Goal: Task Accomplishment & Management: Manage account settings

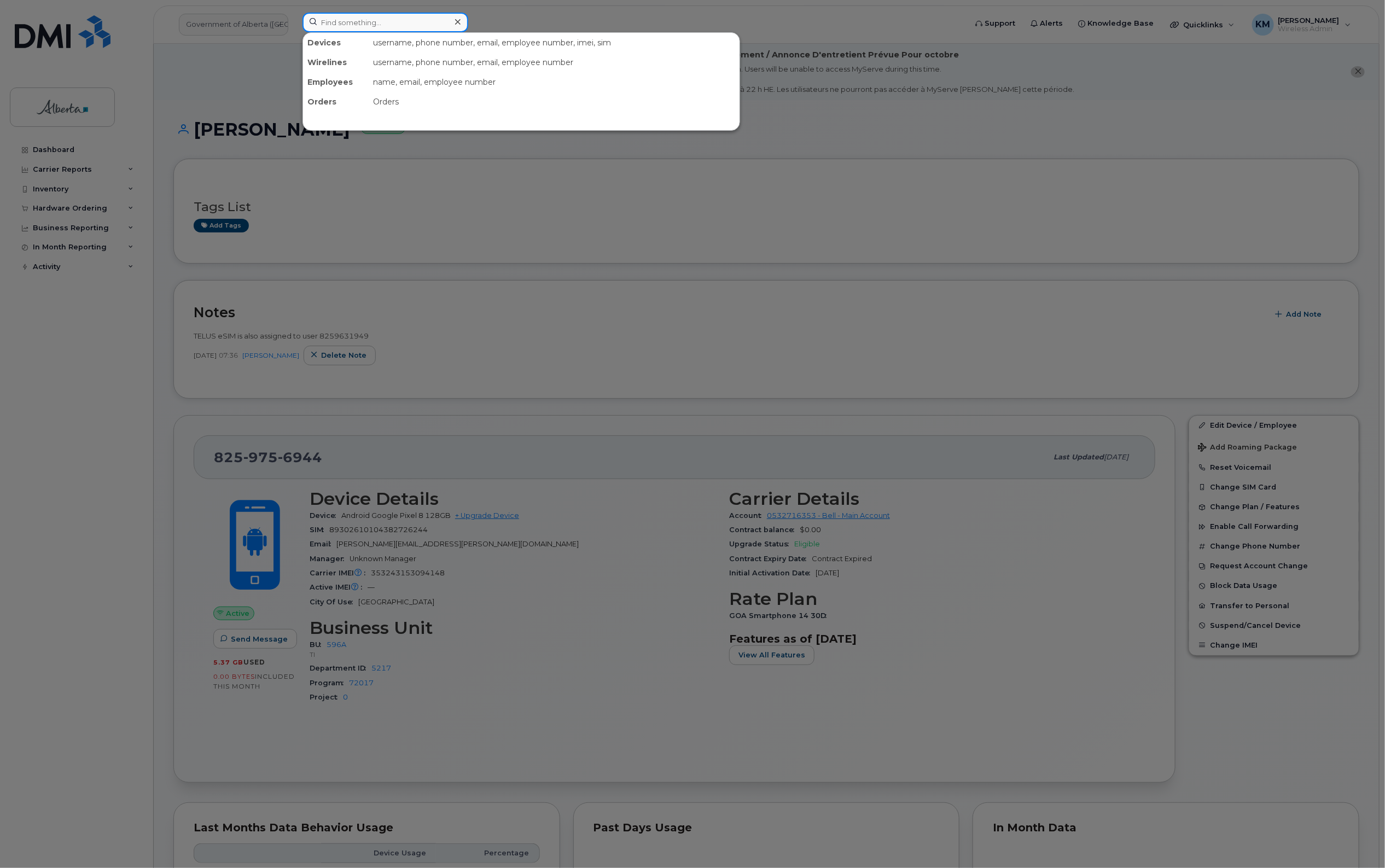
click at [369, 23] on input at bounding box center [385, 22] width 166 height 19
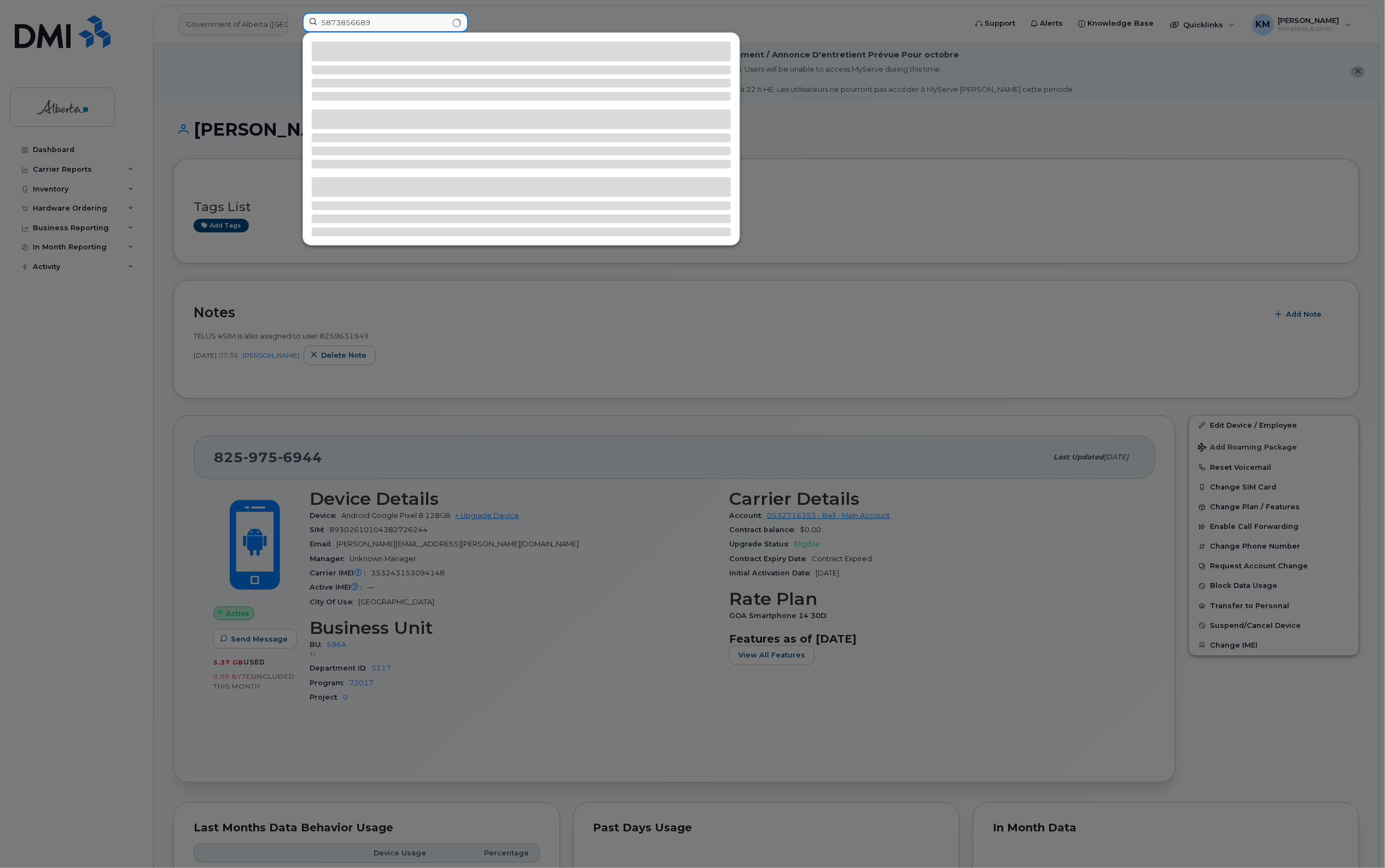
type input "5873856689"
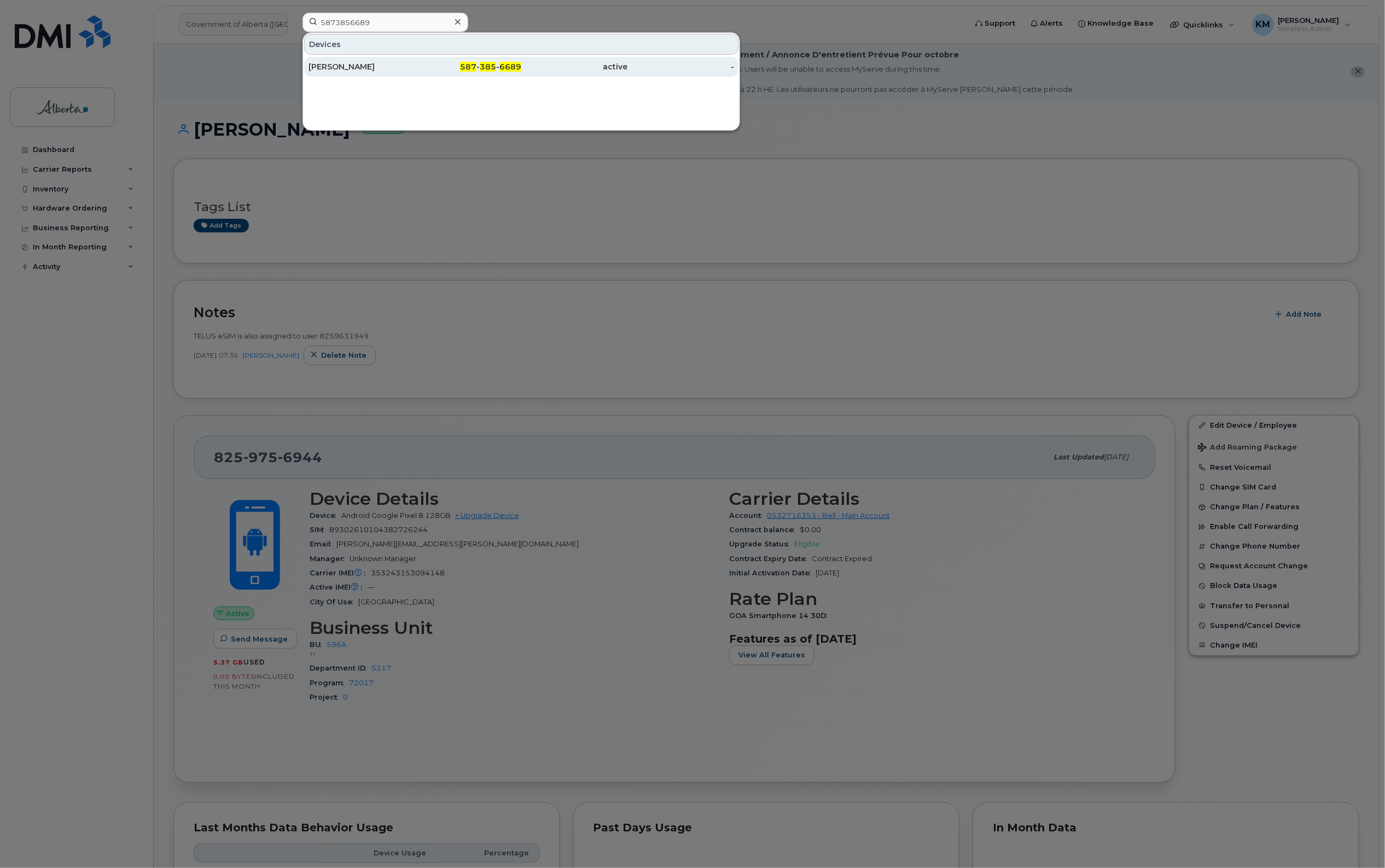
click at [384, 66] on div "Clarice Eckford" at bounding box center [361, 66] width 107 height 11
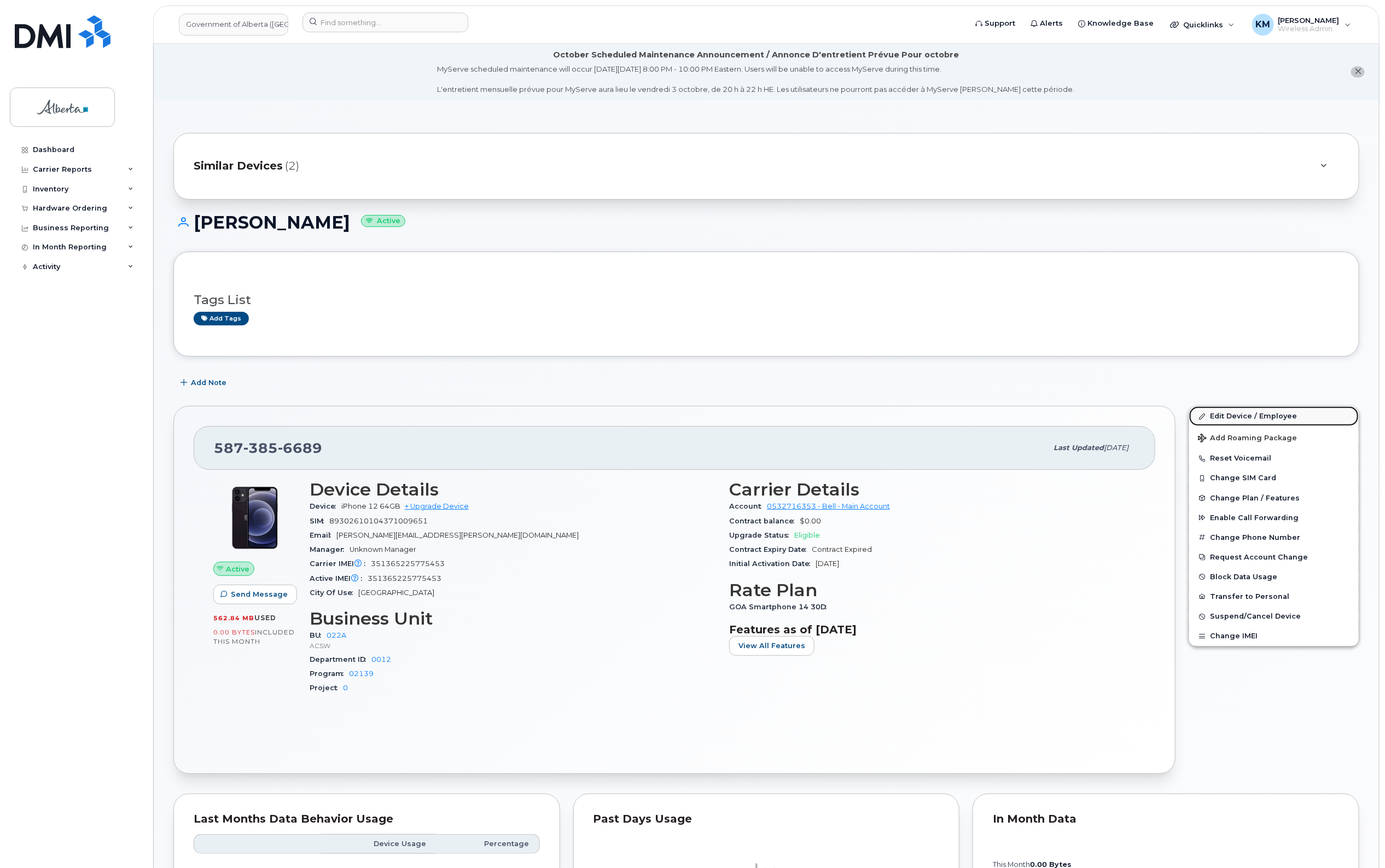
click at [1239, 416] on link "Edit Device / Employee" at bounding box center [1274, 416] width 170 height 19
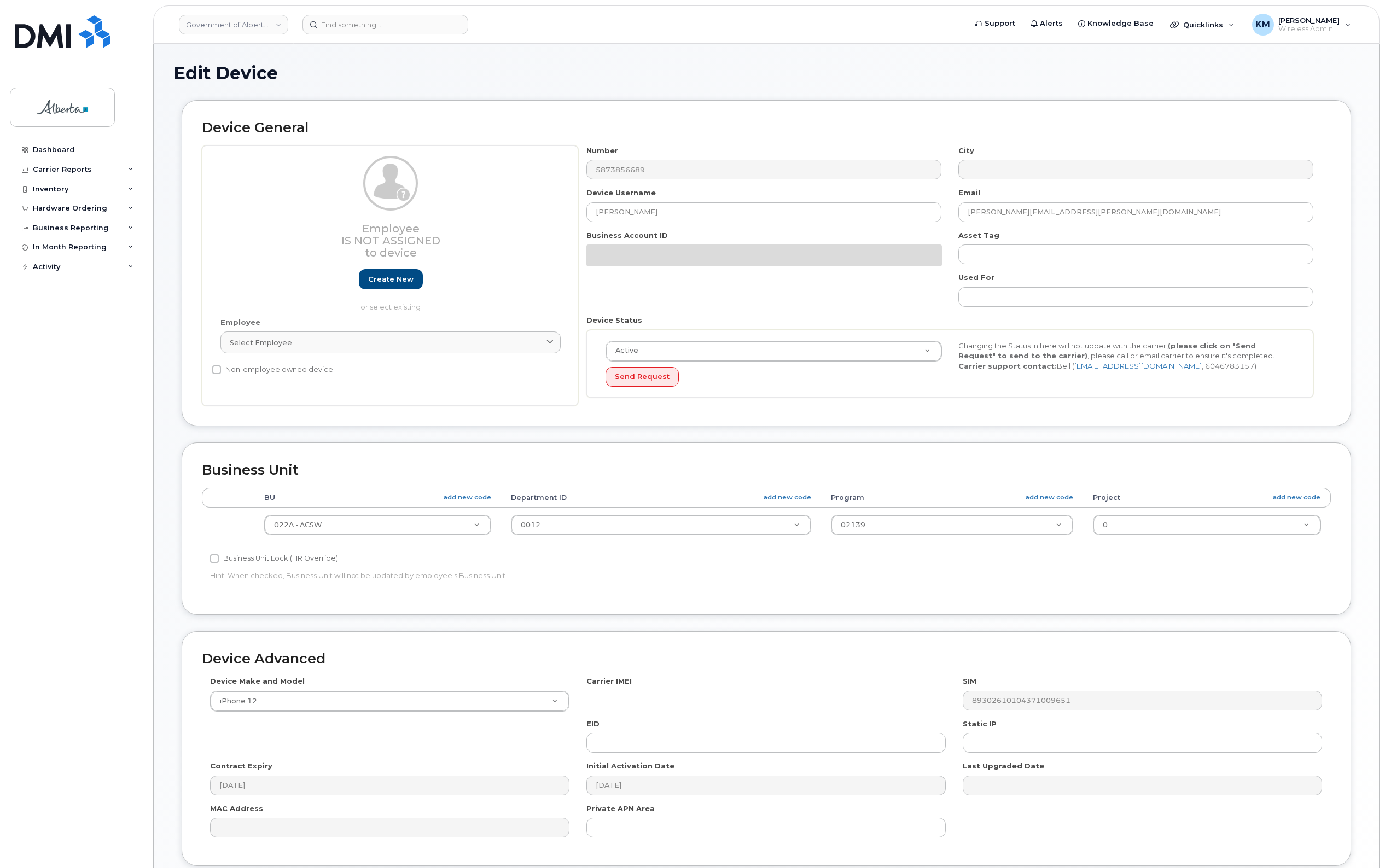
select select "4749739"
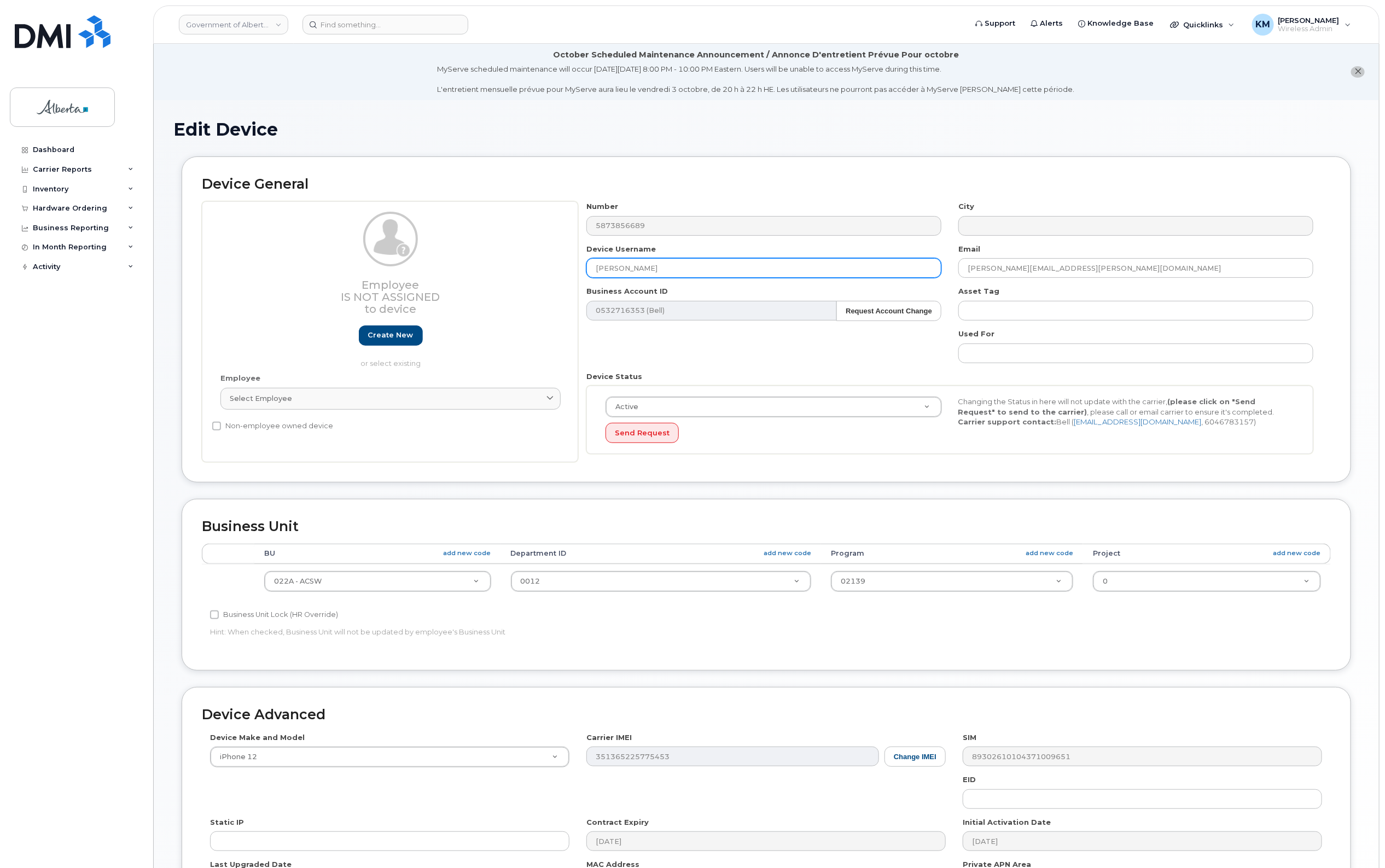
drag, startPoint x: 675, startPoint y: 267, endPoint x: 592, endPoint y: 272, distance: 83.2
click at [592, 272] on input "Clarice Eckford" at bounding box center [764, 267] width 355 height 19
paste input "Robin Hairsine"
type input "Robin Hairsine"
click at [94, 621] on div "Dashboard Carrier Reports Monthly Billing Data Daily Data Pooling Data Behavior…" at bounding box center [77, 496] width 135 height 712
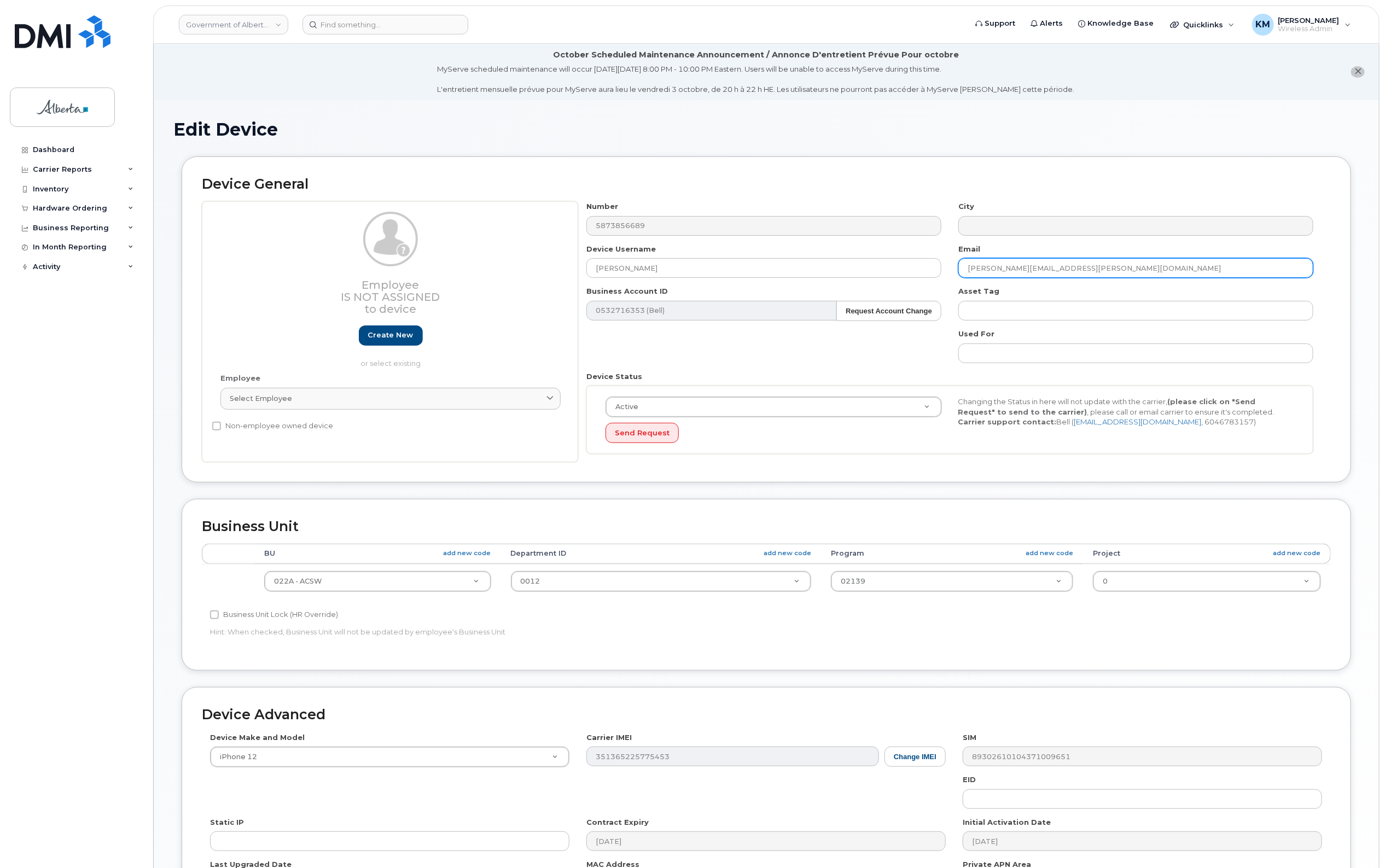
drag, startPoint x: 1093, startPoint y: 264, endPoint x: 956, endPoint y: 267, distance: 137.0
click at [956, 267] on div "Email clarice.eckford@gov.ab.ca" at bounding box center [1136, 260] width 372 height 34
paste input "Robin.Hairsine"
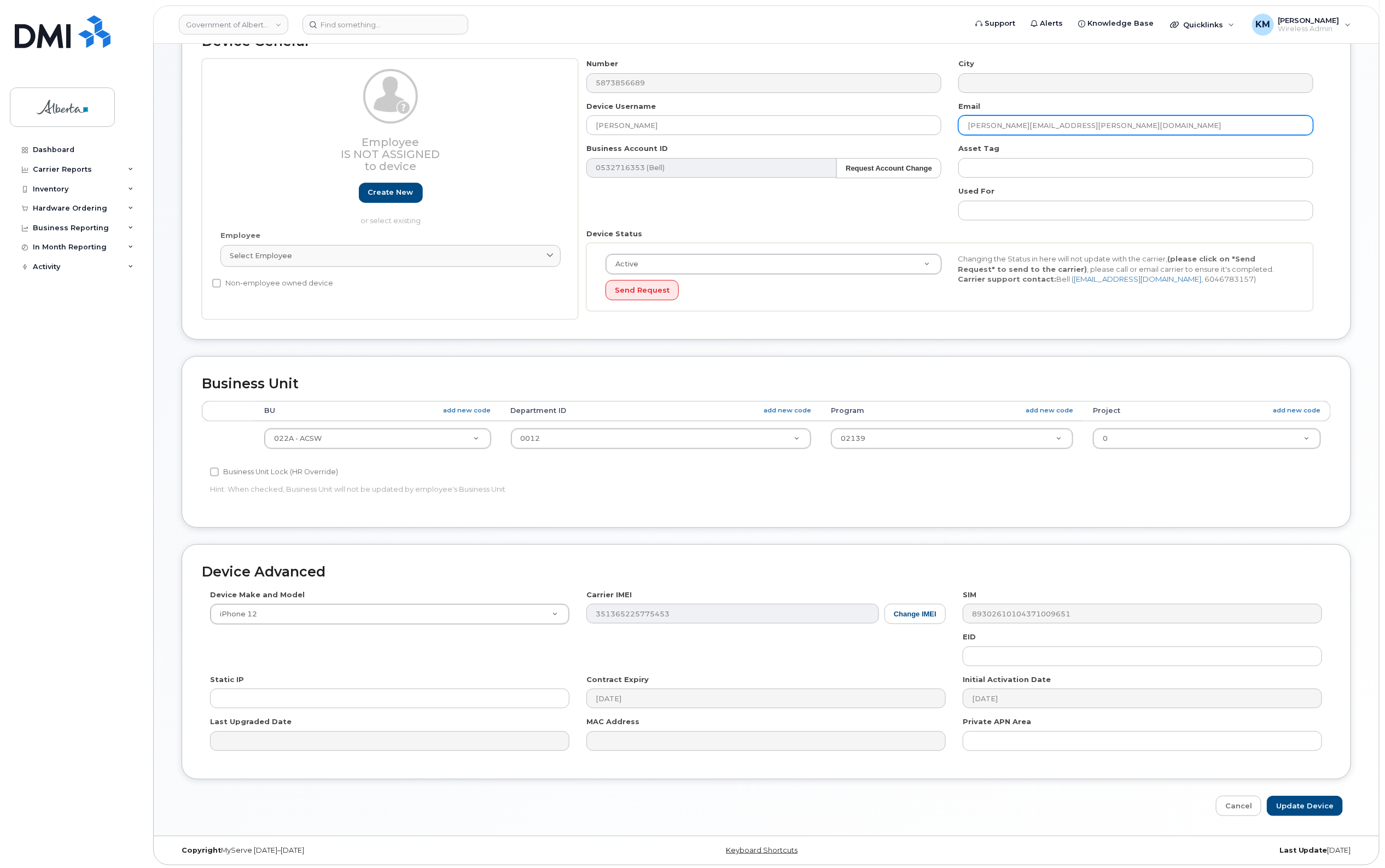
scroll to position [148, 0]
type input "Robin.Hairsine@gov.ab.ca"
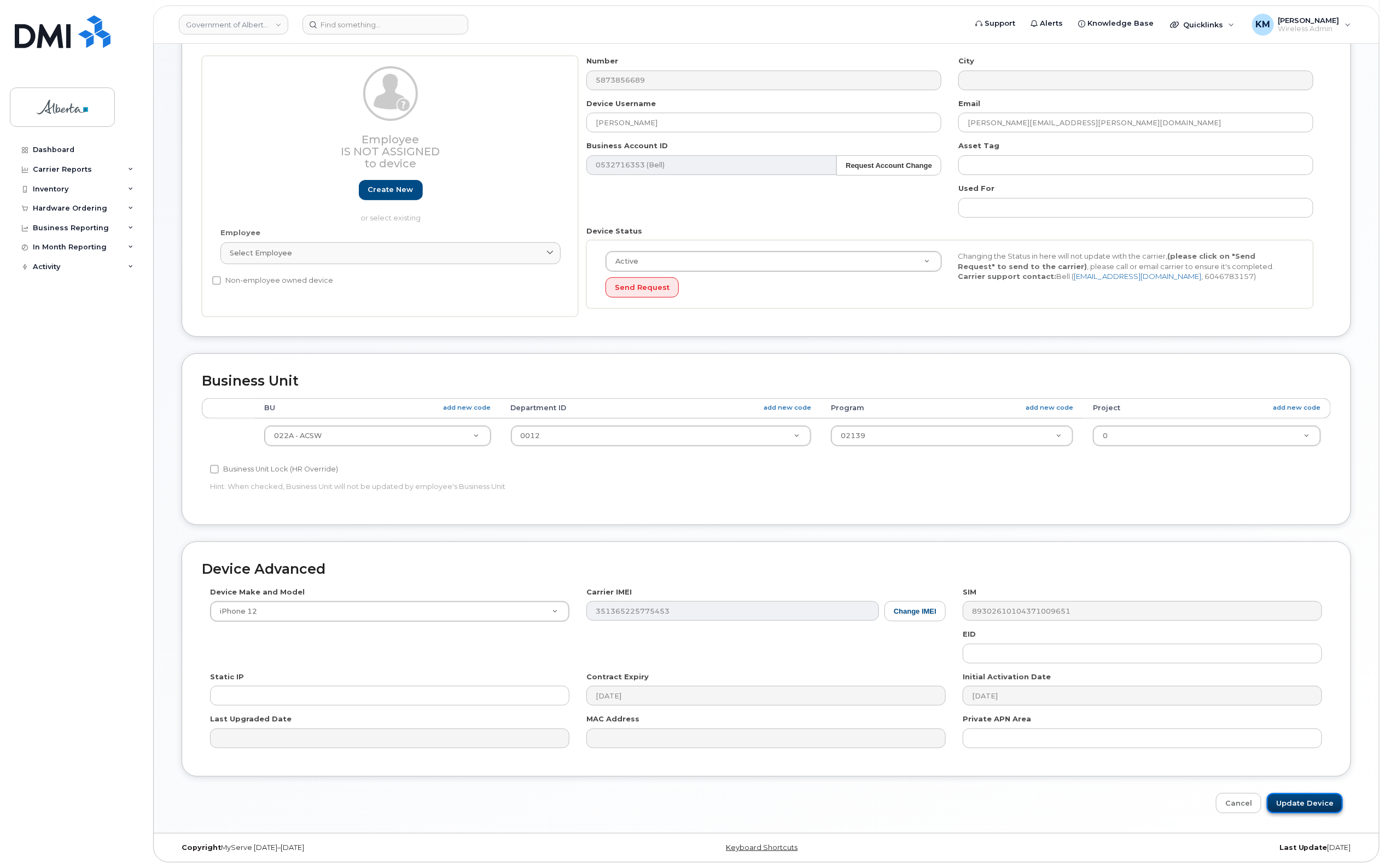
click at [1320, 802] on input "Update Device" at bounding box center [1304, 803] width 76 height 20
type input "Saving..."
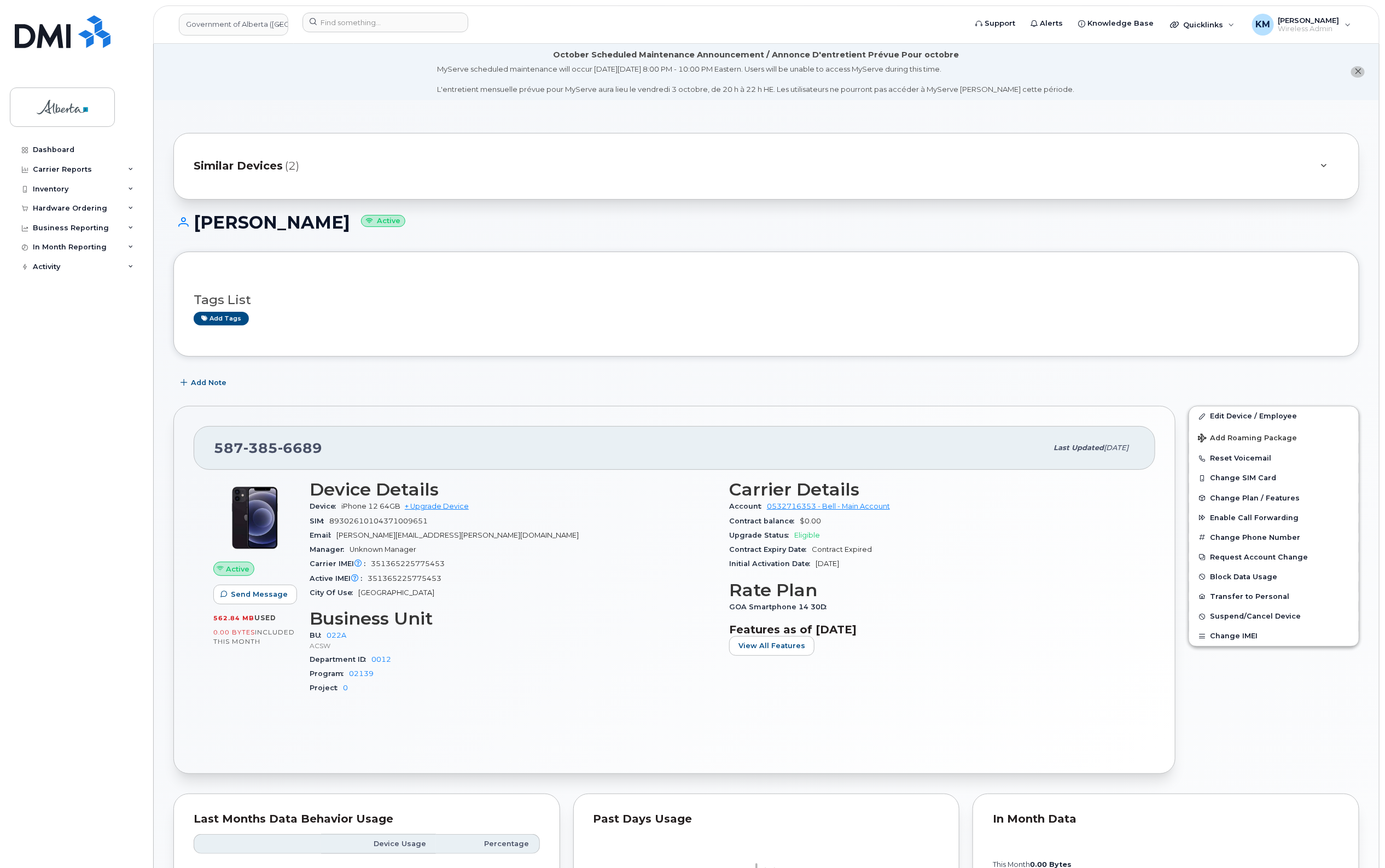
click at [528, 320] on div "Add tags" at bounding box center [761, 318] width 1137 height 13
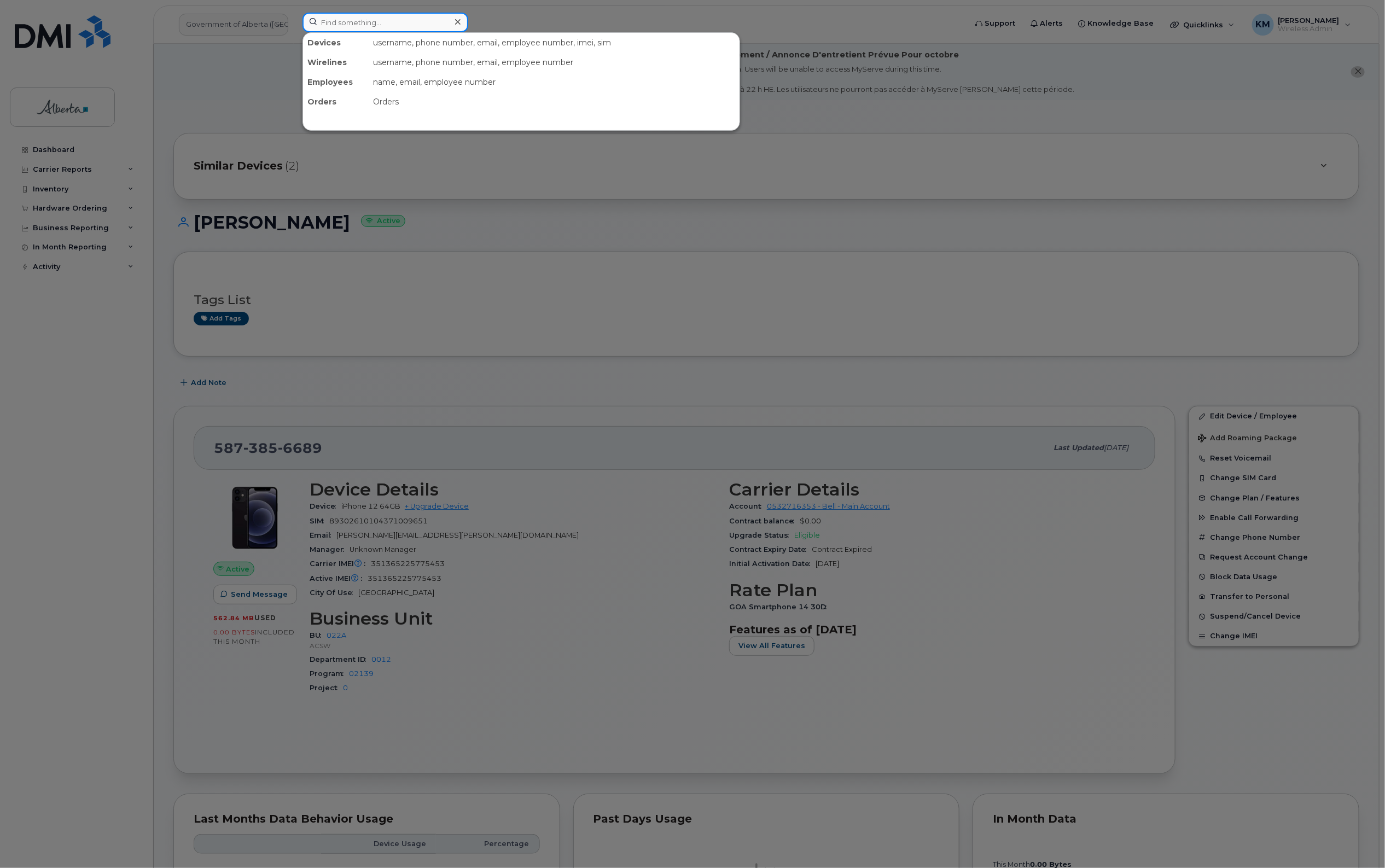
click at [362, 24] on input at bounding box center [385, 22] width 166 height 19
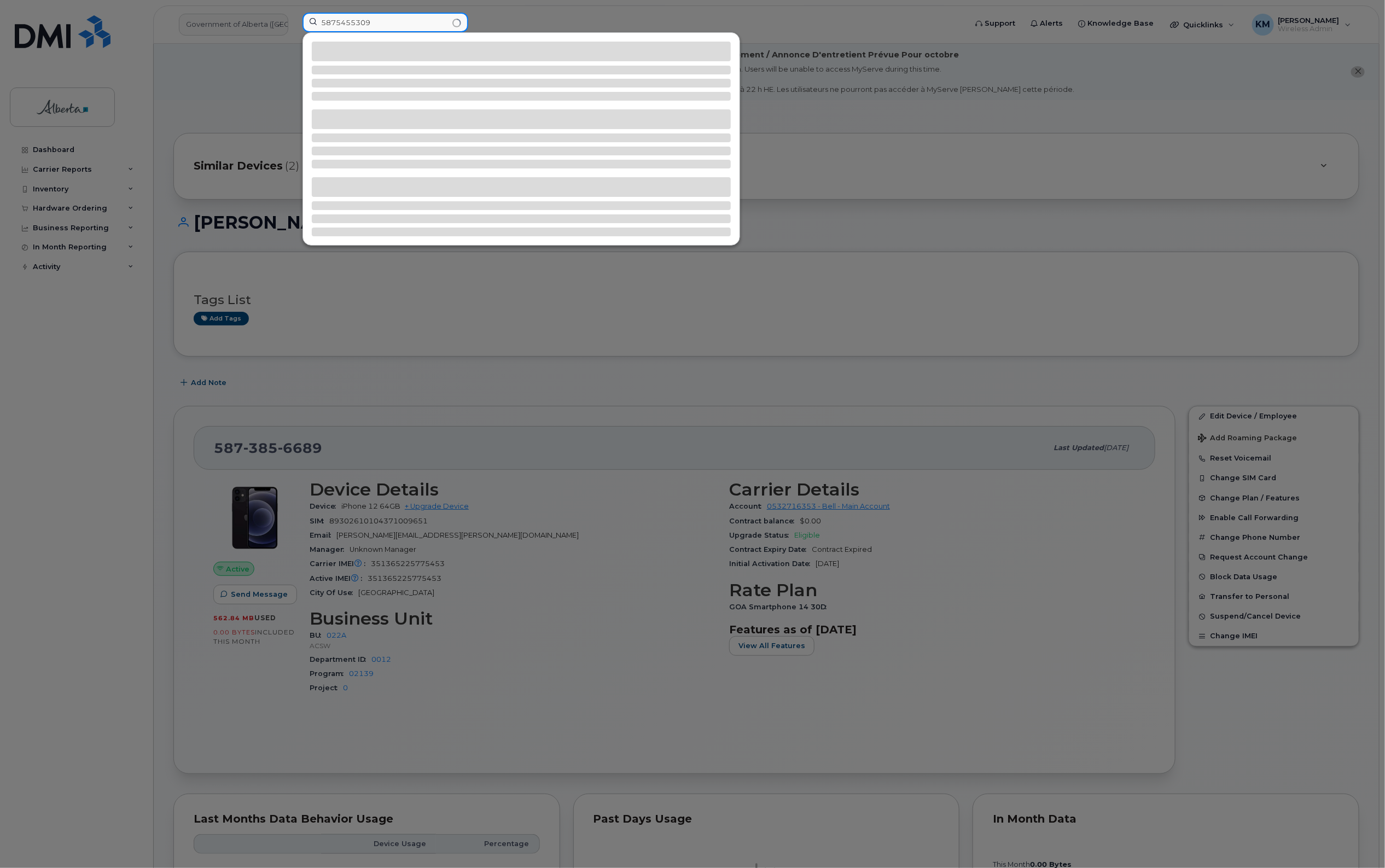
type input "5875455309"
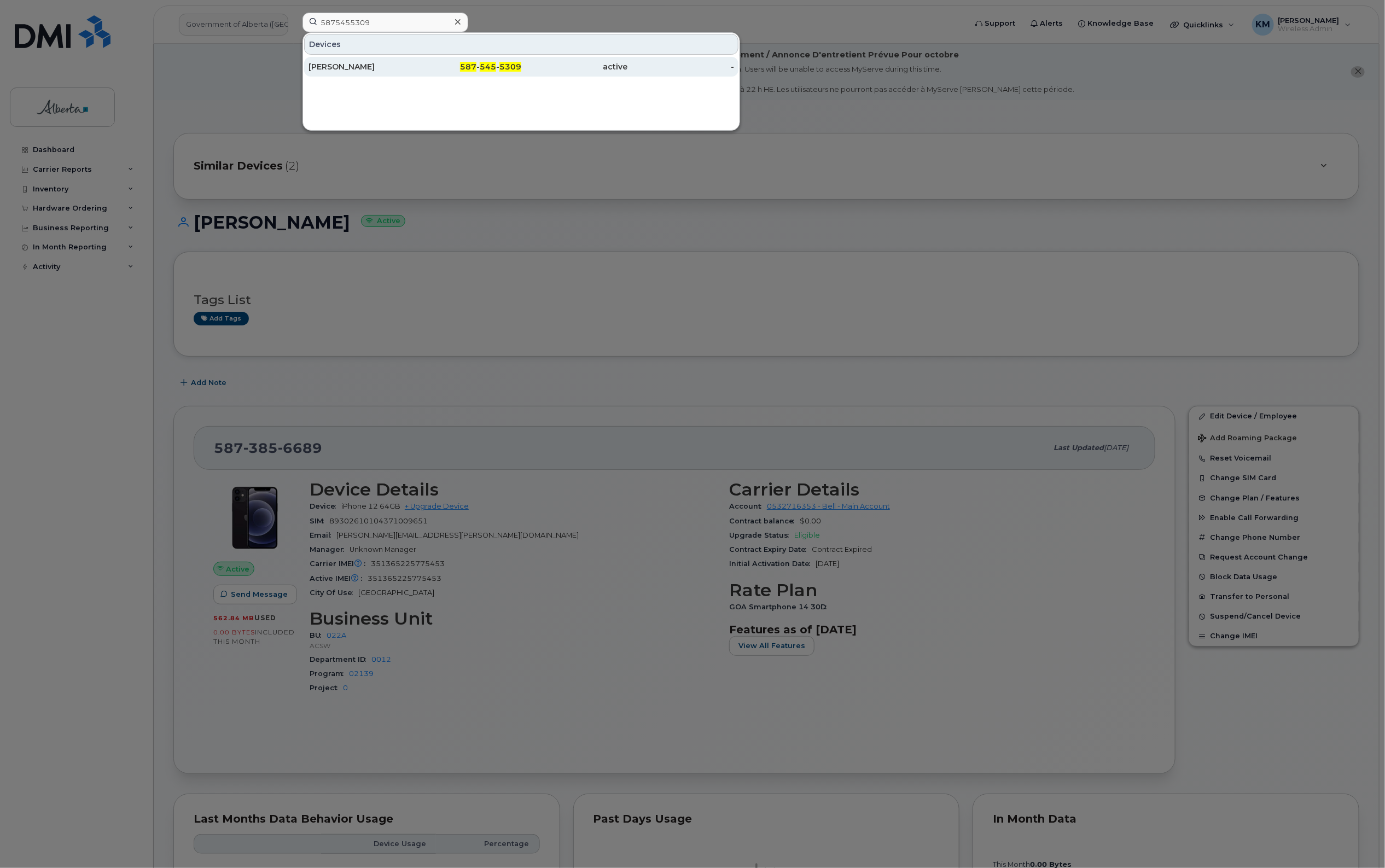
click at [369, 65] on div "[PERSON_NAME]" at bounding box center [361, 66] width 107 height 11
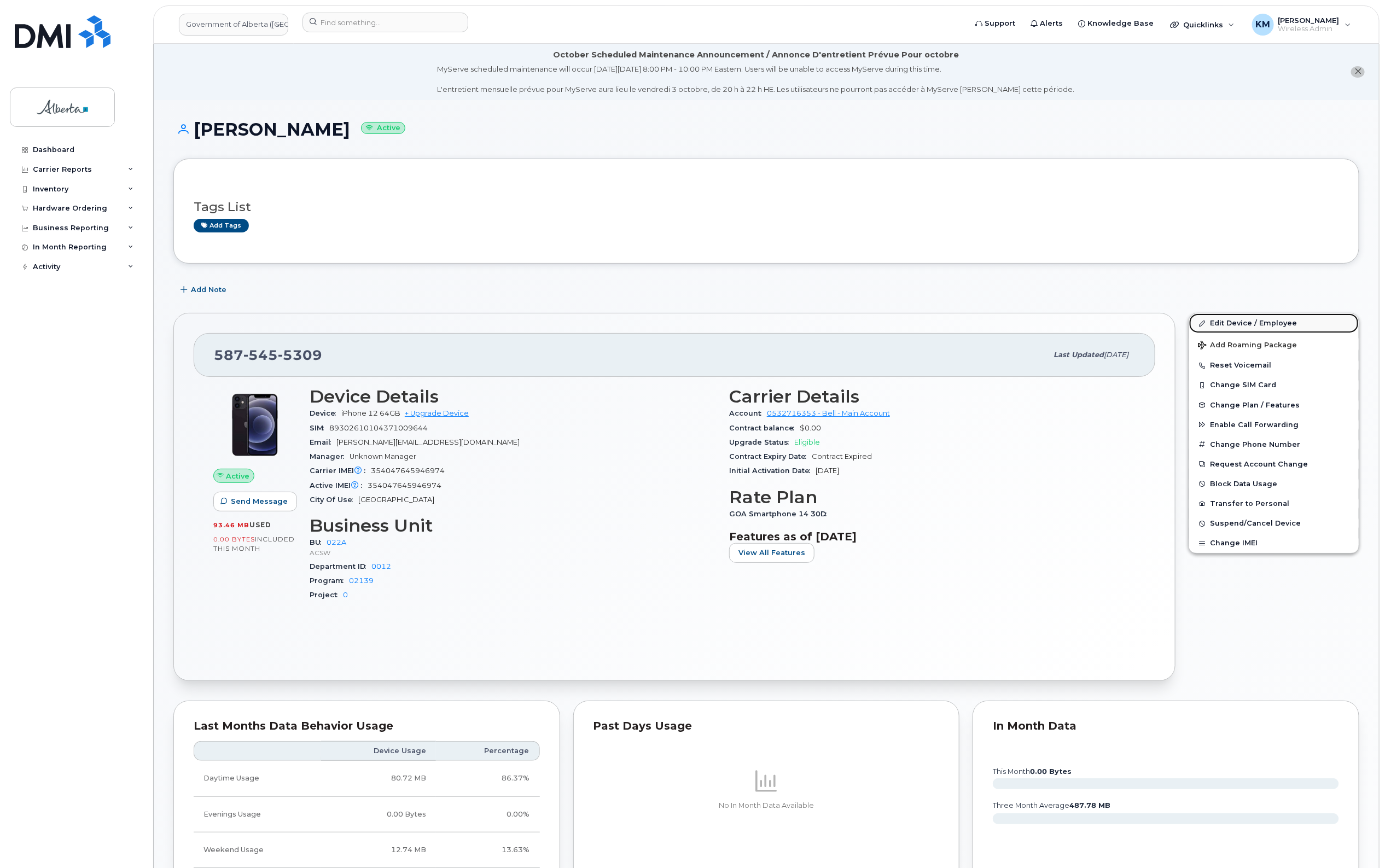
click at [1289, 316] on link "Edit Device / Employee" at bounding box center [1274, 323] width 170 height 19
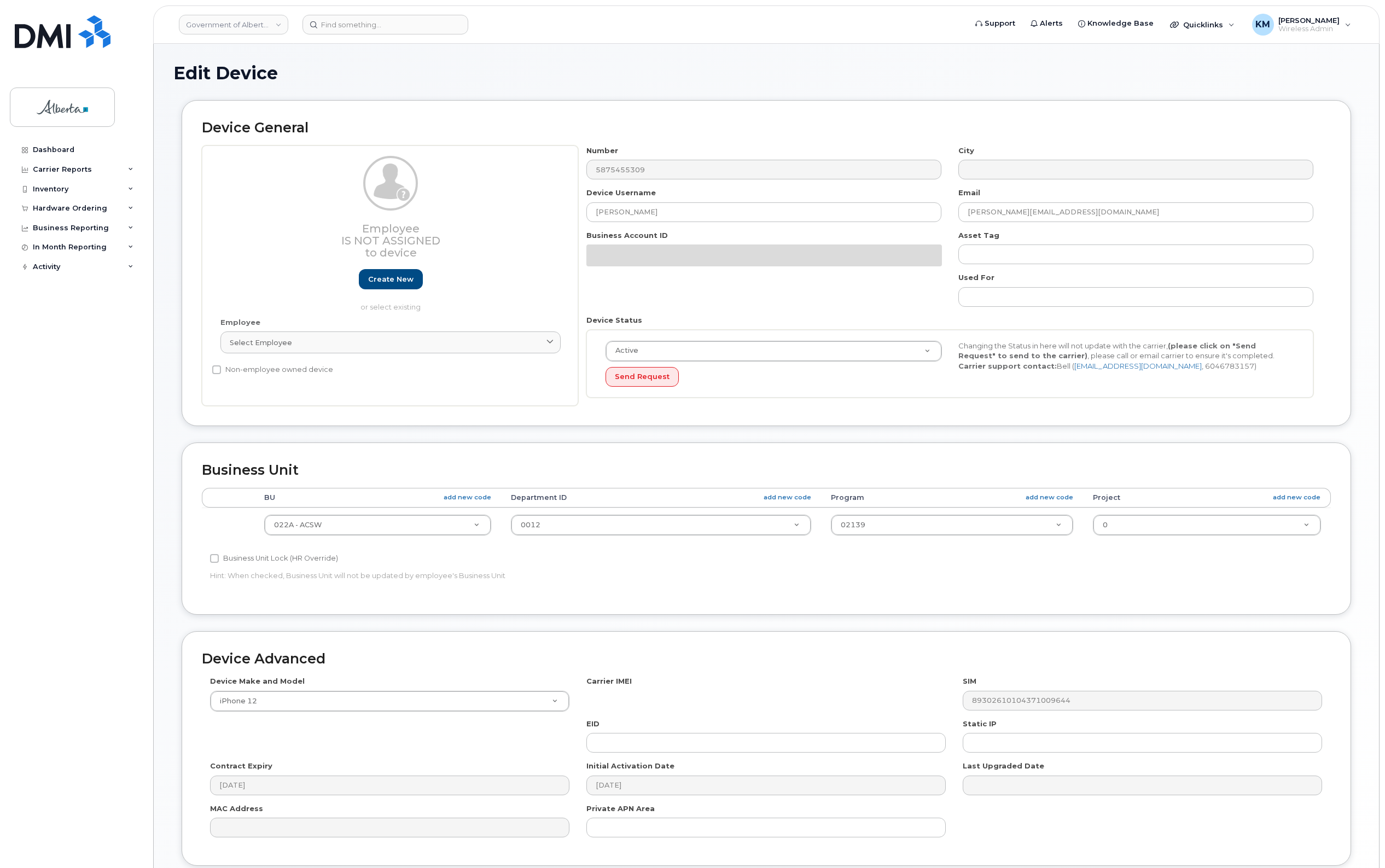
select select "4749739"
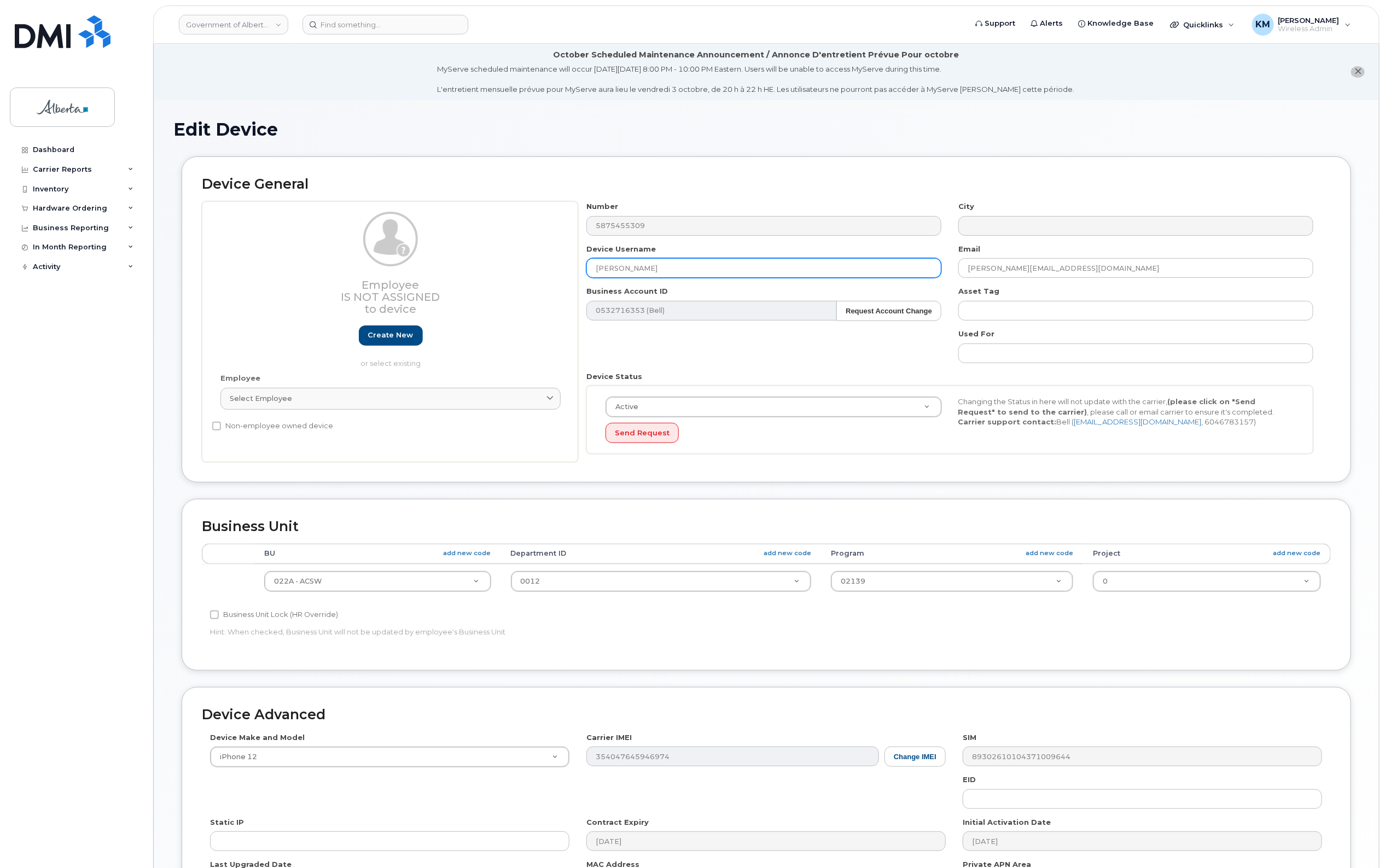
drag, startPoint x: 679, startPoint y: 270, endPoint x: 585, endPoint y: 266, distance: 94.1
click at [585, 266] on div "Device Username Megan Lukasewich" at bounding box center [764, 260] width 372 height 34
paste input "Leila Sabatier"
type input "Leila Sabatier"
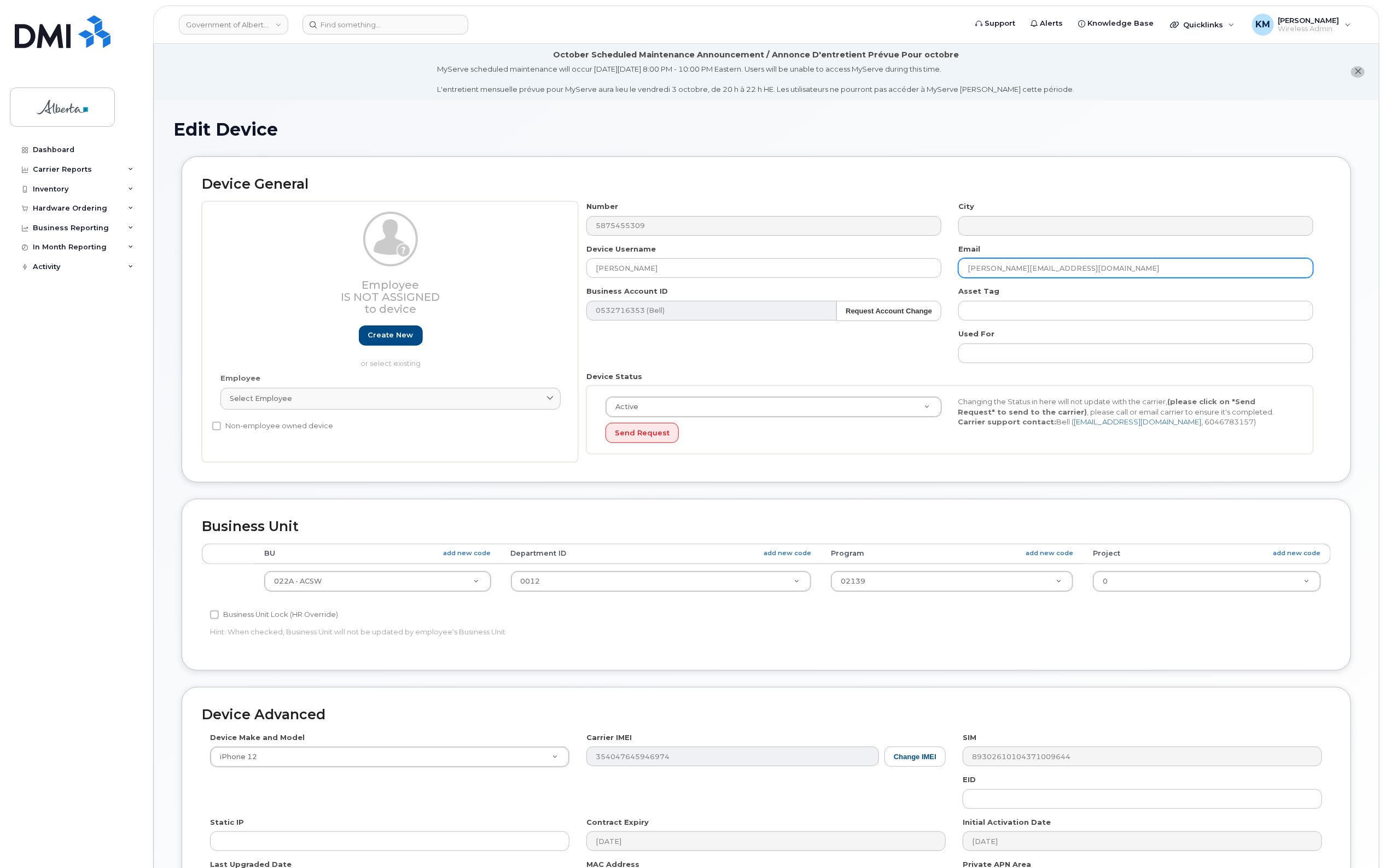
drag, startPoint x: 1092, startPoint y: 268, endPoint x: 943, endPoint y: 280, distance: 149.5
click at [943, 280] on div "Number 5875455309 City Device Username Leila Sabatier Email megan.lukasewich@go…" at bounding box center [950, 332] width 744 height 260
paste input "Leila.Sabatier"
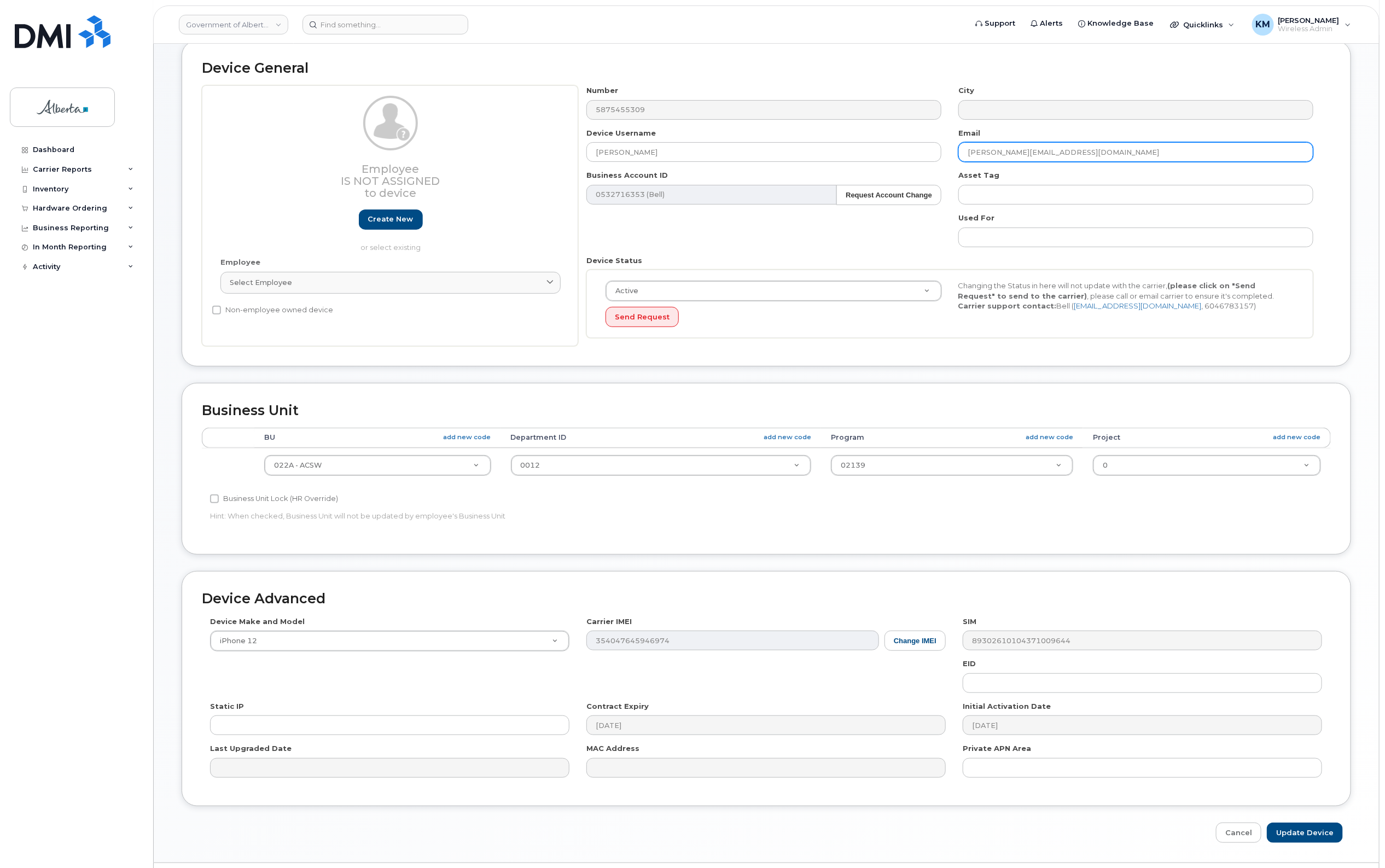
scroll to position [148, 0]
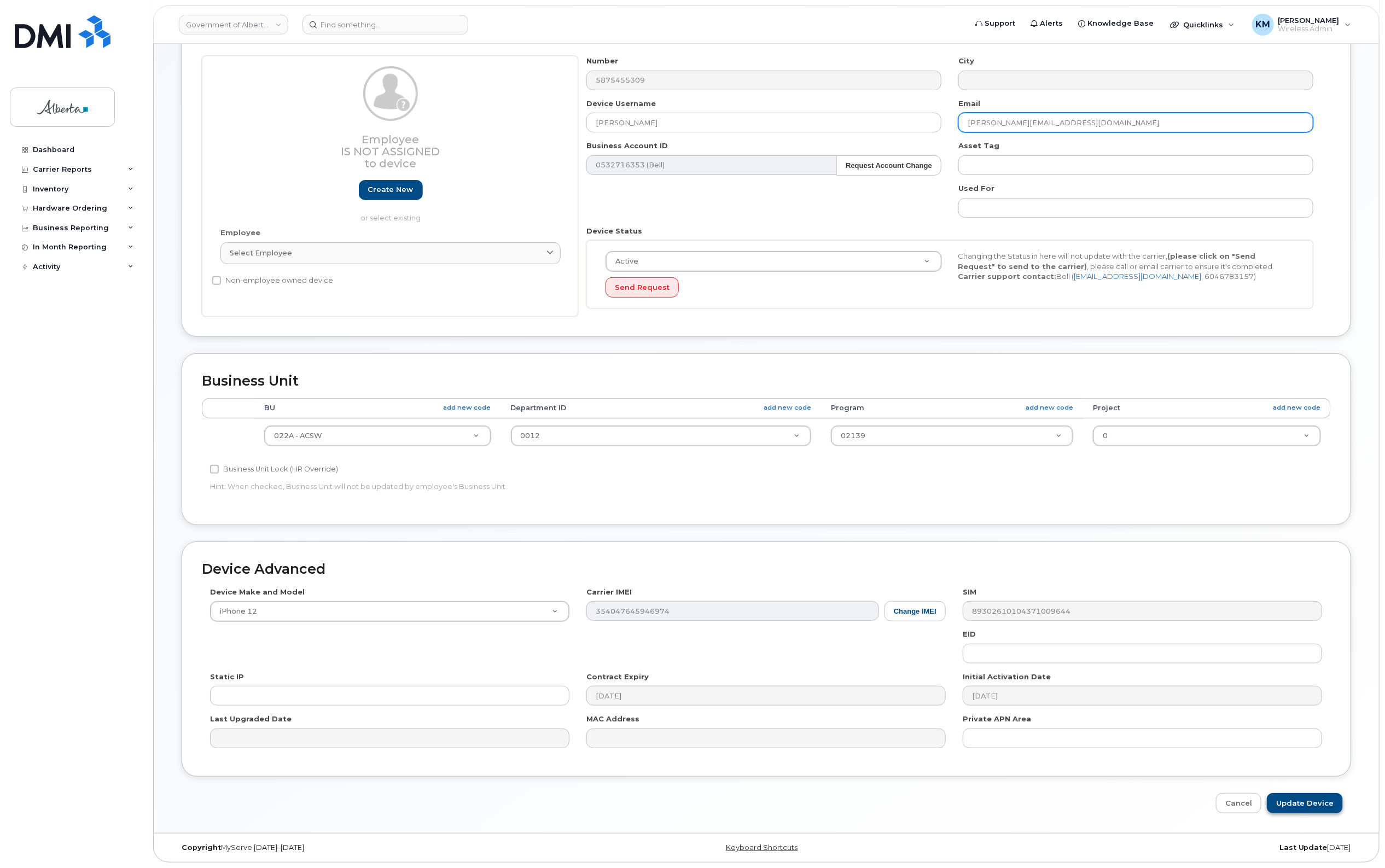
type input "Leila.Sabatier@gov.ab.ca"
click at [1321, 799] on input "Update Device" at bounding box center [1304, 803] width 76 height 20
type input "Saving..."
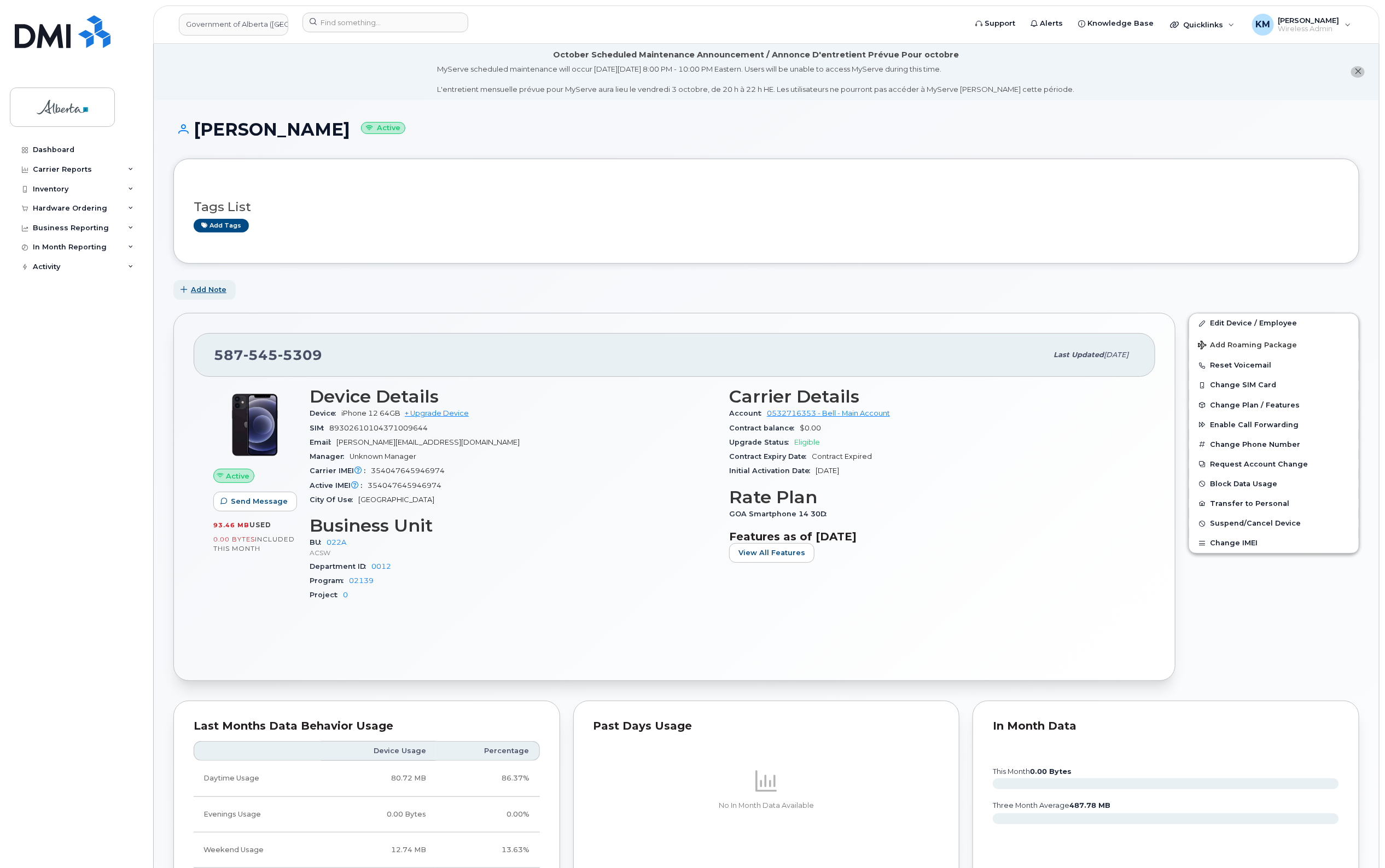
click at [200, 285] on span "Add Note" at bounding box center [208, 289] width 35 height 10
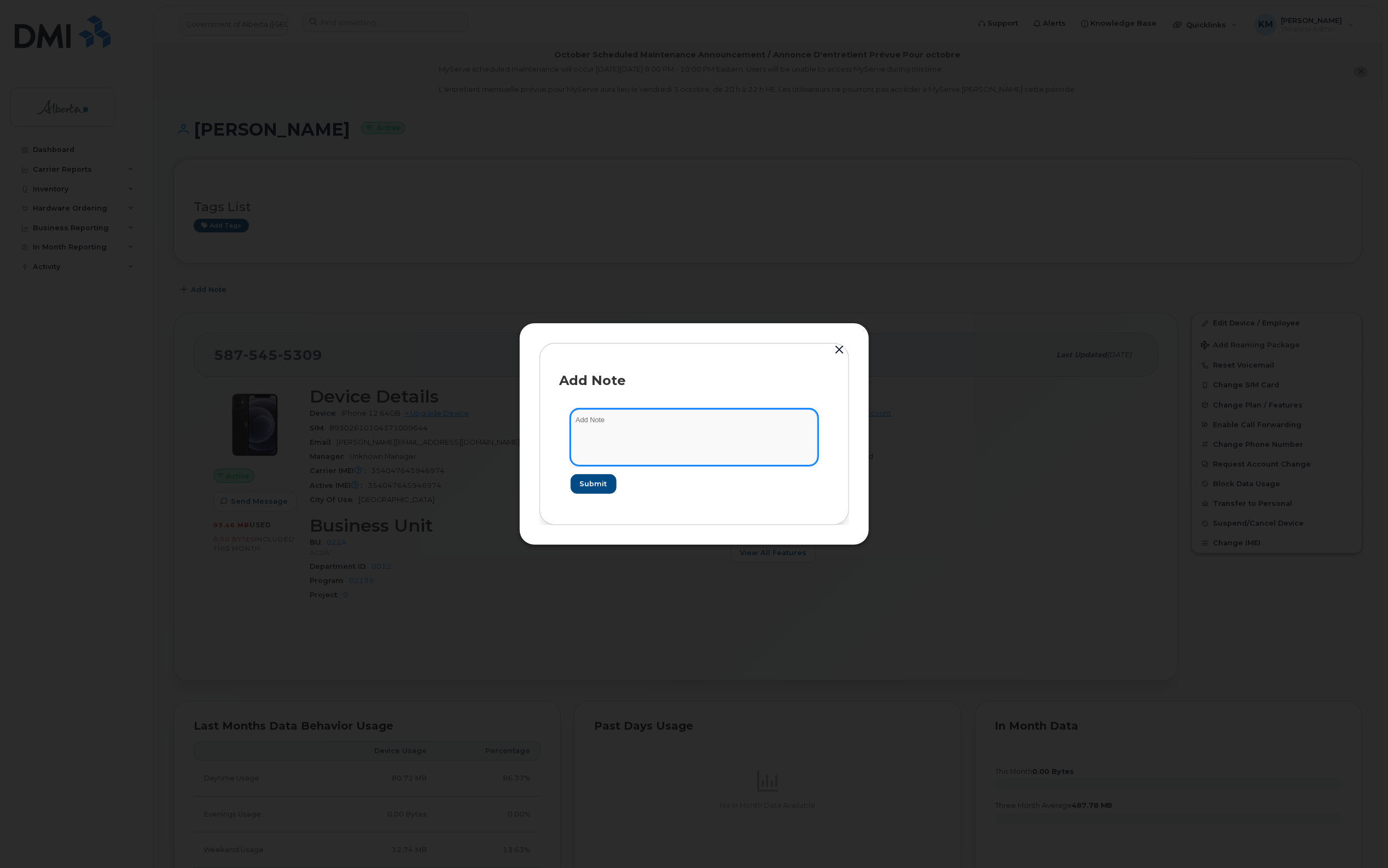
click at [626, 425] on textarea at bounding box center [694, 437] width 247 height 55
click at [674, 419] on textarea "SCTASK0857693 -" at bounding box center [694, 437] width 247 height 55
paste textarea "Device Plan Reassign - (4)"
type textarea "SCTASK0857693 - Device Plan Reassign - (4)"
click at [591, 480] on span "Submit" at bounding box center [593, 484] width 28 height 10
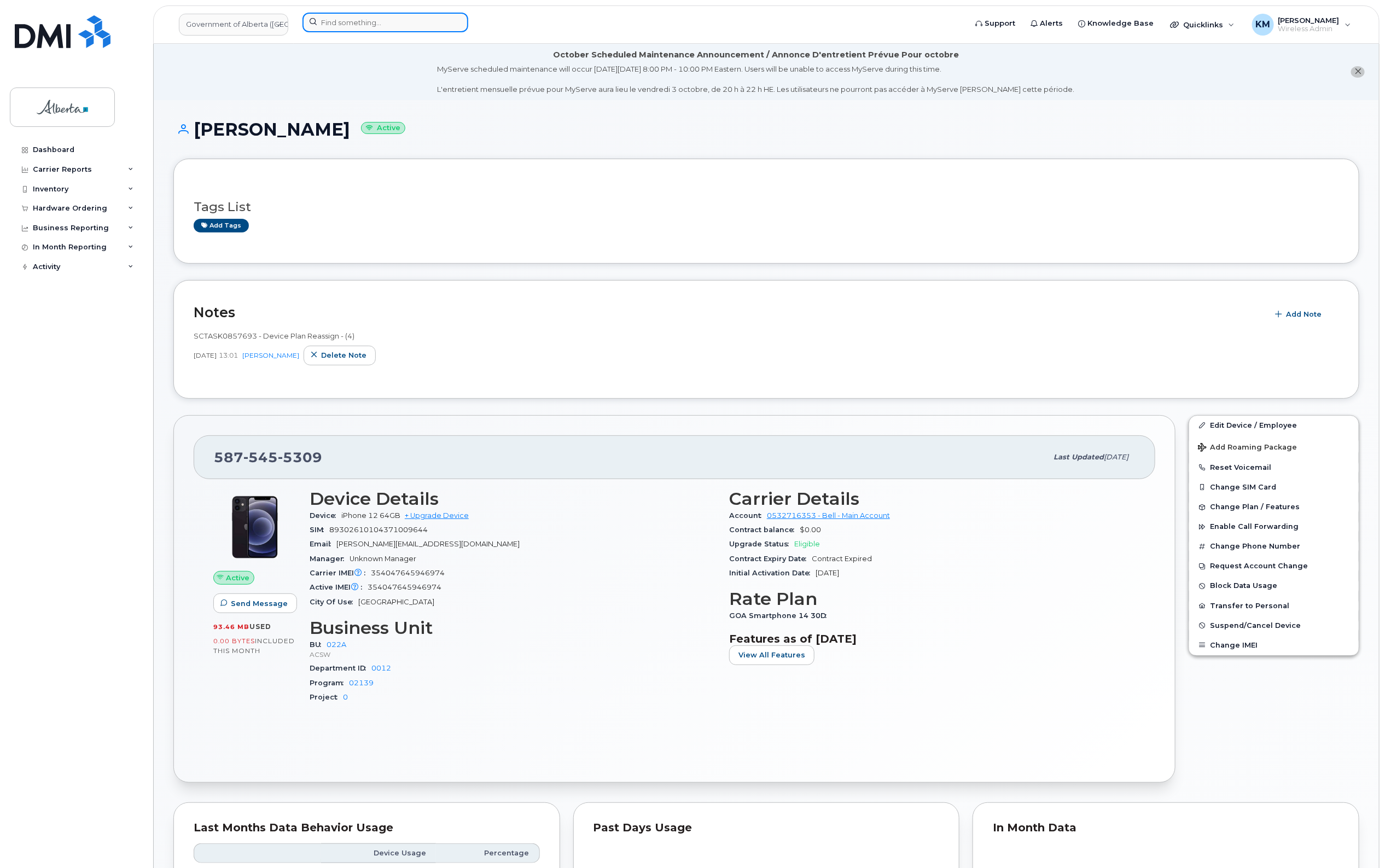
click at [405, 23] on input at bounding box center [385, 22] width 166 height 19
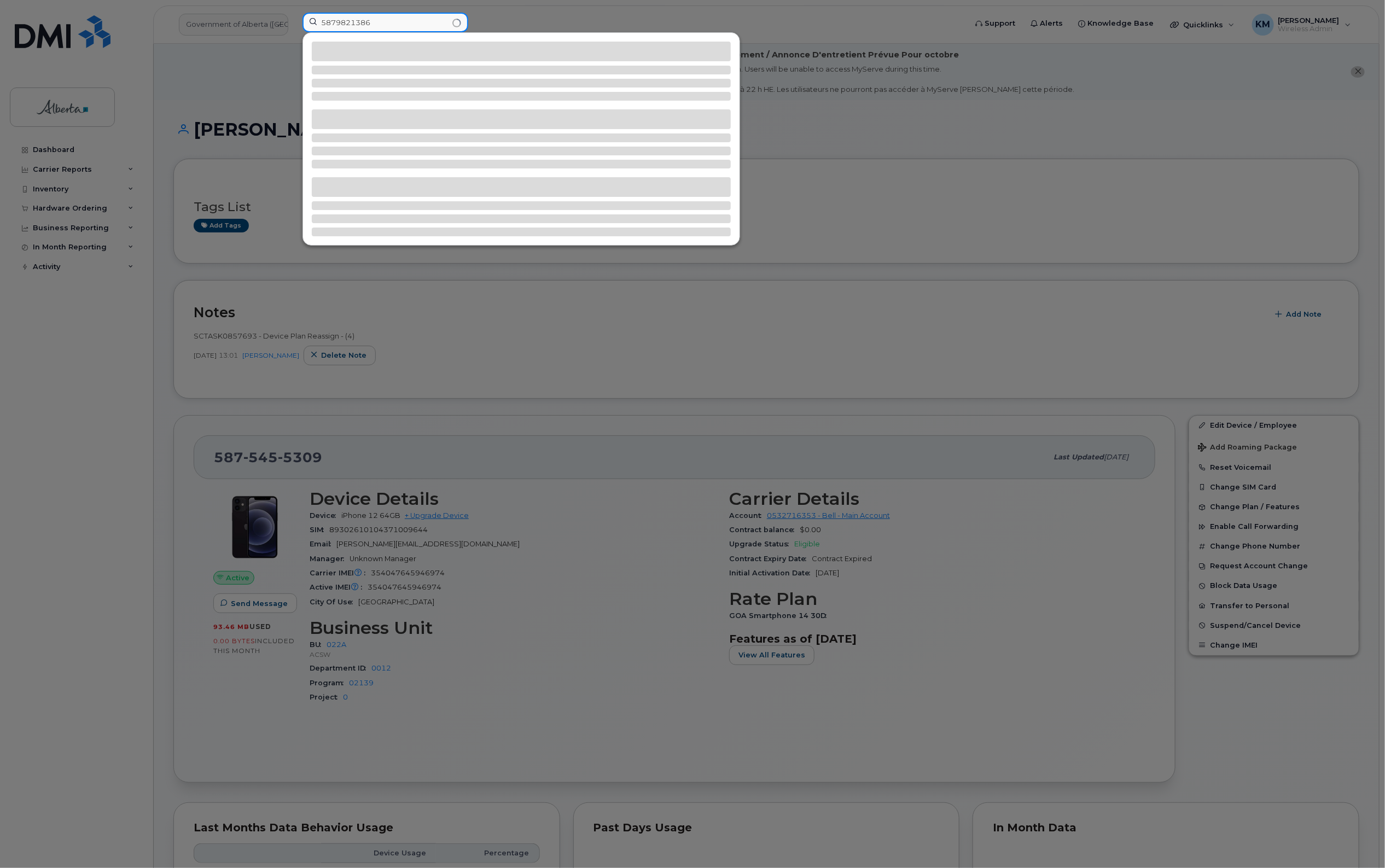
type input "5879821386"
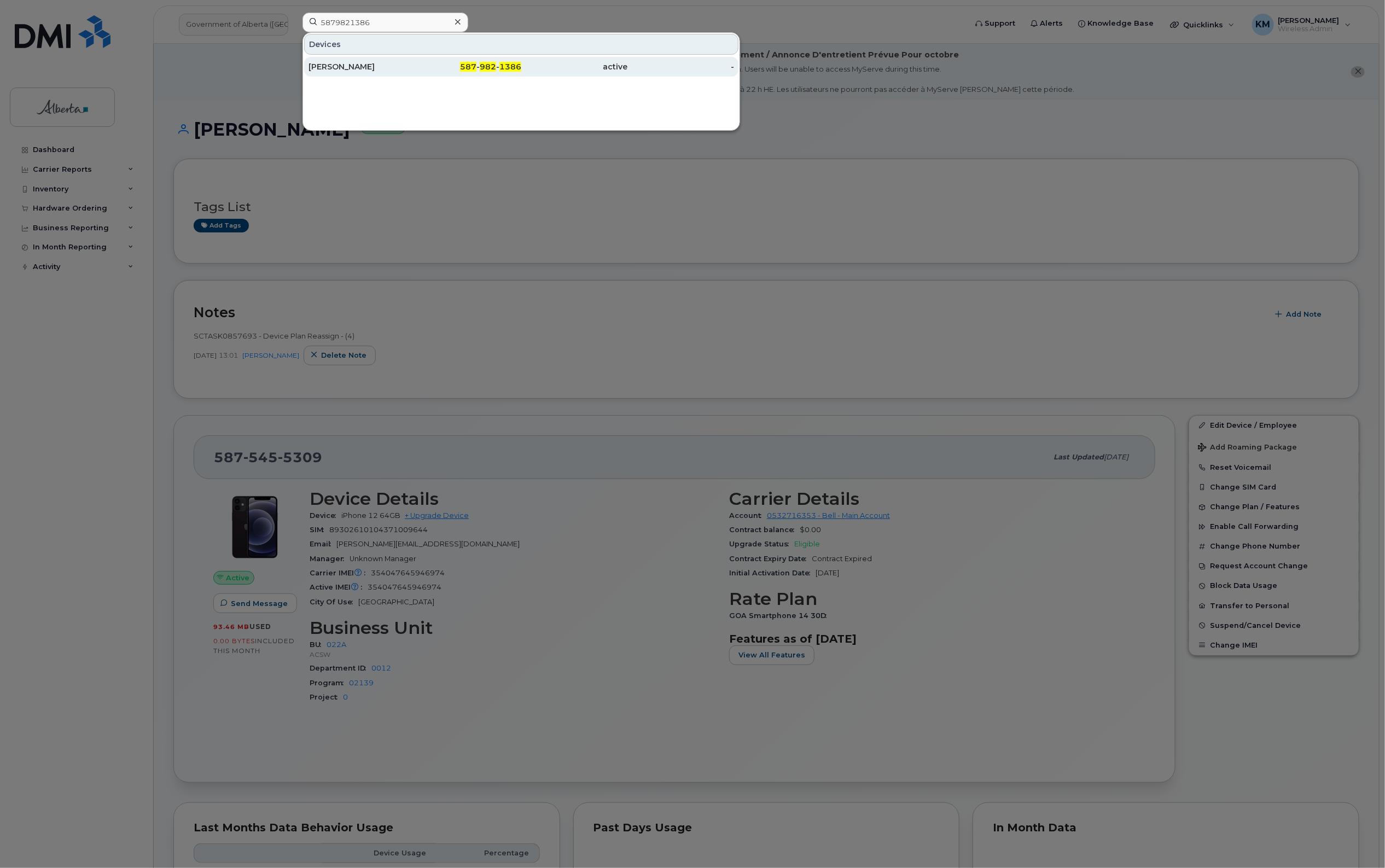
click at [399, 60] on div "[PERSON_NAME]" at bounding box center [361, 66] width 107 height 19
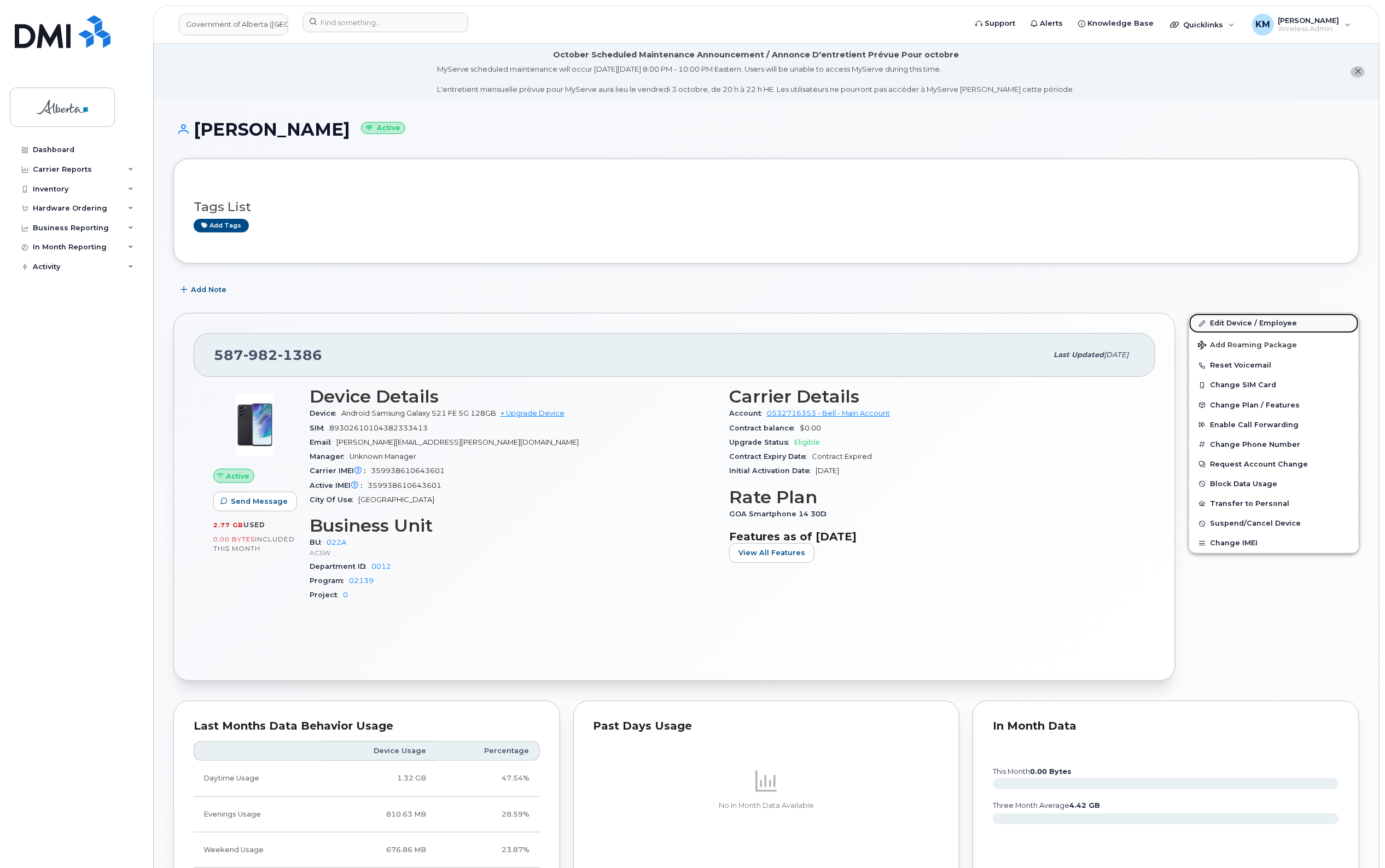
click at [1240, 314] on link "Edit Device / Employee" at bounding box center [1274, 323] width 170 height 19
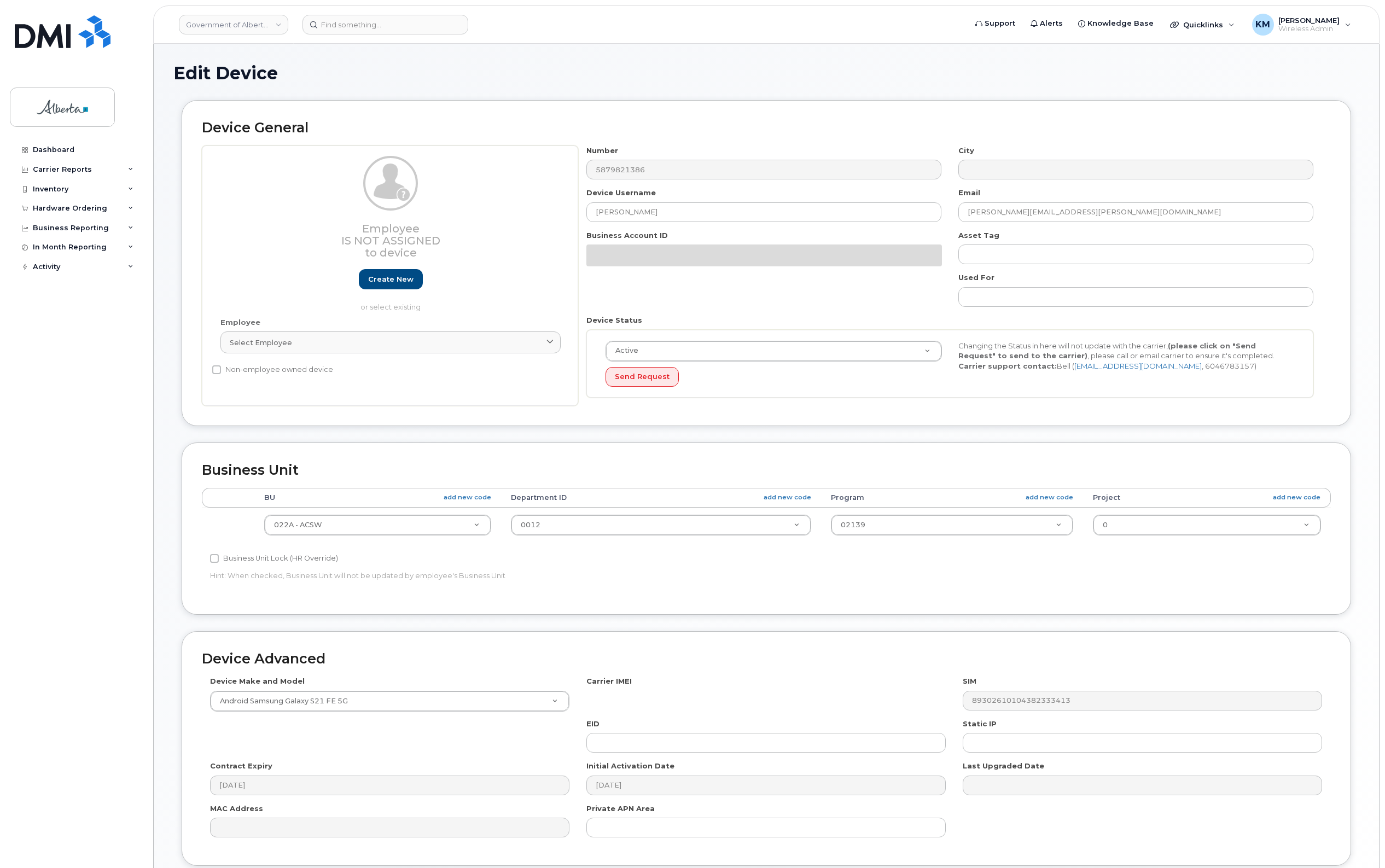
select select "4749739"
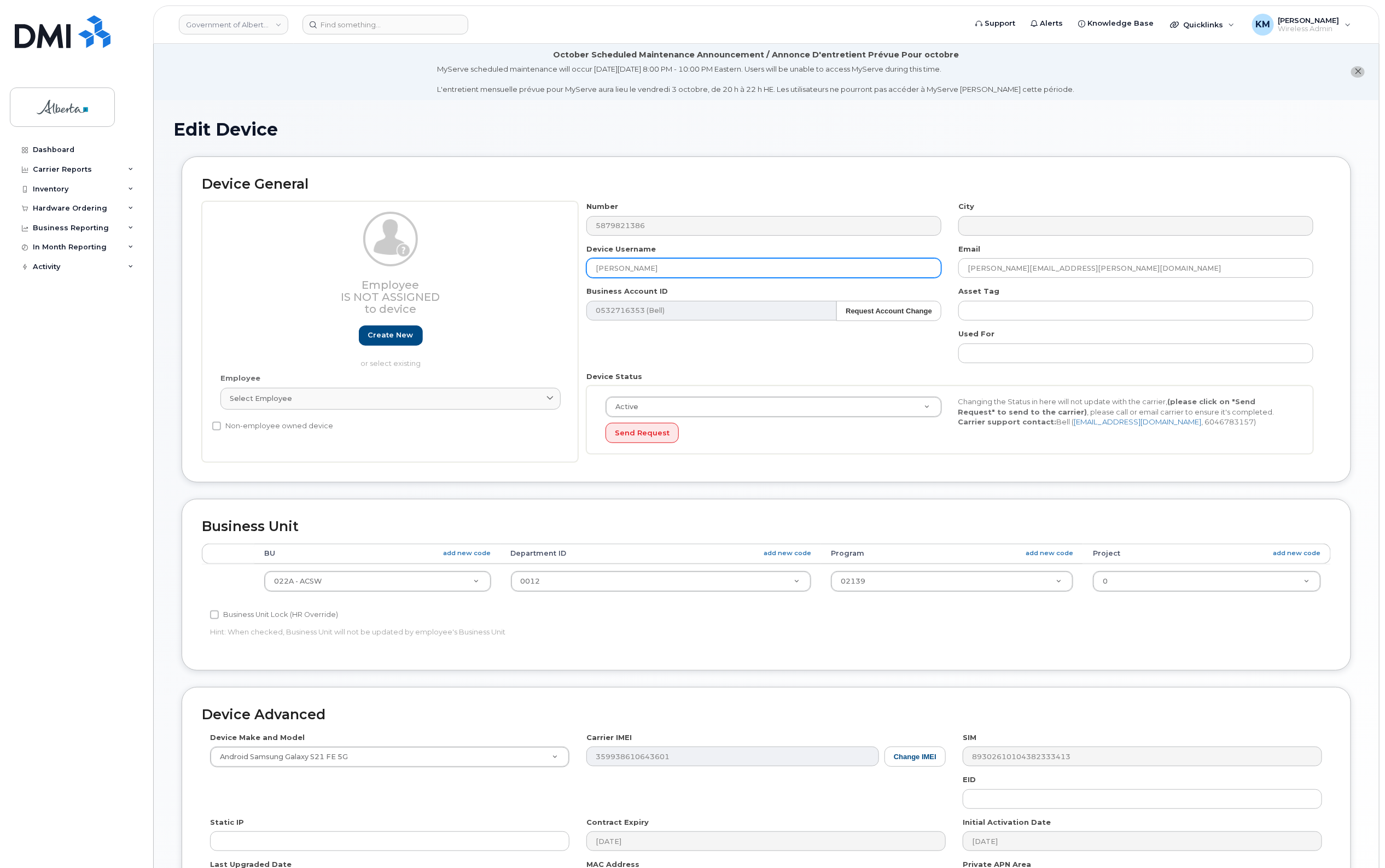
drag, startPoint x: 671, startPoint y: 266, endPoint x: 584, endPoint y: 271, distance: 87.1
click at [584, 271] on div "Device Username Lois Nickerson" at bounding box center [764, 260] width 372 height 34
paste input "Holly Crave"
type input "Holly Craven"
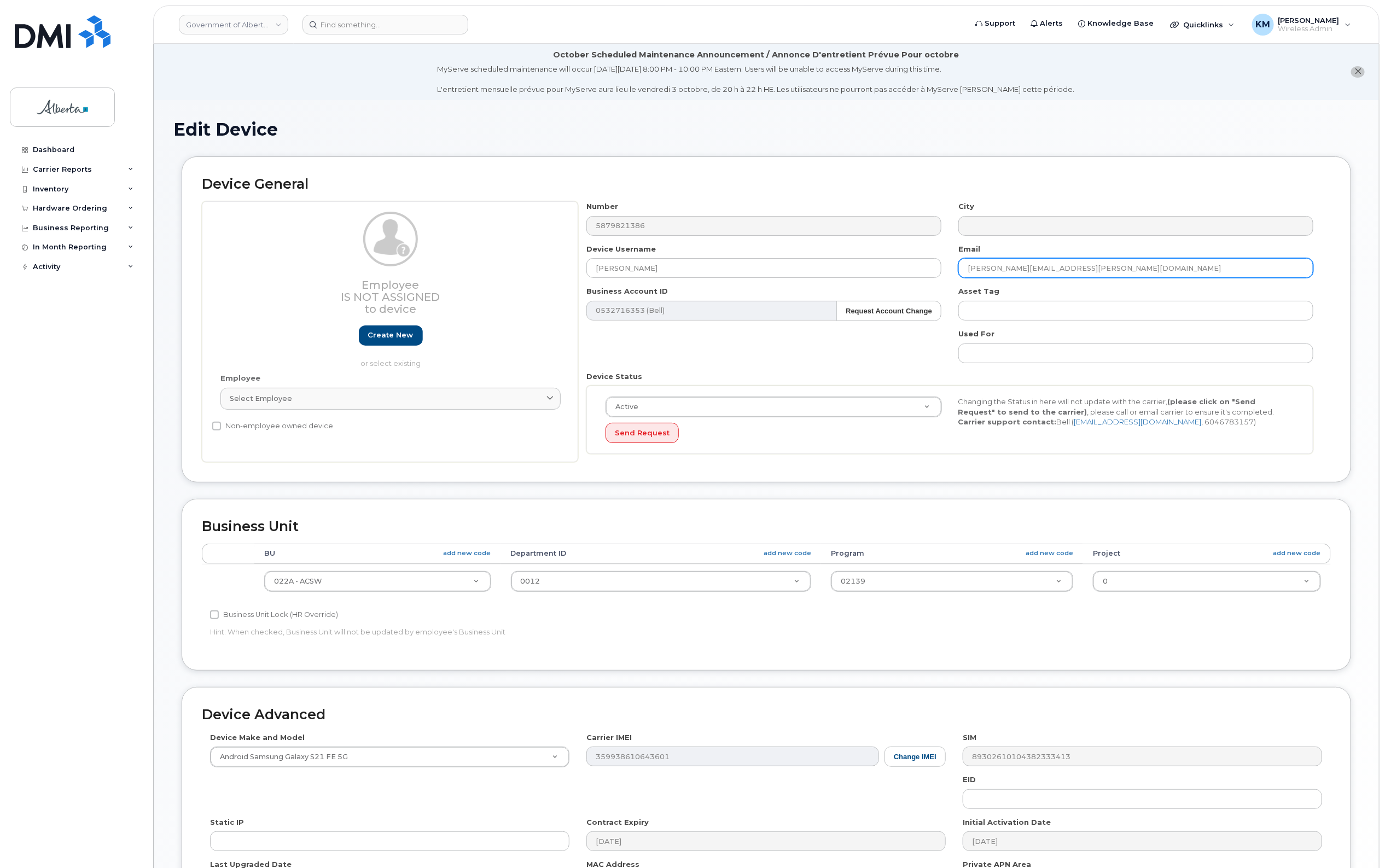
drag, startPoint x: 1082, startPoint y: 270, endPoint x: 957, endPoint y: 272, distance: 125.0
click at [957, 272] on div "Email Lois.Nickerson@gov.ab.ca" at bounding box center [1136, 260] width 372 height 34
paste input "Holly.Crave"
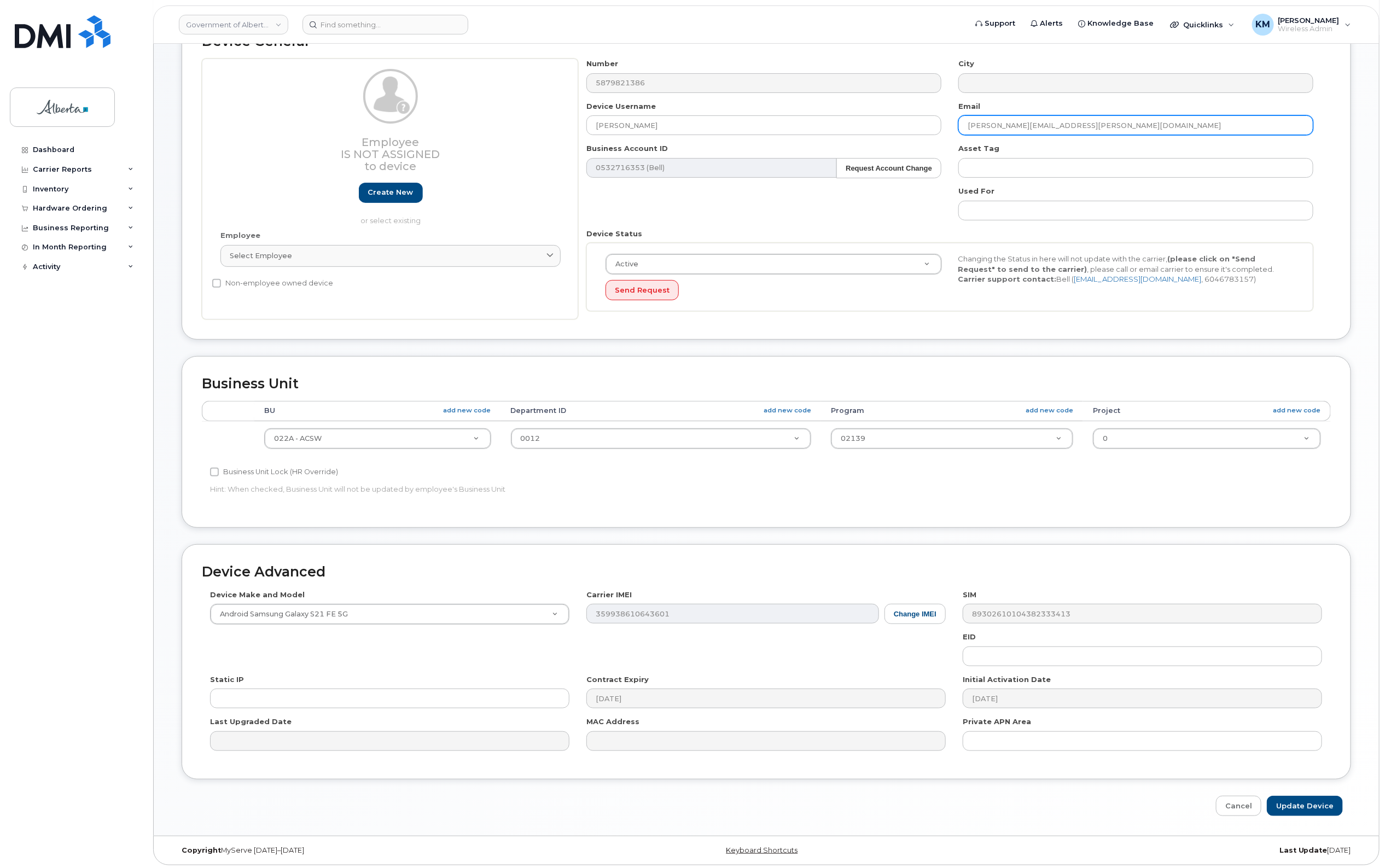
scroll to position [148, 0]
type input "Holly.Craven@gov.ab.ca"
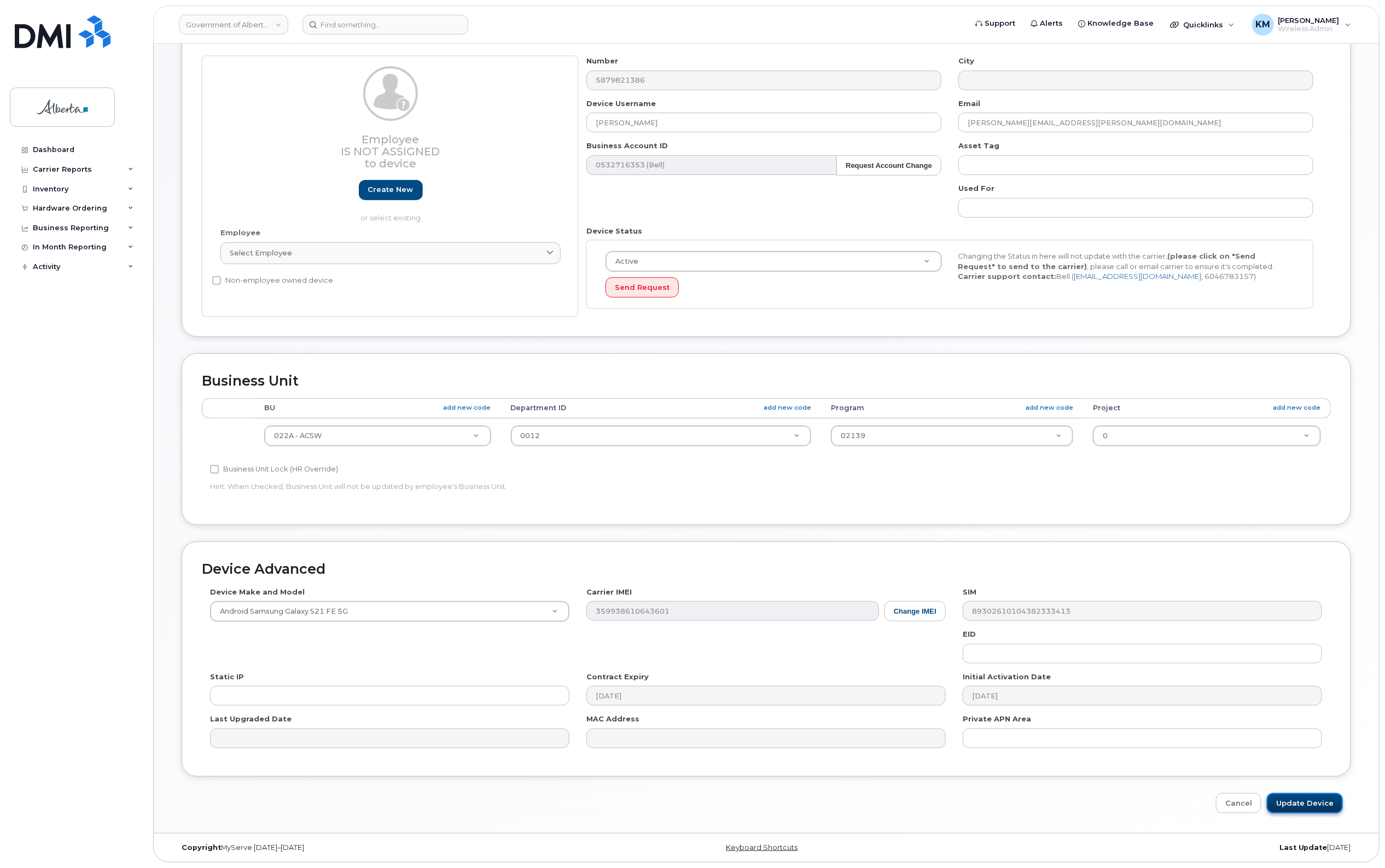
click at [1319, 802] on input "Update Device" at bounding box center [1304, 803] width 76 height 20
type input "Saving..."
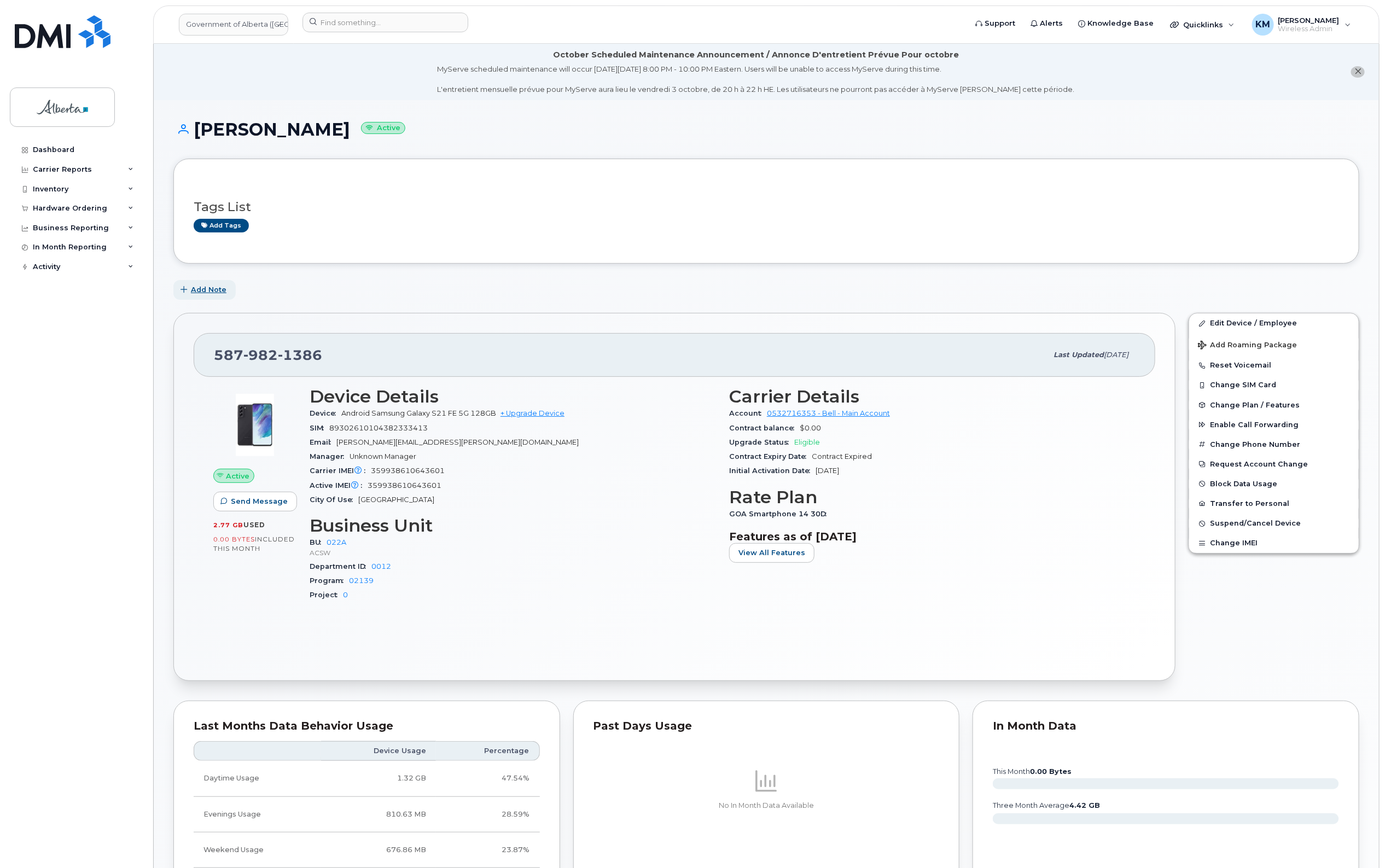
click at [200, 288] on span "Add Note" at bounding box center [208, 289] width 35 height 10
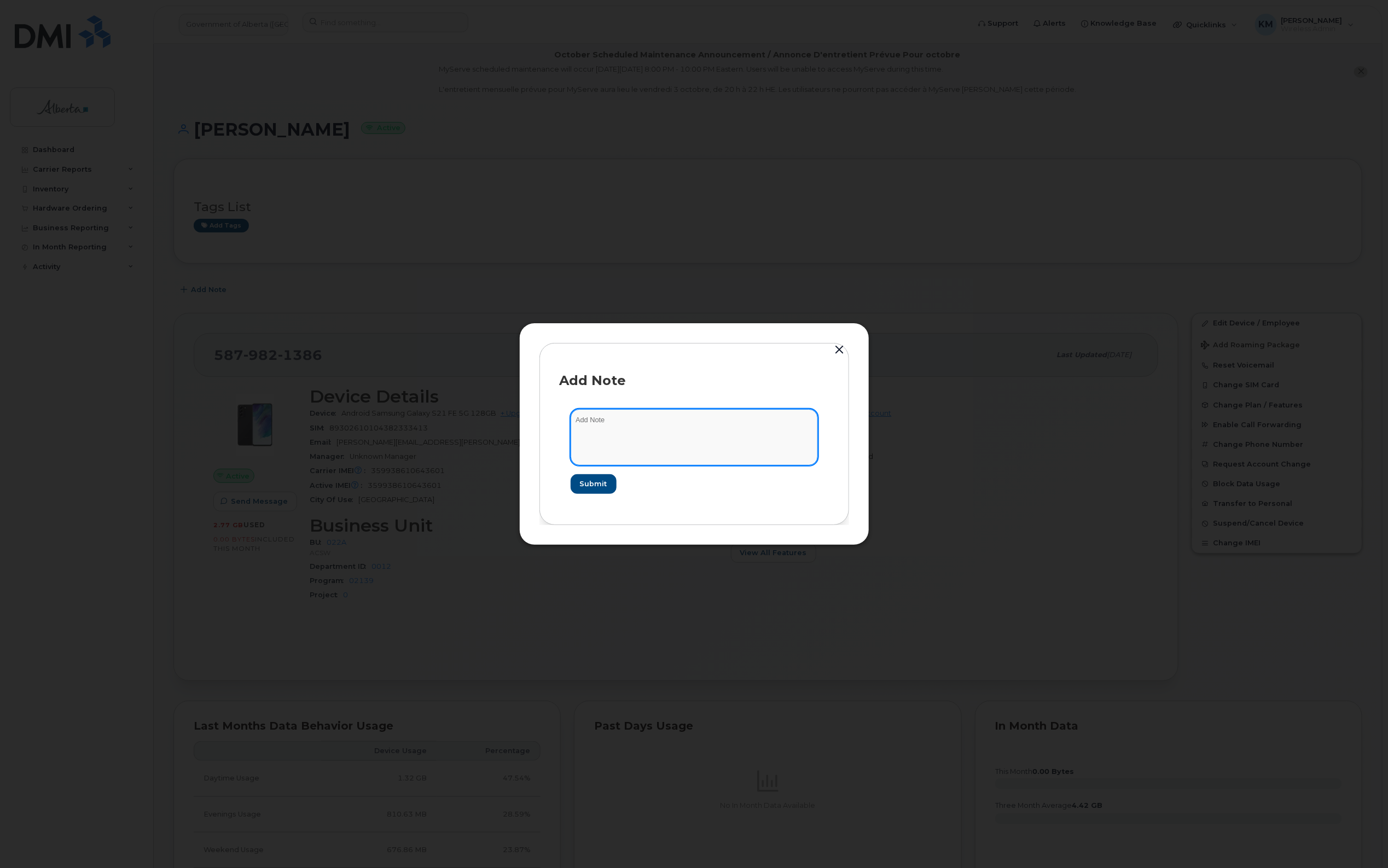
click at [673, 430] on textarea at bounding box center [694, 437] width 247 height 55
type textarea "s"
click at [731, 419] on textarea "SCTASK0857693 -" at bounding box center [694, 437] width 247 height 55
paste textarea "Device Plan Reassign - (4)"
type textarea "SCTASK0857693 - Device Plan Reassign - (4)"
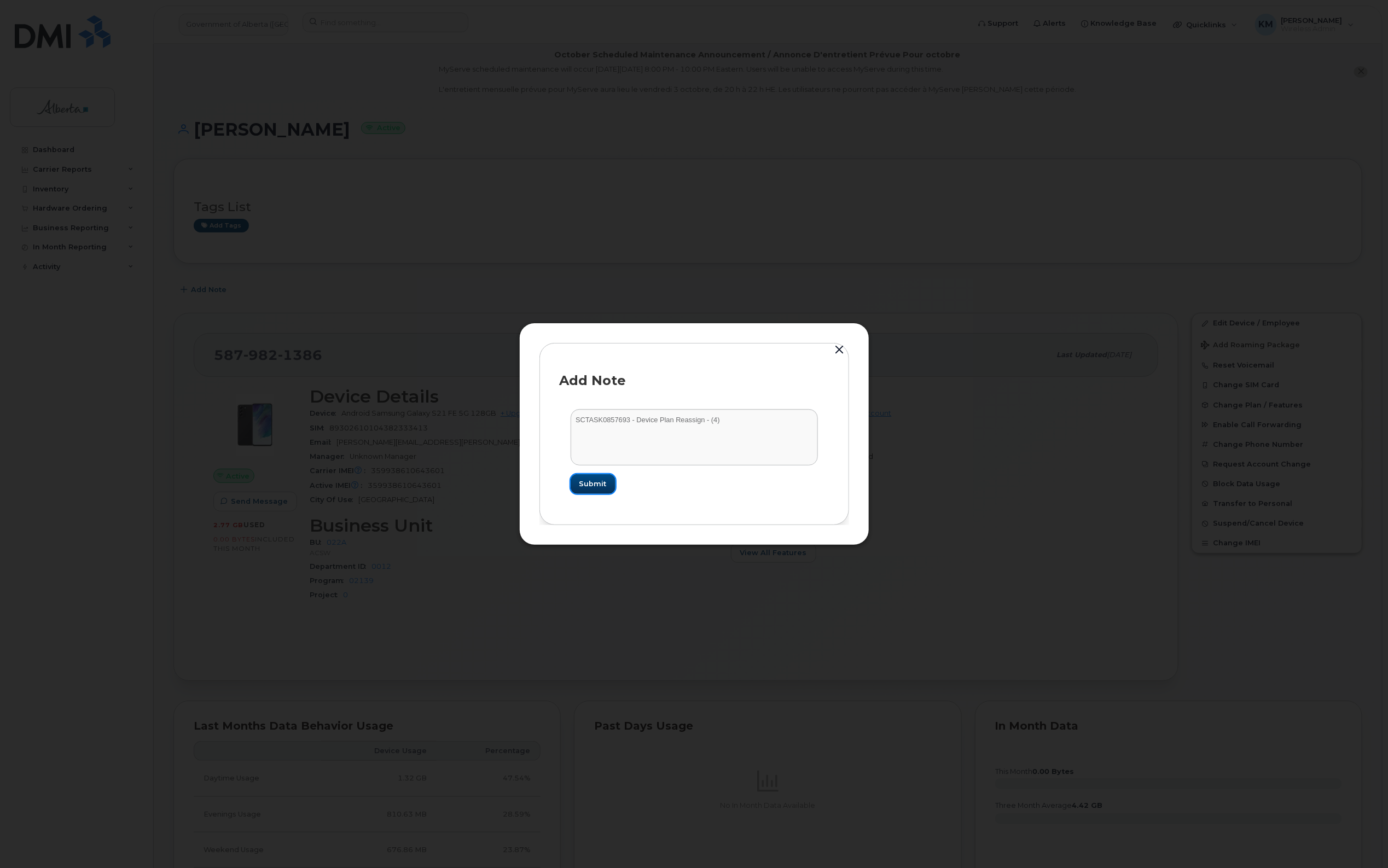
click at [588, 484] on span "Submit" at bounding box center [593, 484] width 28 height 10
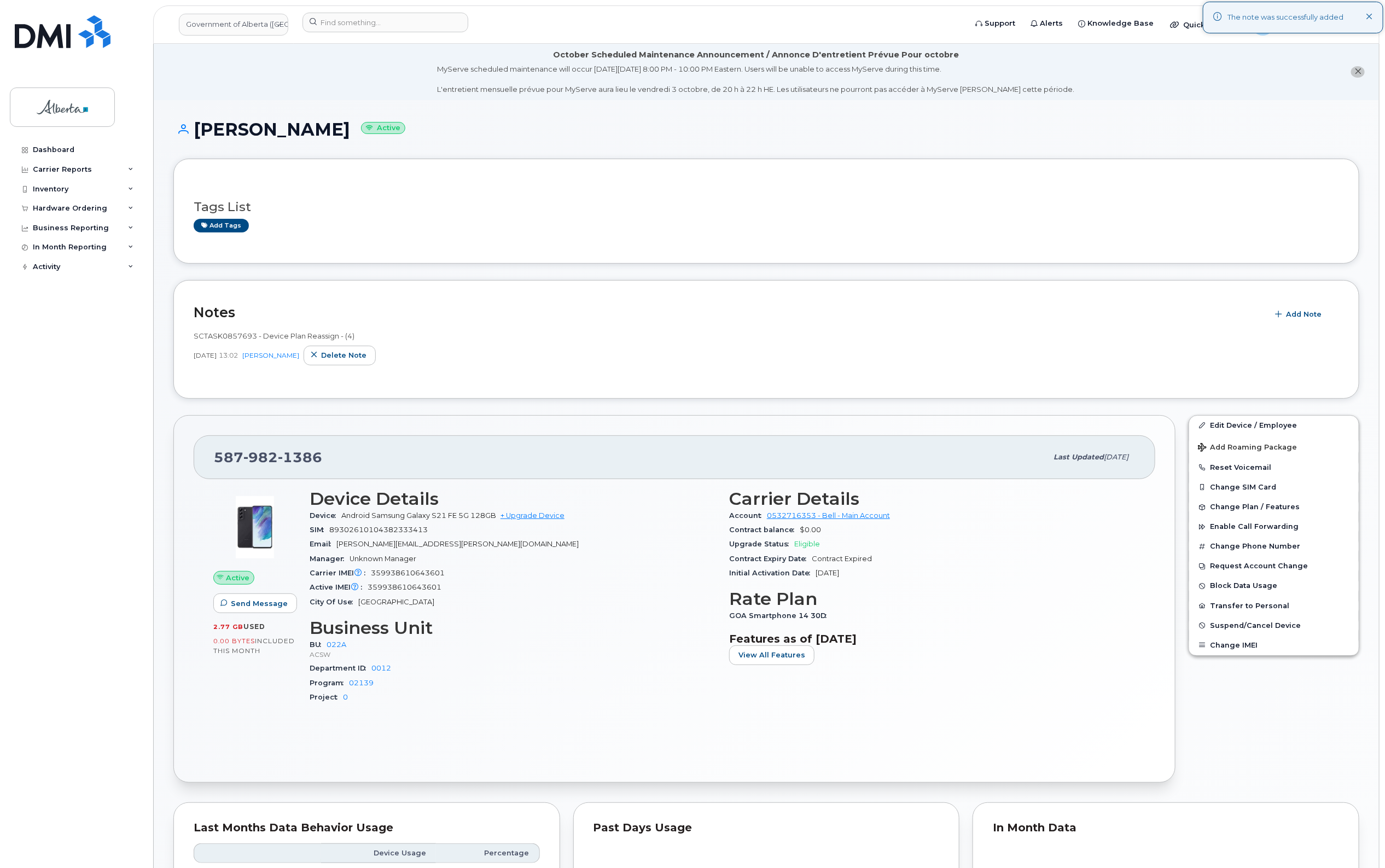
click at [86, 712] on div "Dashboard Carrier Reports Monthly Billing Data Daily Data Pooling Data Behavior…" at bounding box center [77, 496] width 135 height 712
click at [419, 28] on input at bounding box center [385, 22] width 166 height 19
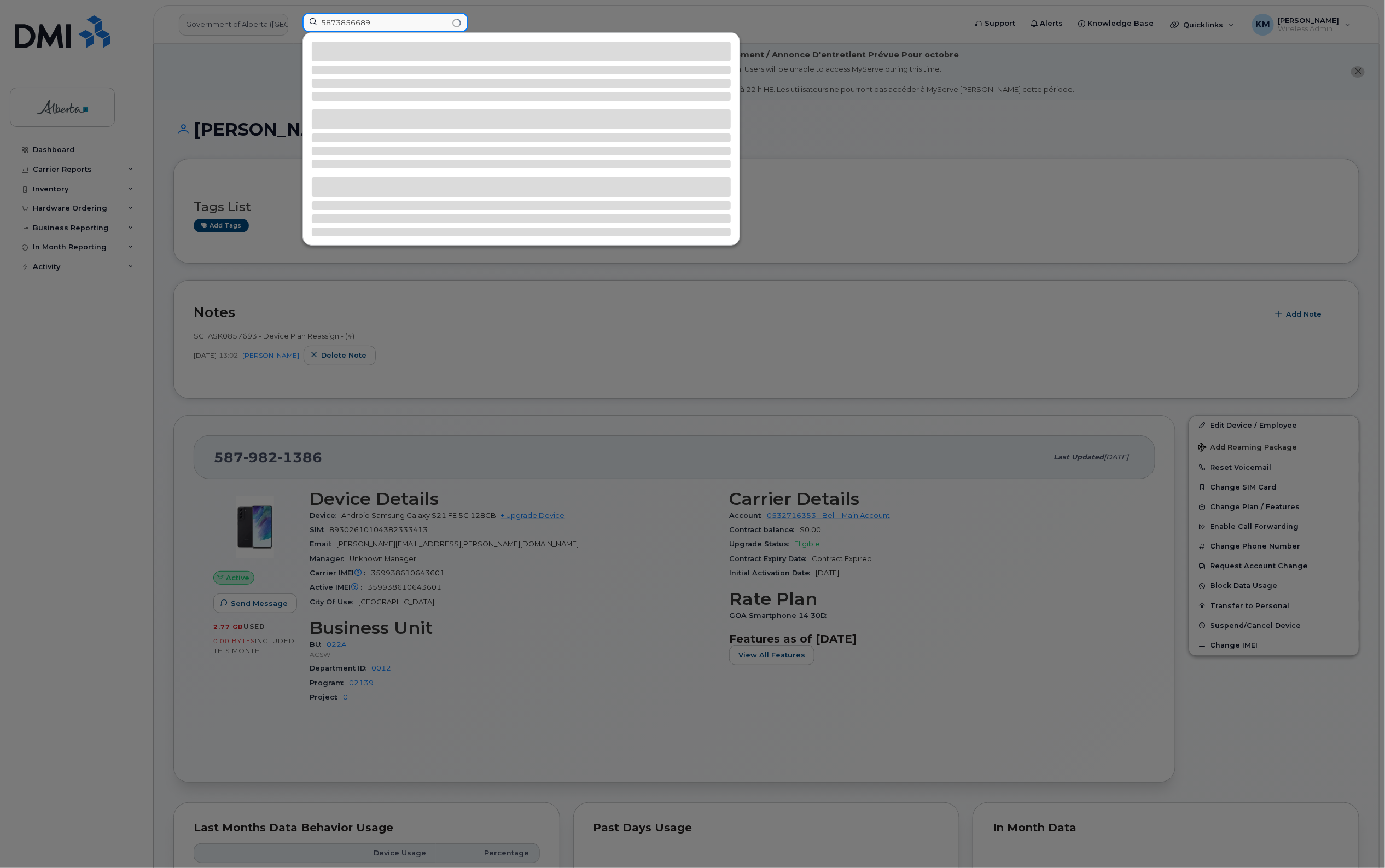
type input "5873856689"
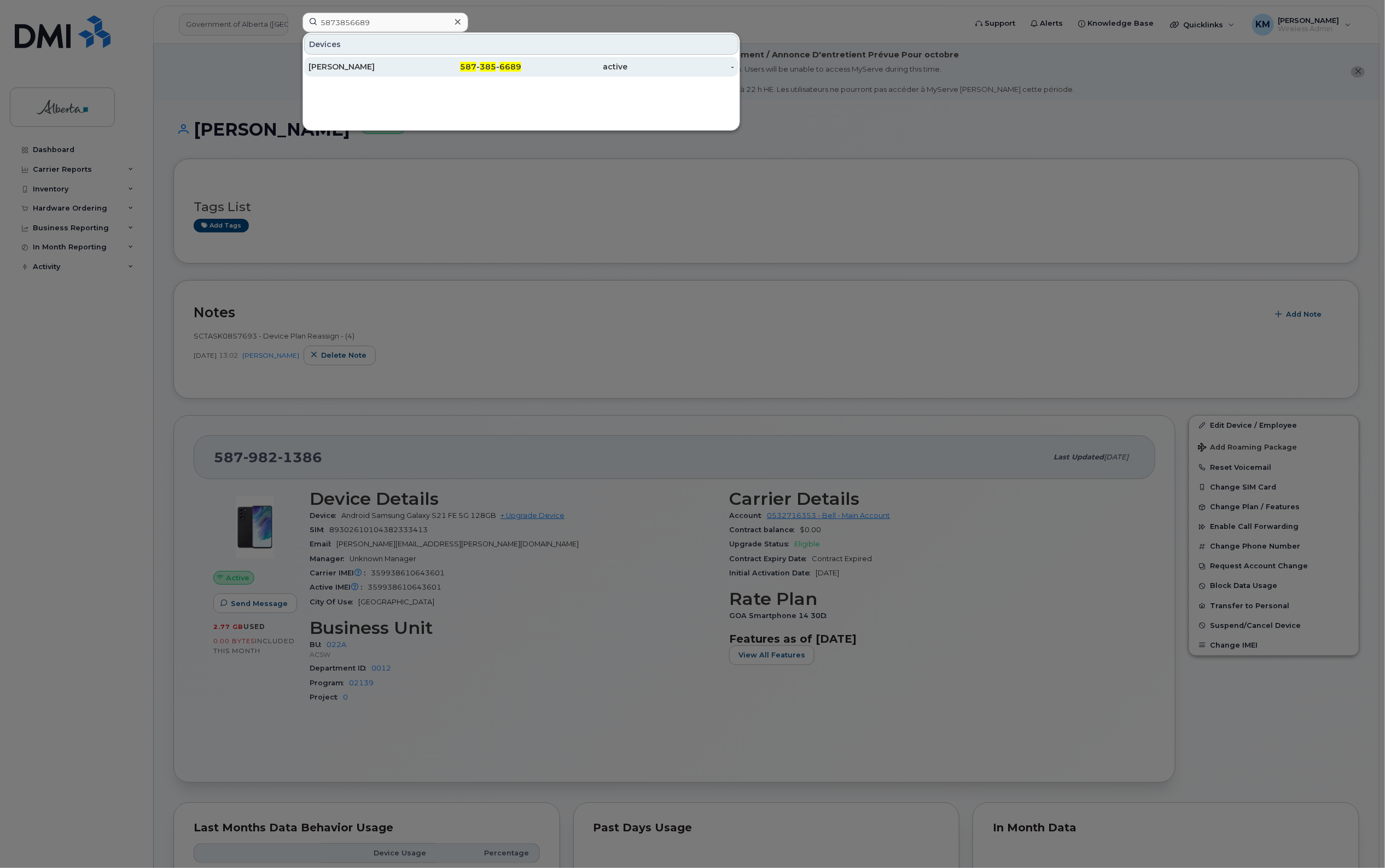
click at [409, 64] on div "Robin Hairsine" at bounding box center [361, 66] width 107 height 11
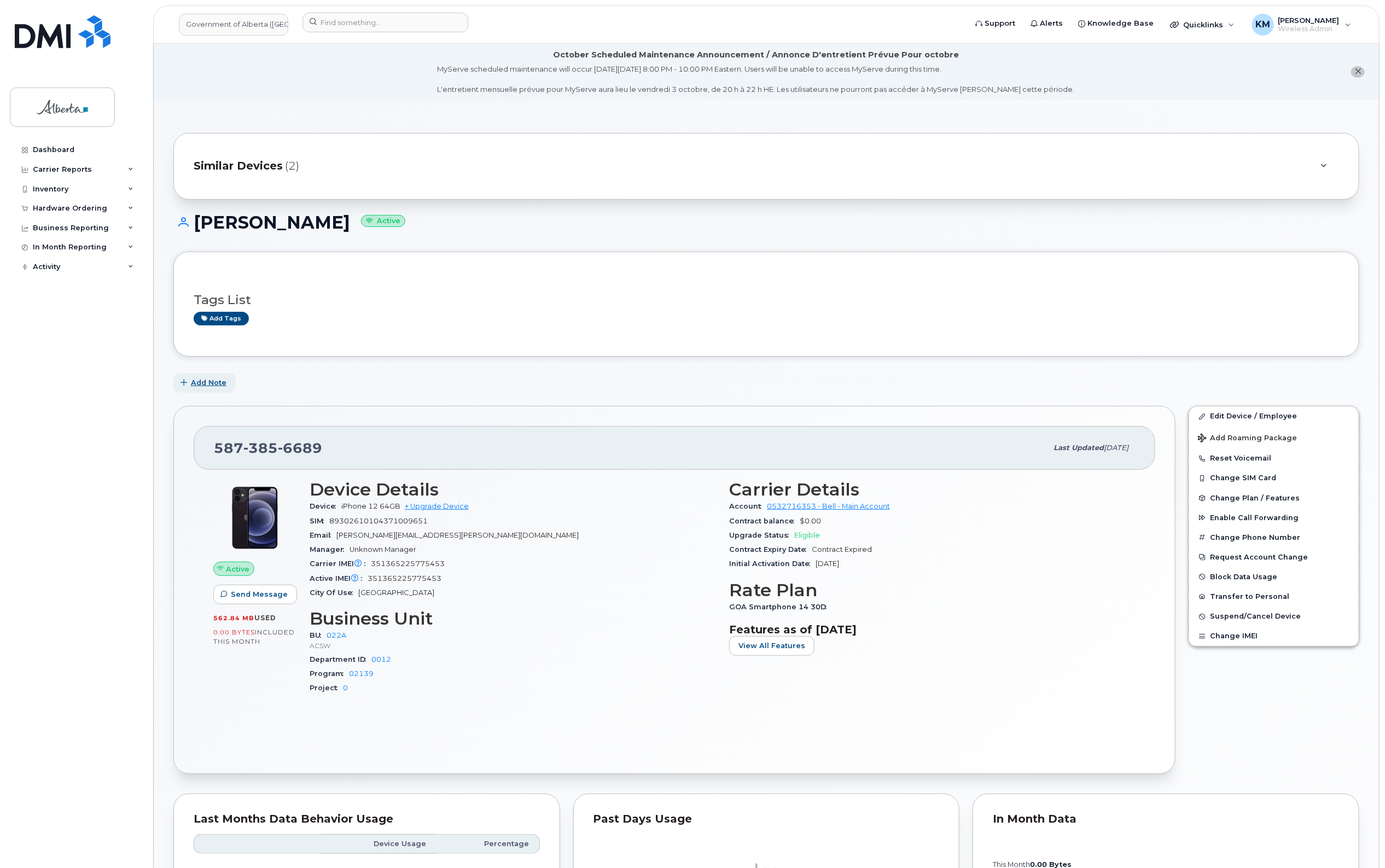
click at [209, 384] on span "Add Note" at bounding box center [208, 382] width 35 height 10
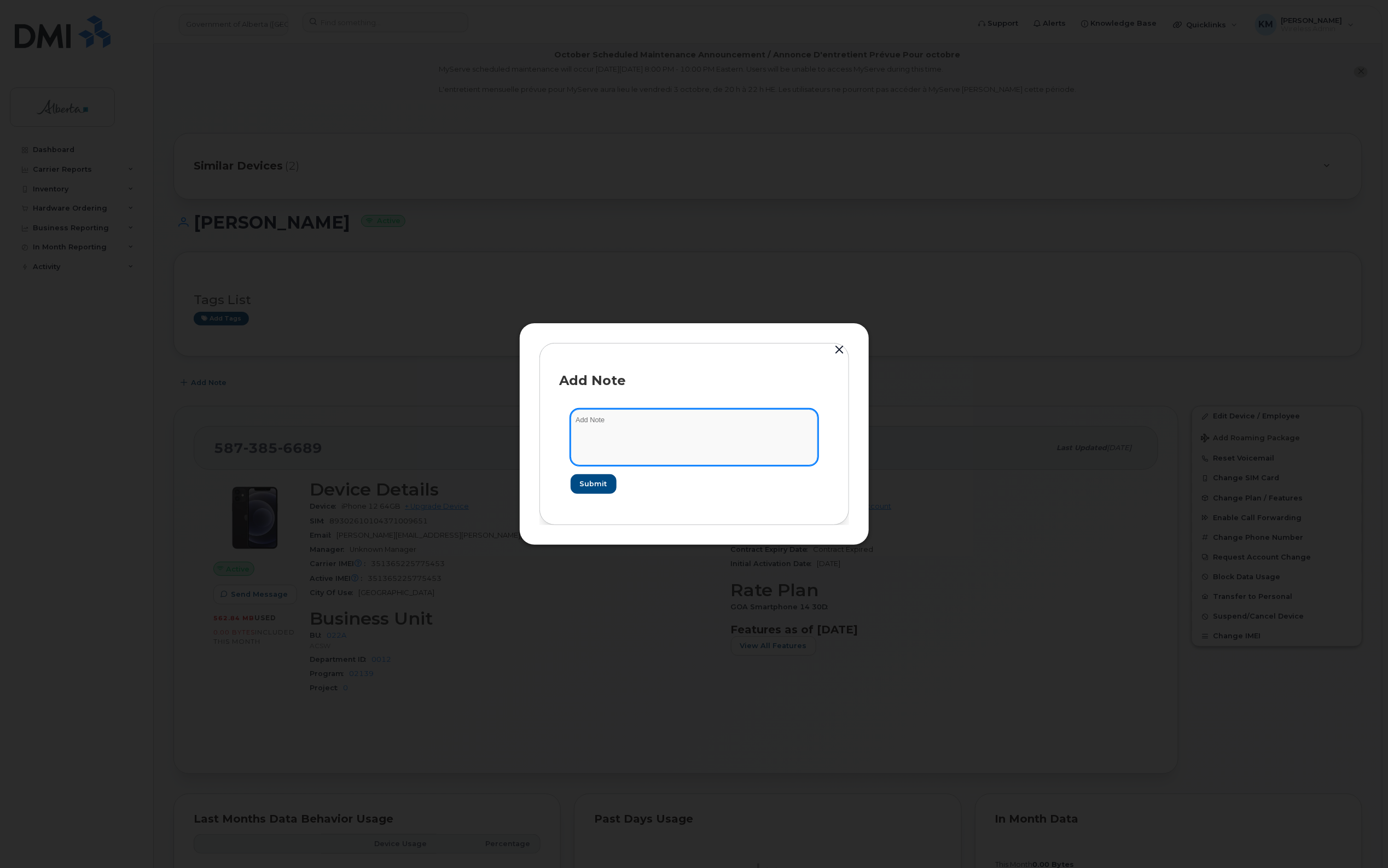
click at [622, 420] on textarea at bounding box center [694, 437] width 247 height 55
type textarea "s"
paste textarea "Device Plan Reassign - (4)"
type textarea "SCTASK0857693 - Device Plan Reassign - (4)"
click at [589, 474] on button "Submit" at bounding box center [593, 483] width 45 height 19
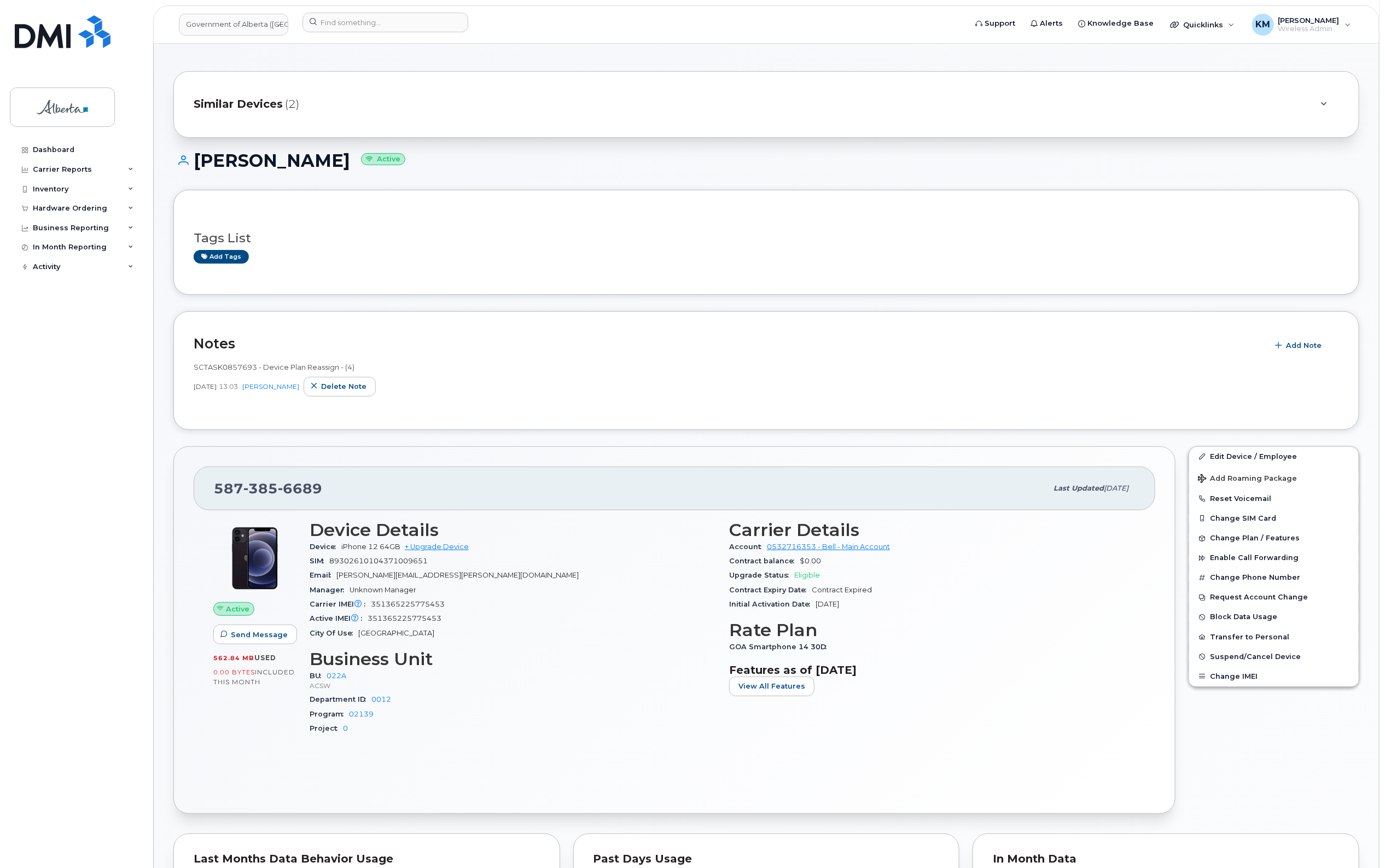
scroll to position [68, 0]
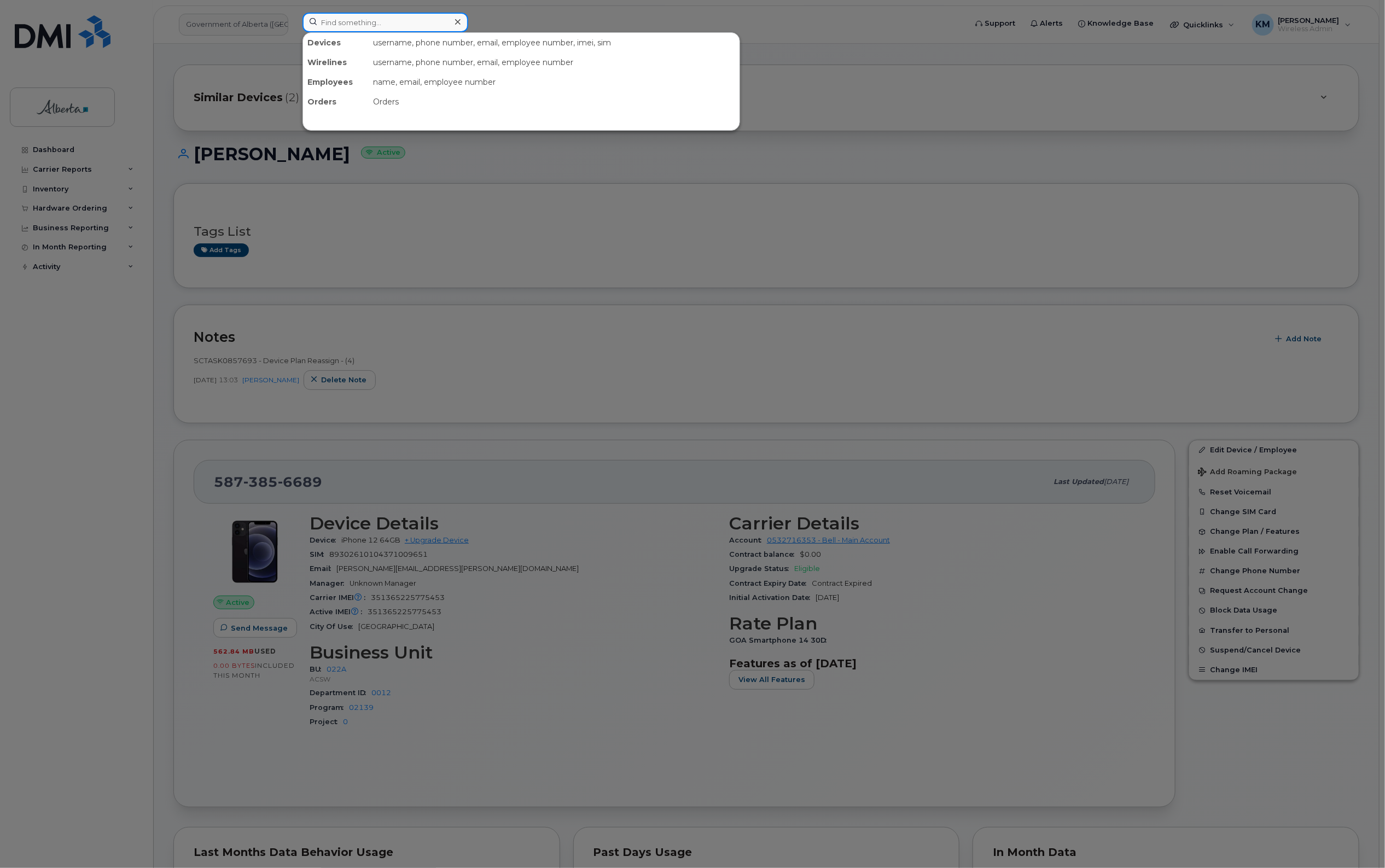
click at [345, 24] on input at bounding box center [385, 22] width 166 height 19
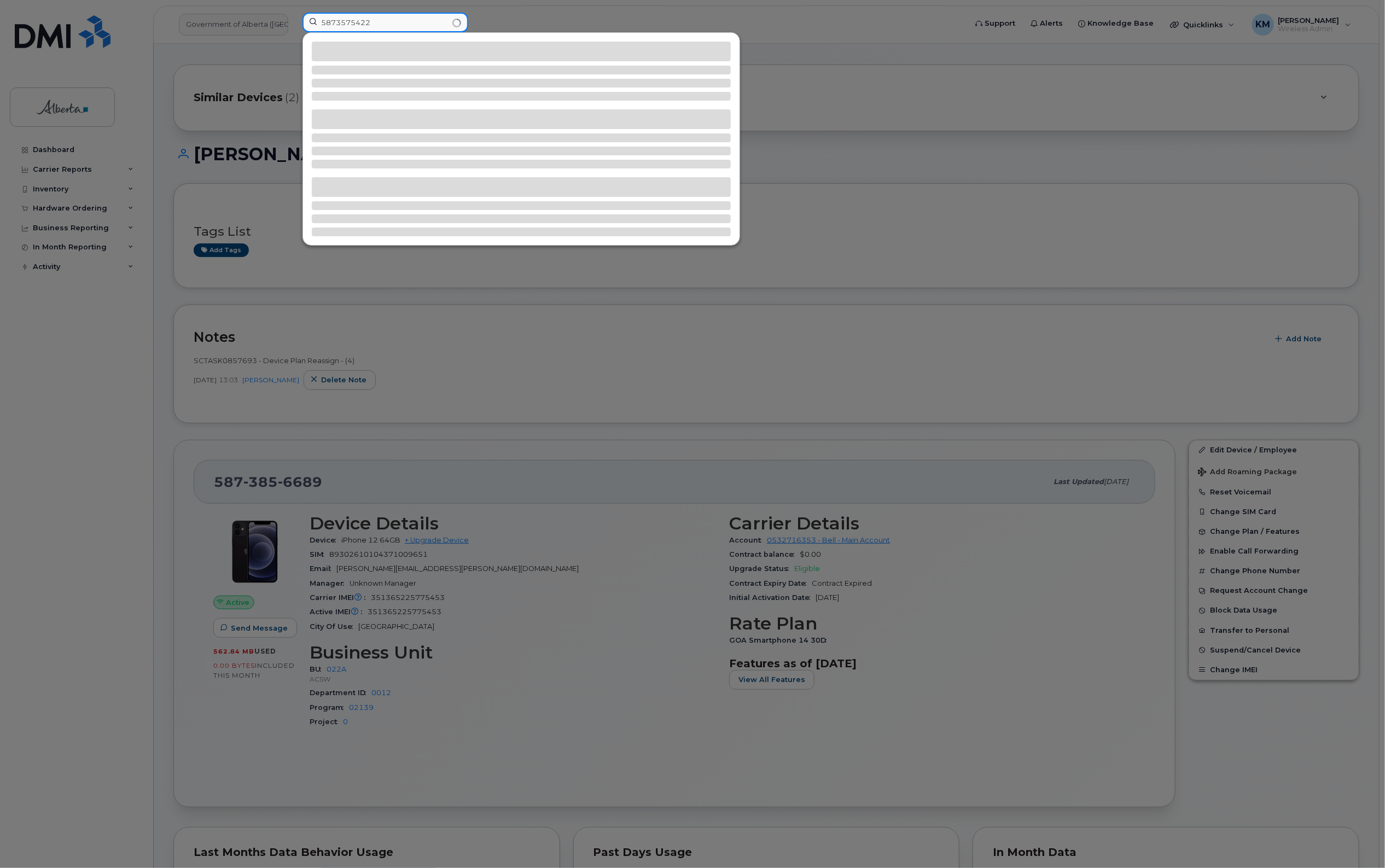
type input "5873575422"
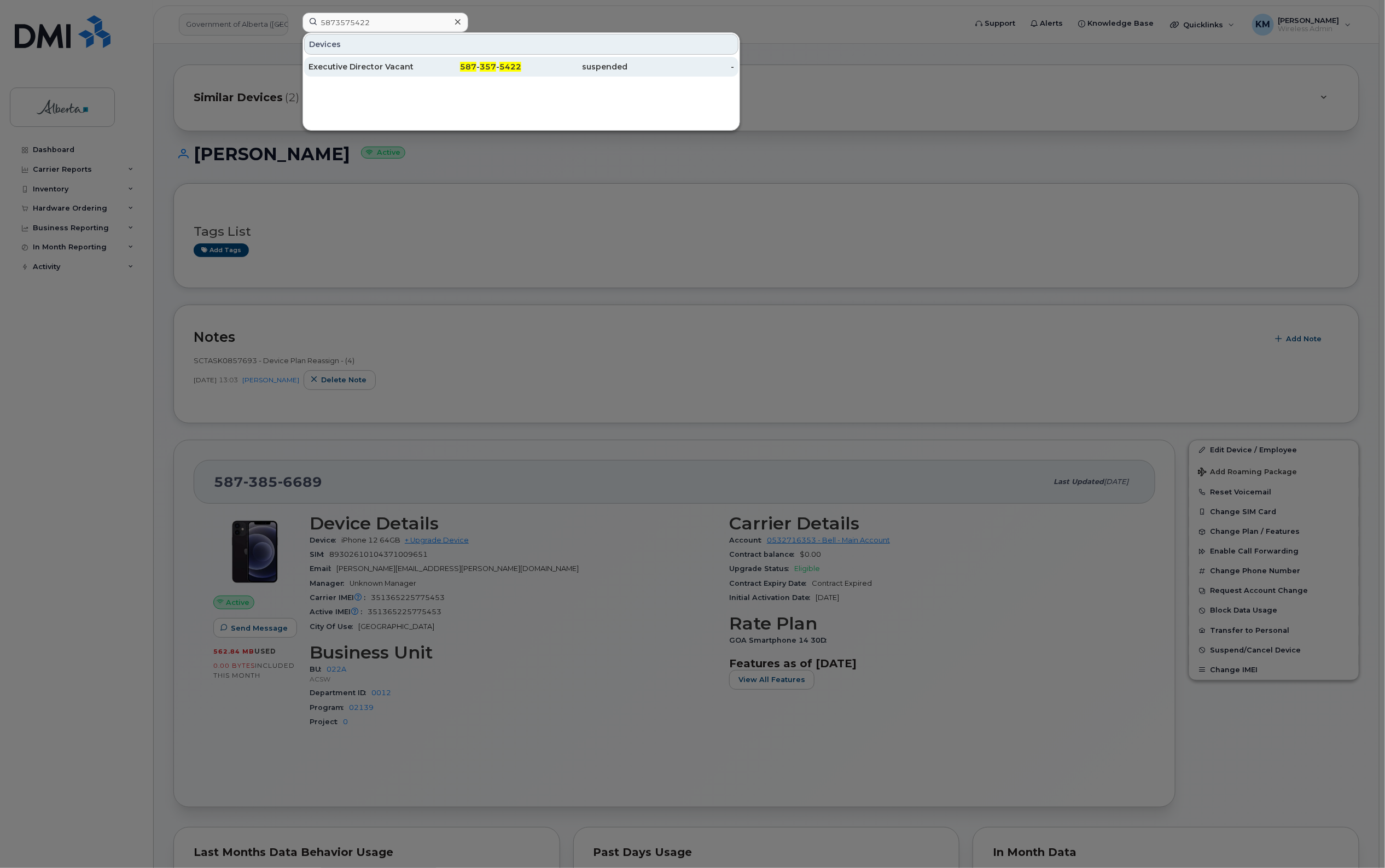
click at [373, 69] on div "Executive Director Vacant" at bounding box center [361, 66] width 107 height 11
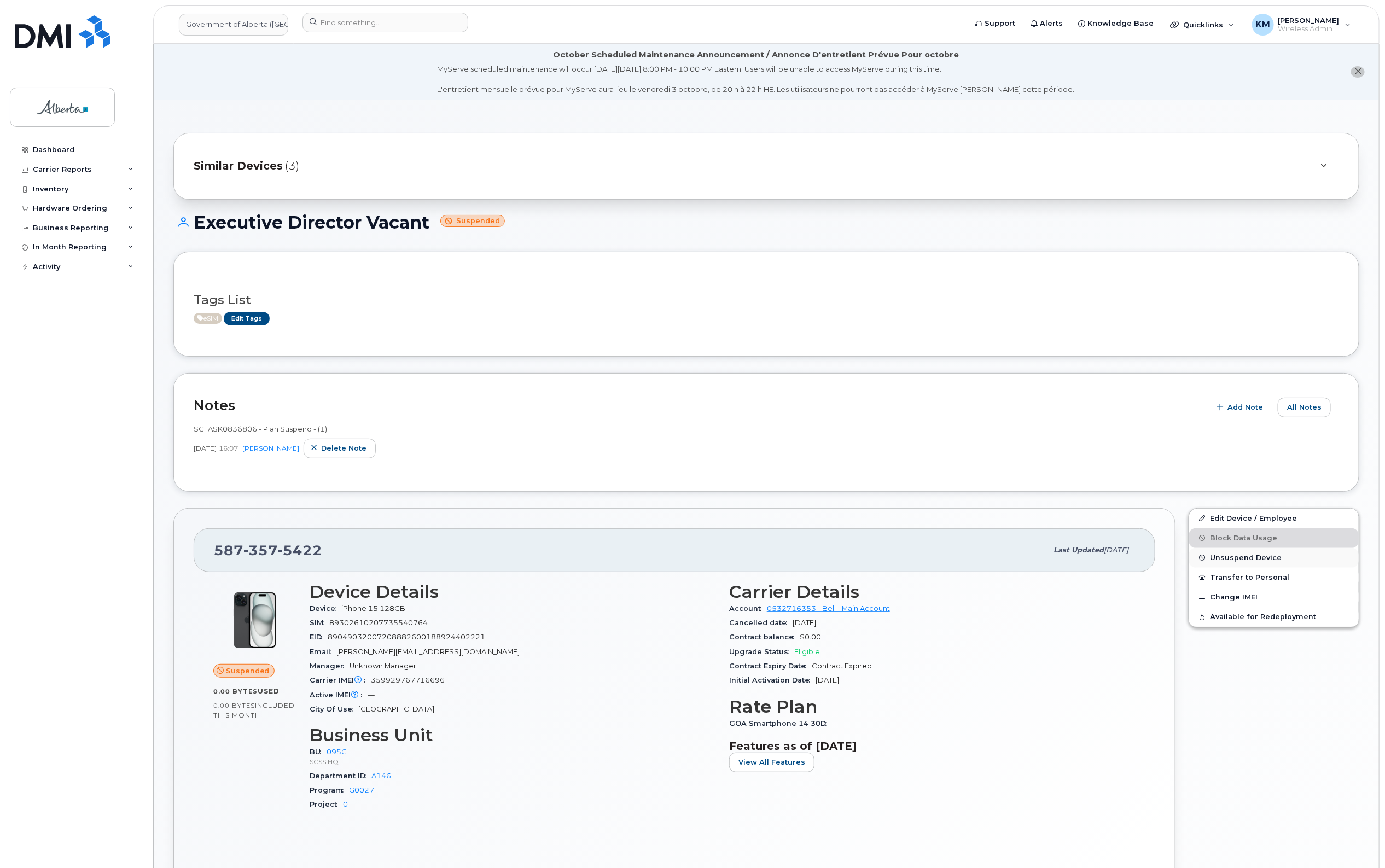
click at [1236, 559] on span "Unsuspend Device" at bounding box center [1245, 558] width 71 height 8
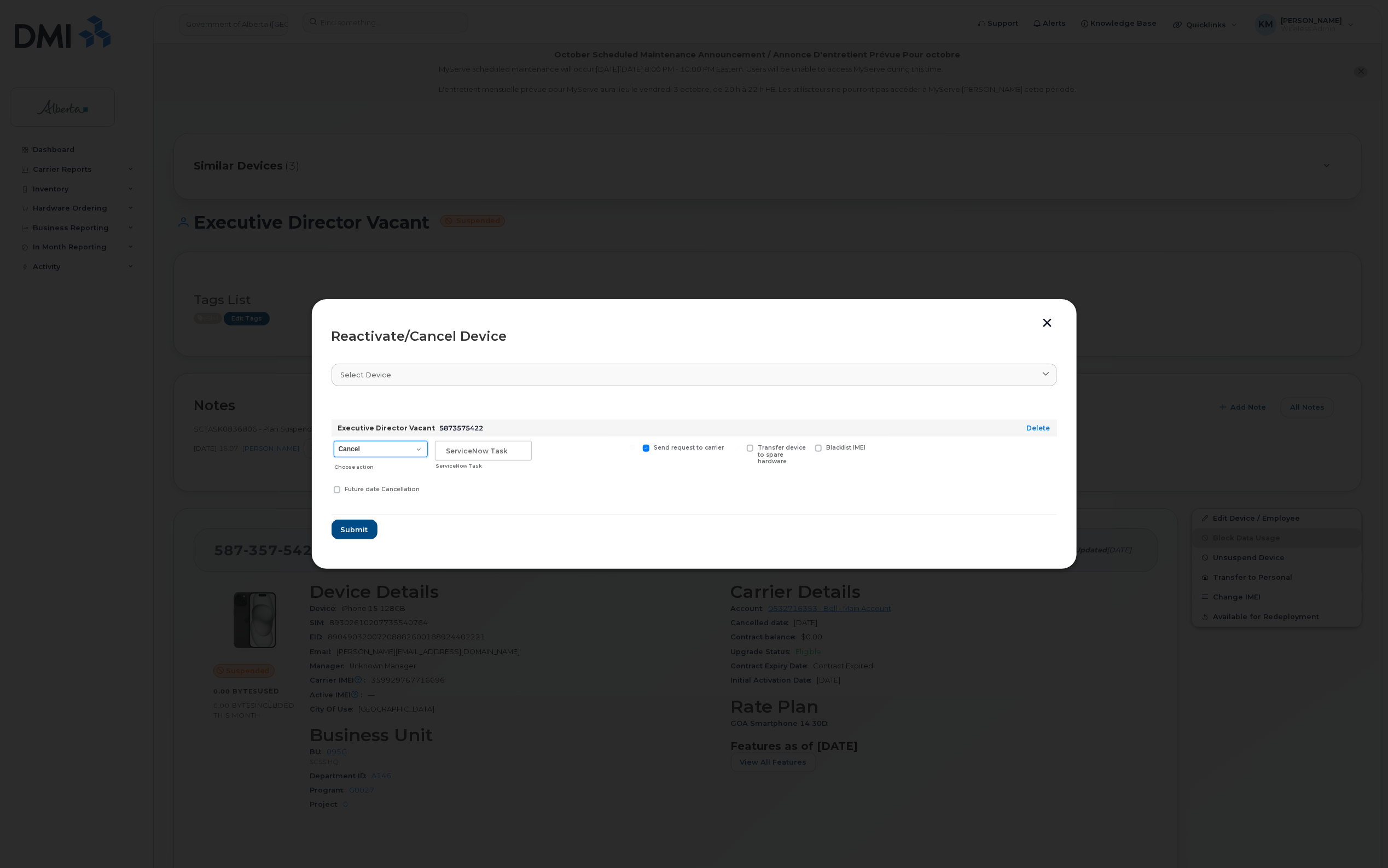
click at [416, 450] on select "Cancel Suspend - Extend Suspension Reactivate" at bounding box center [381, 450] width 94 height 17
select select "[object Object]"
click at [334, 441] on select "Cancel Suspend - Extend Suspension Reactivate" at bounding box center [381, 450] width 94 height 17
click at [474, 449] on input "text" at bounding box center [483, 450] width 97 height 19
type input "SCTASK0856872"
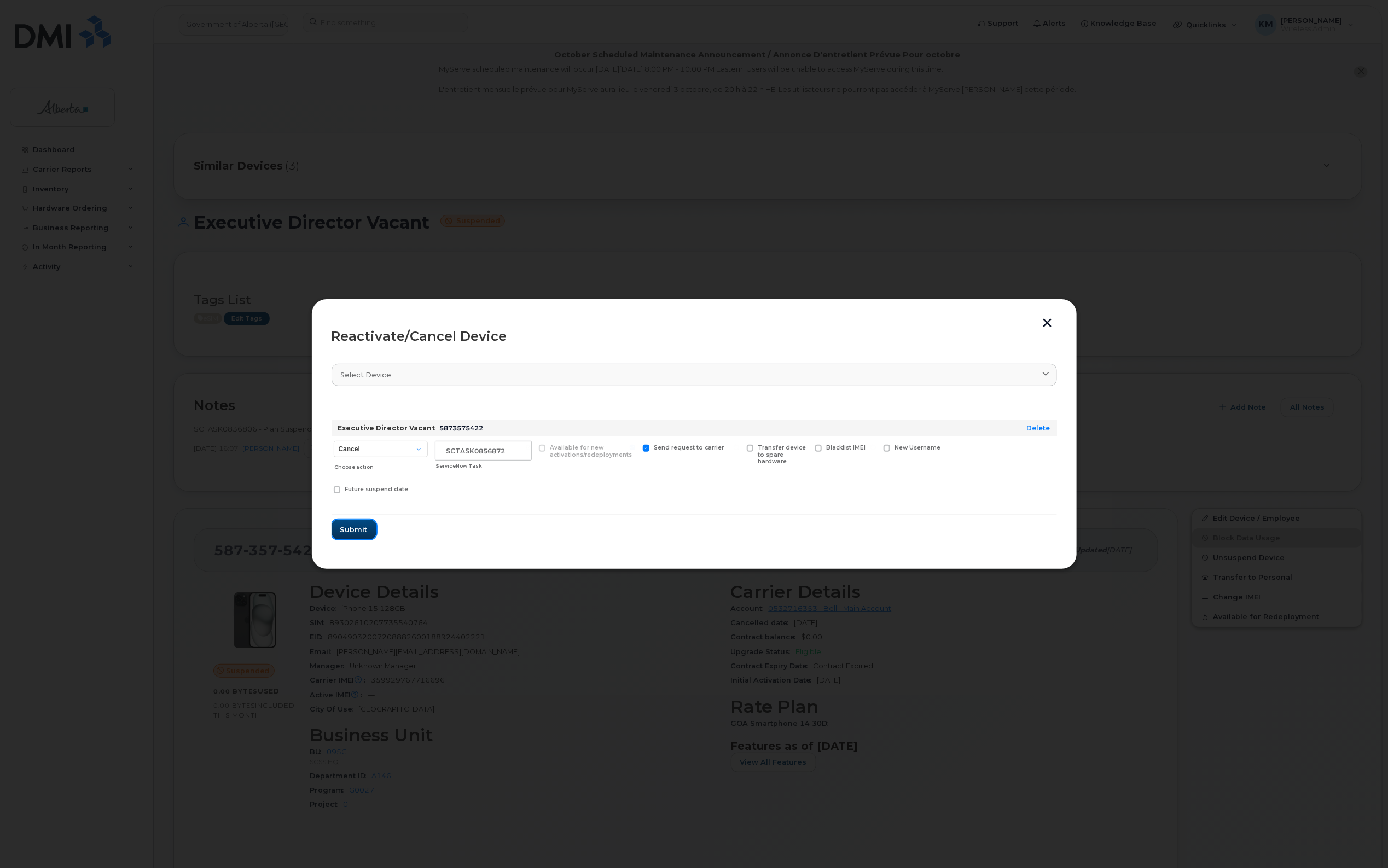
click at [358, 526] on span "Submit" at bounding box center [354, 529] width 28 height 10
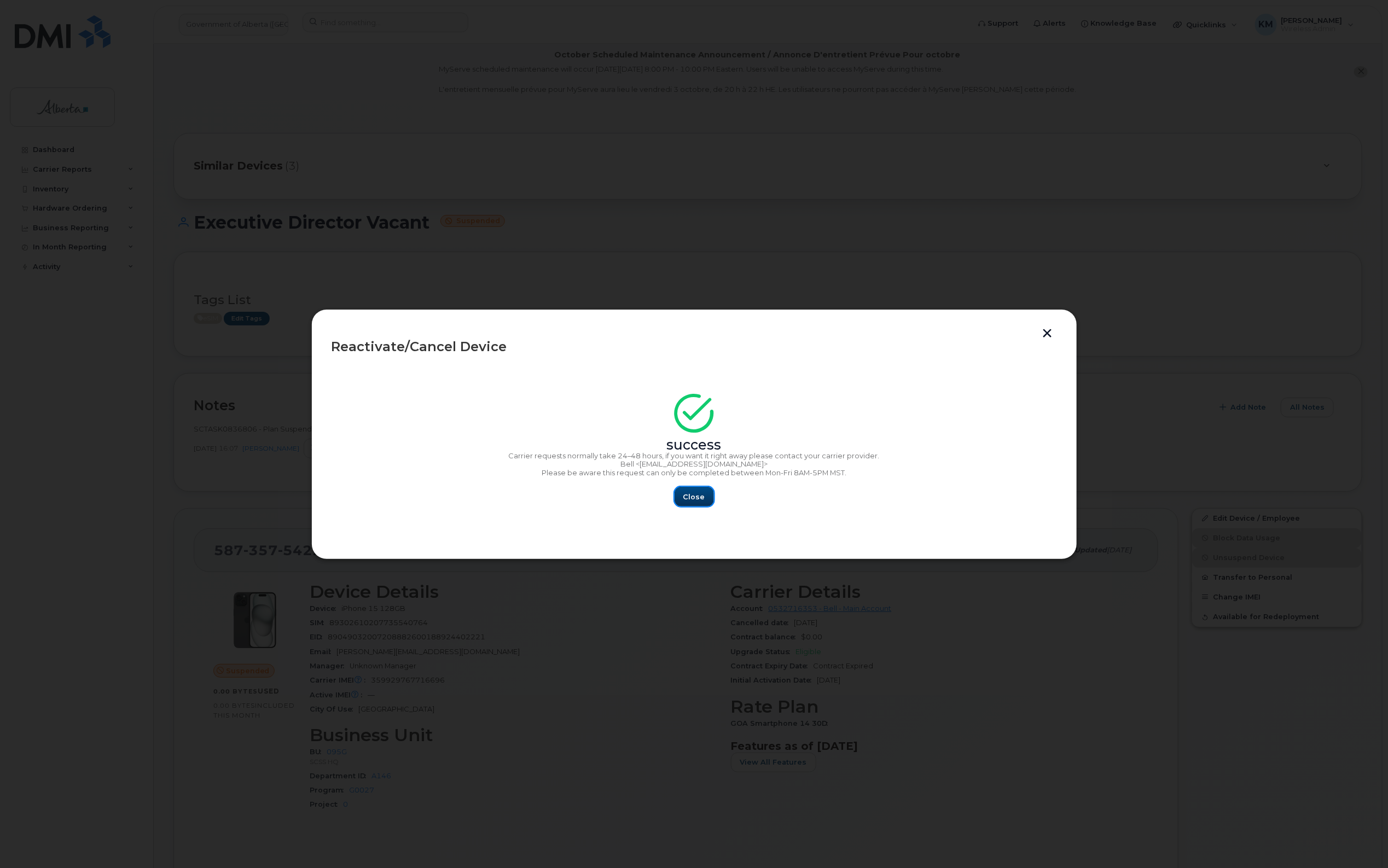
click at [705, 501] on button "Close" at bounding box center [694, 496] width 40 height 19
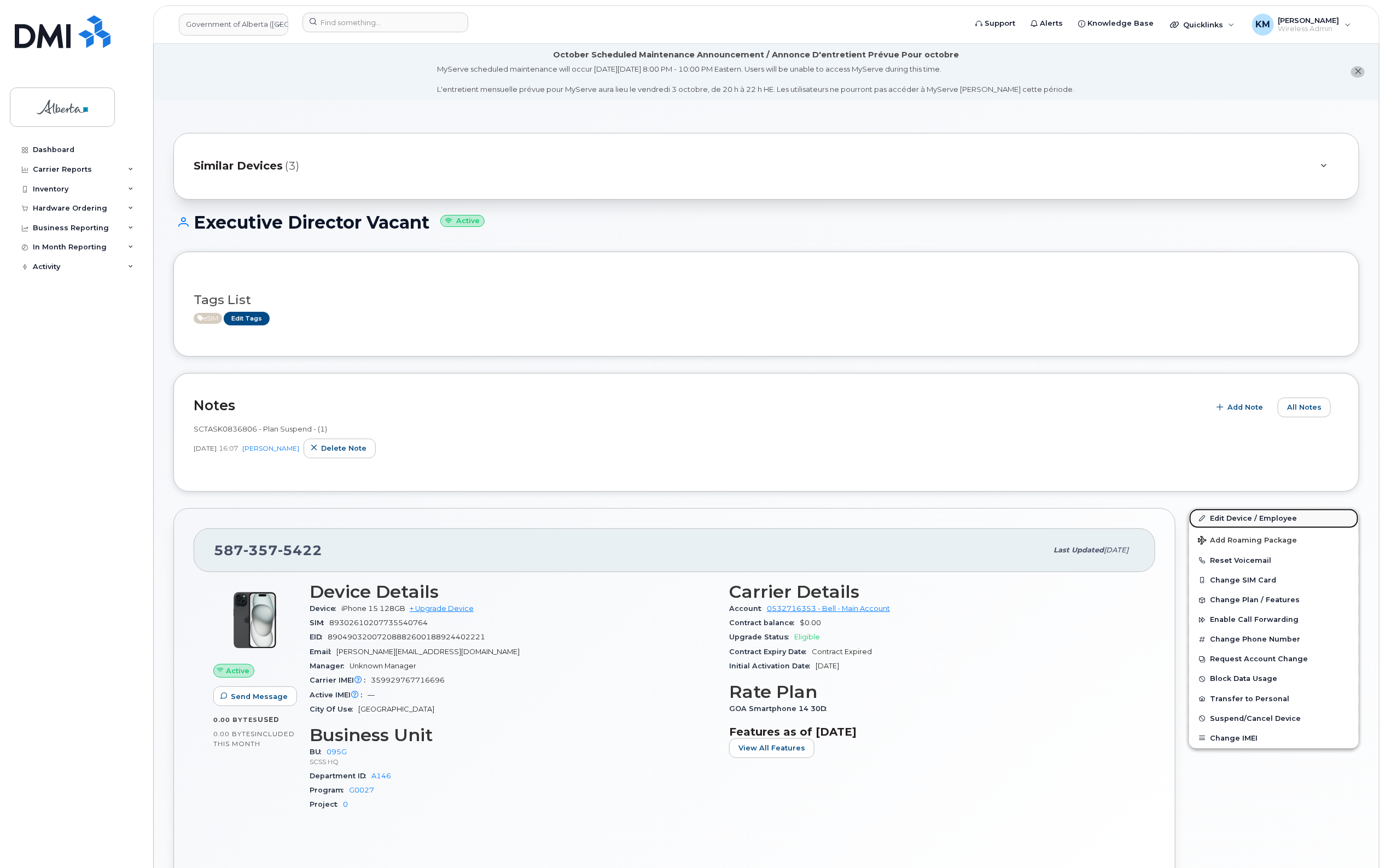
click at [1256, 518] on link "Edit Device / Employee" at bounding box center [1274, 518] width 170 height 19
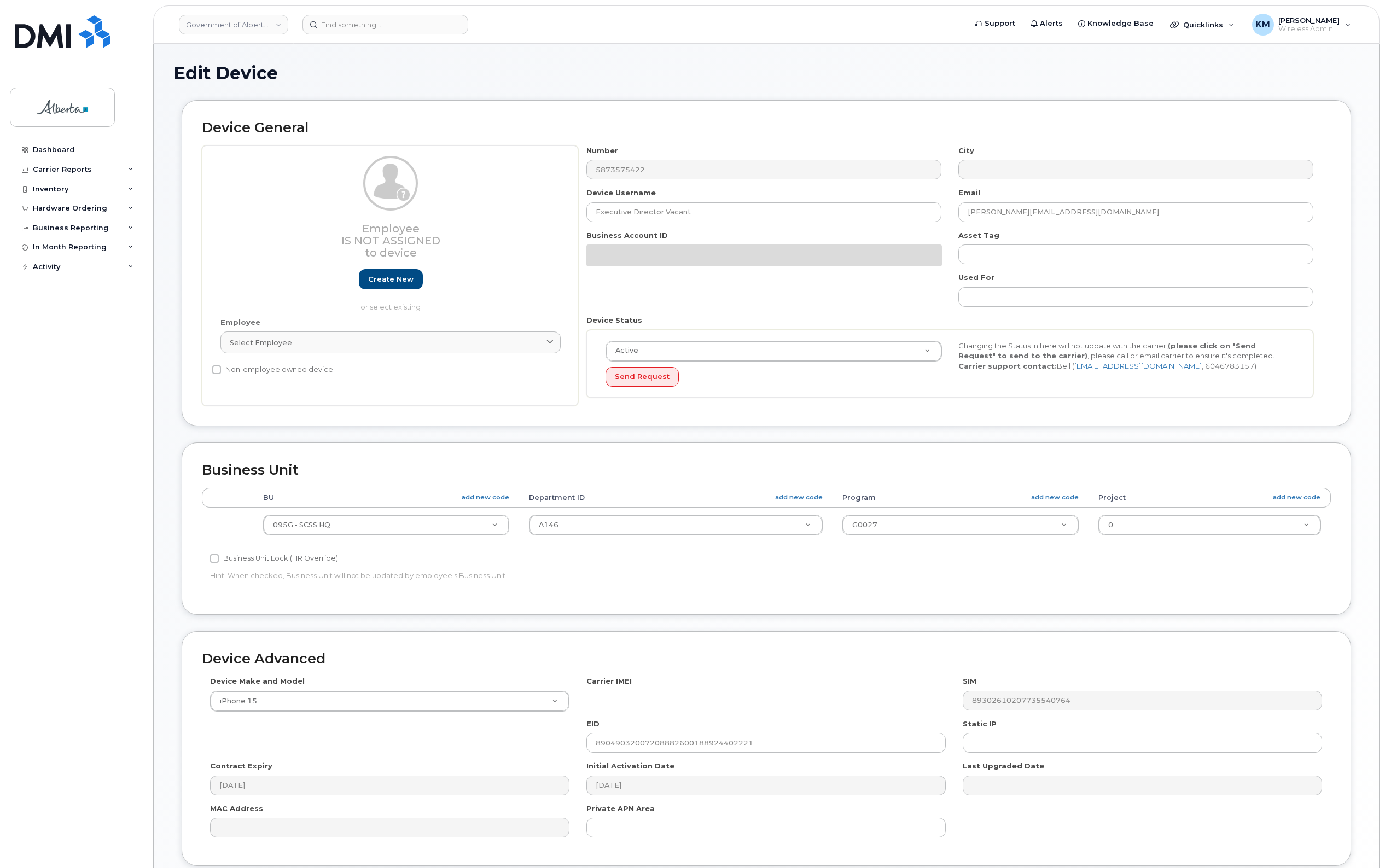
select select "4120333"
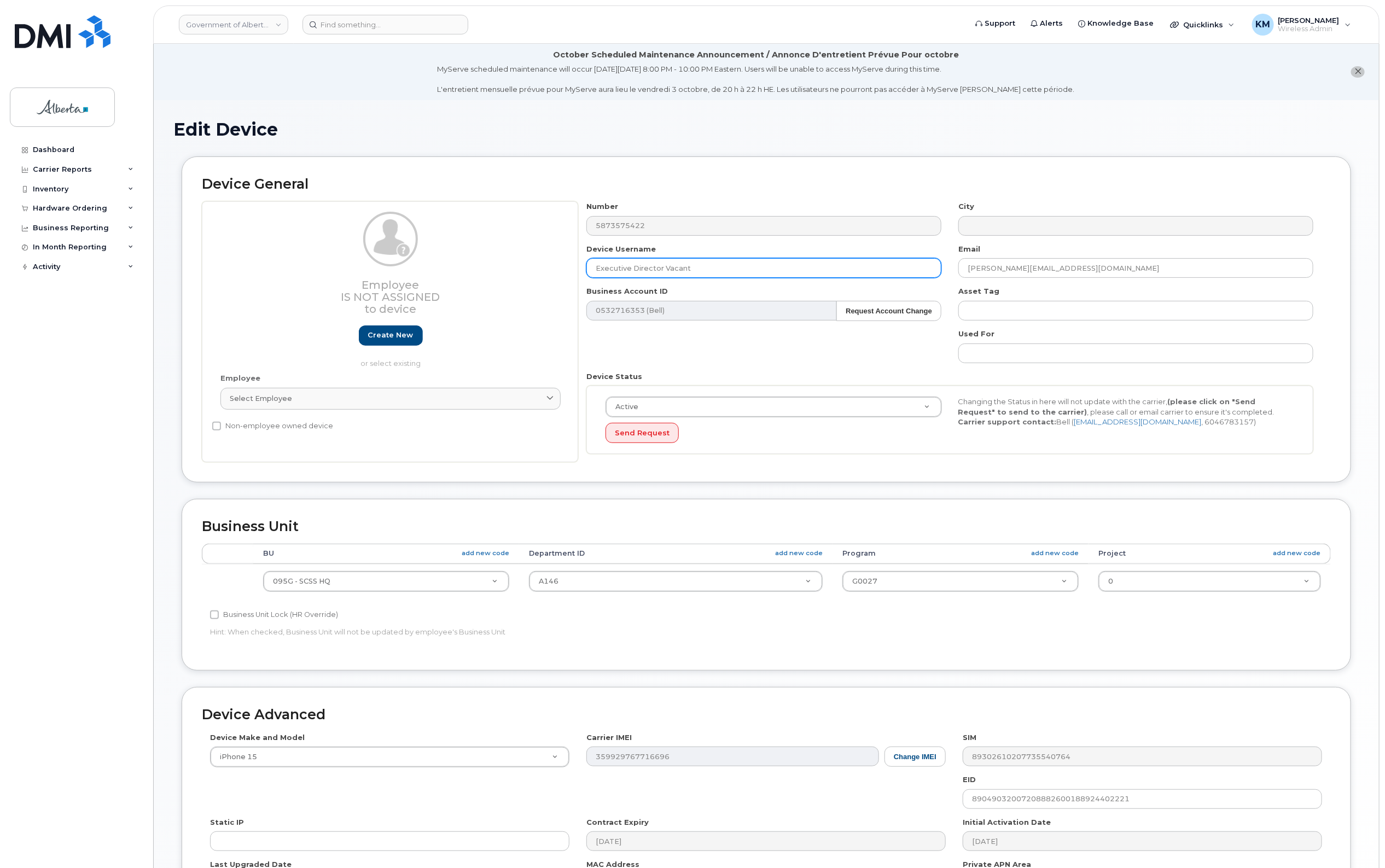
drag, startPoint x: 726, startPoint y: 267, endPoint x: 592, endPoint y: 271, distance: 134.1
click at [592, 271] on input "Executive Director Vacant" at bounding box center [764, 267] width 355 height 19
paste input "Annjanette Ridsdale"
type input "[PERSON_NAME]"
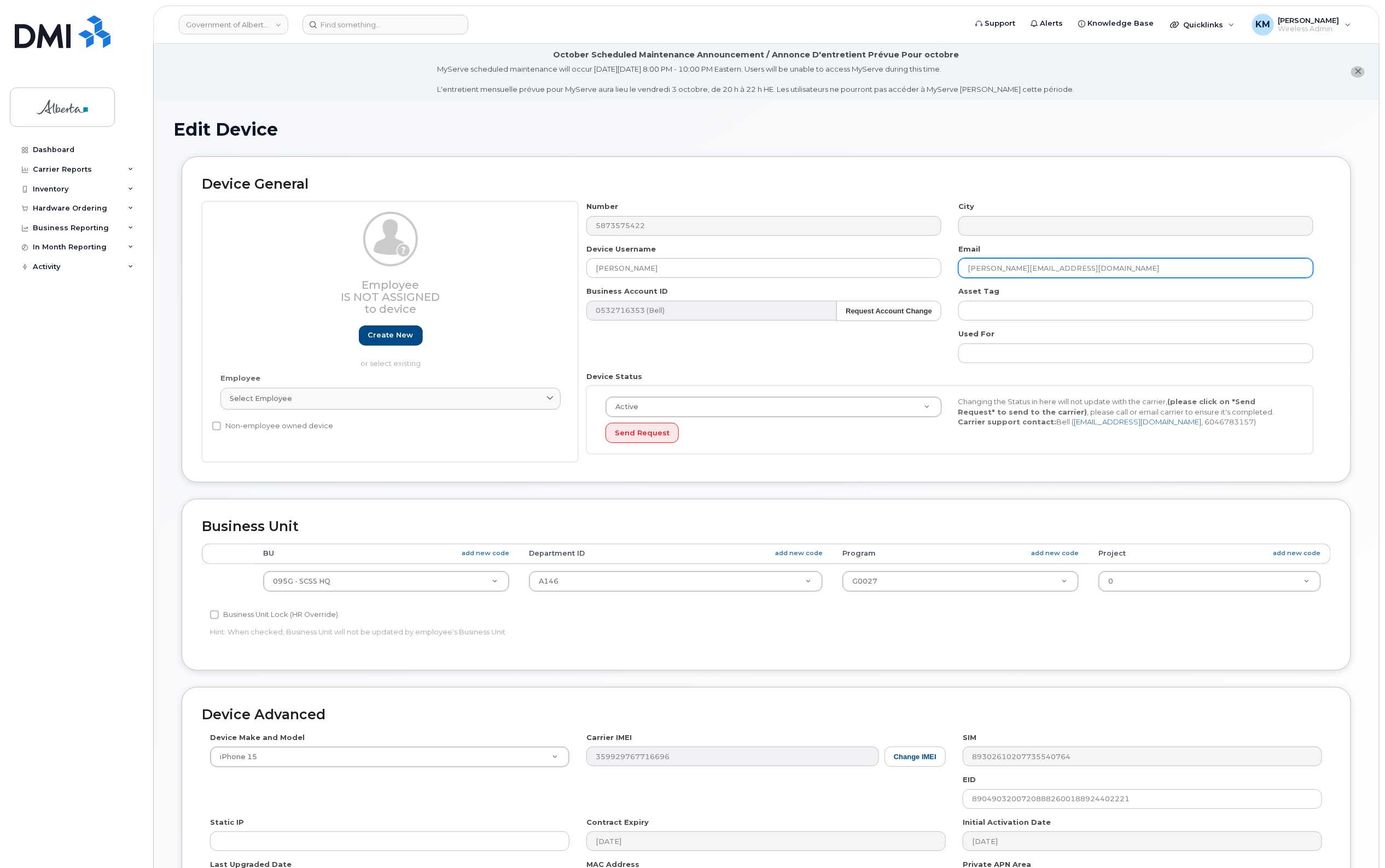
drag, startPoint x: 1092, startPoint y: 262, endPoint x: 961, endPoint y: 271, distance: 131.3
click at [961, 271] on input "Carmen.Grabusic@gov.ab.ca" at bounding box center [1135, 267] width 355 height 19
paste input "Annjanette.Ridsdale"
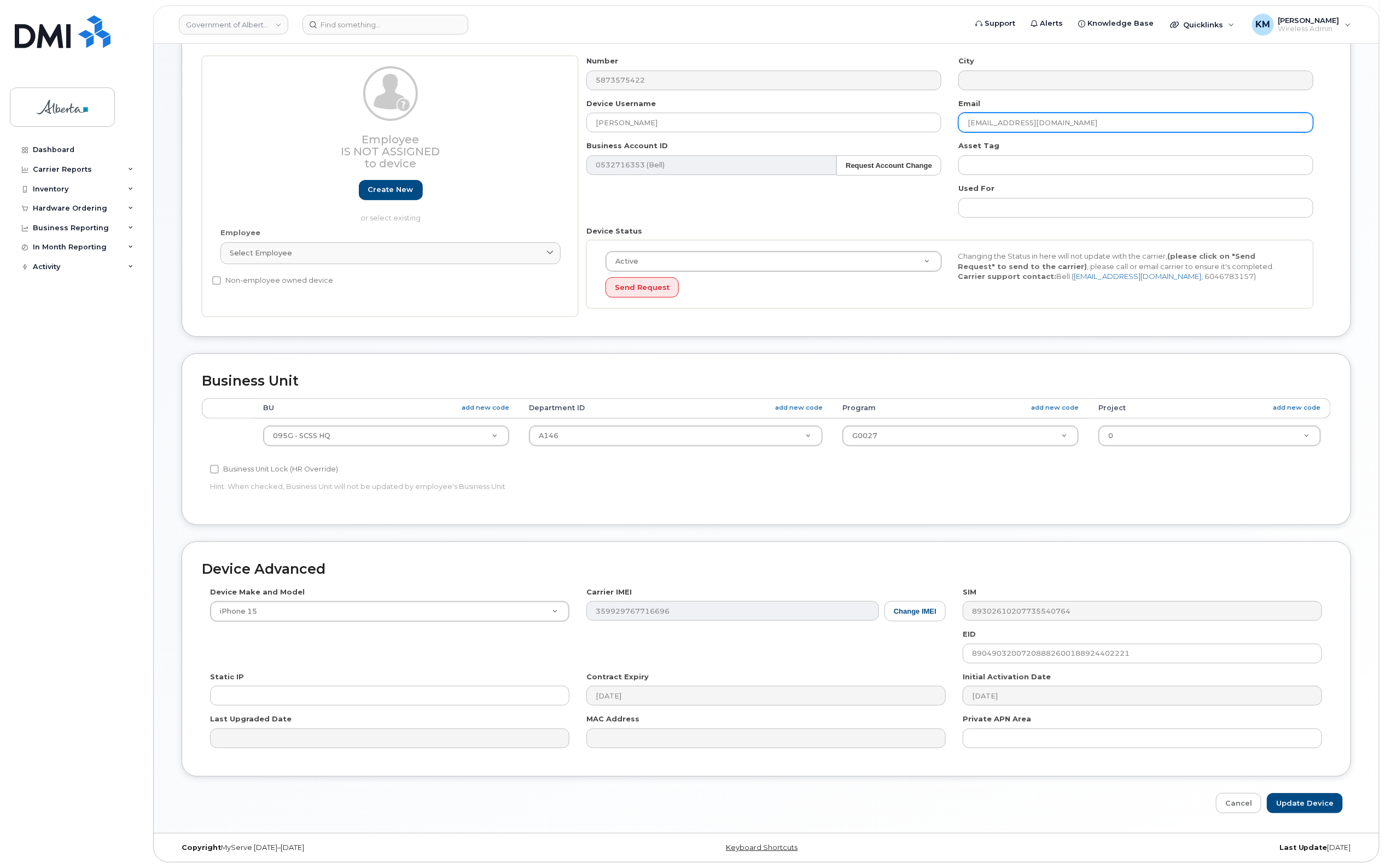
scroll to position [148, 0]
type input "[EMAIL_ADDRESS][DOMAIN_NAME]"
click at [1304, 797] on input "Update Device" at bounding box center [1304, 803] width 76 height 20
type input "Saving..."
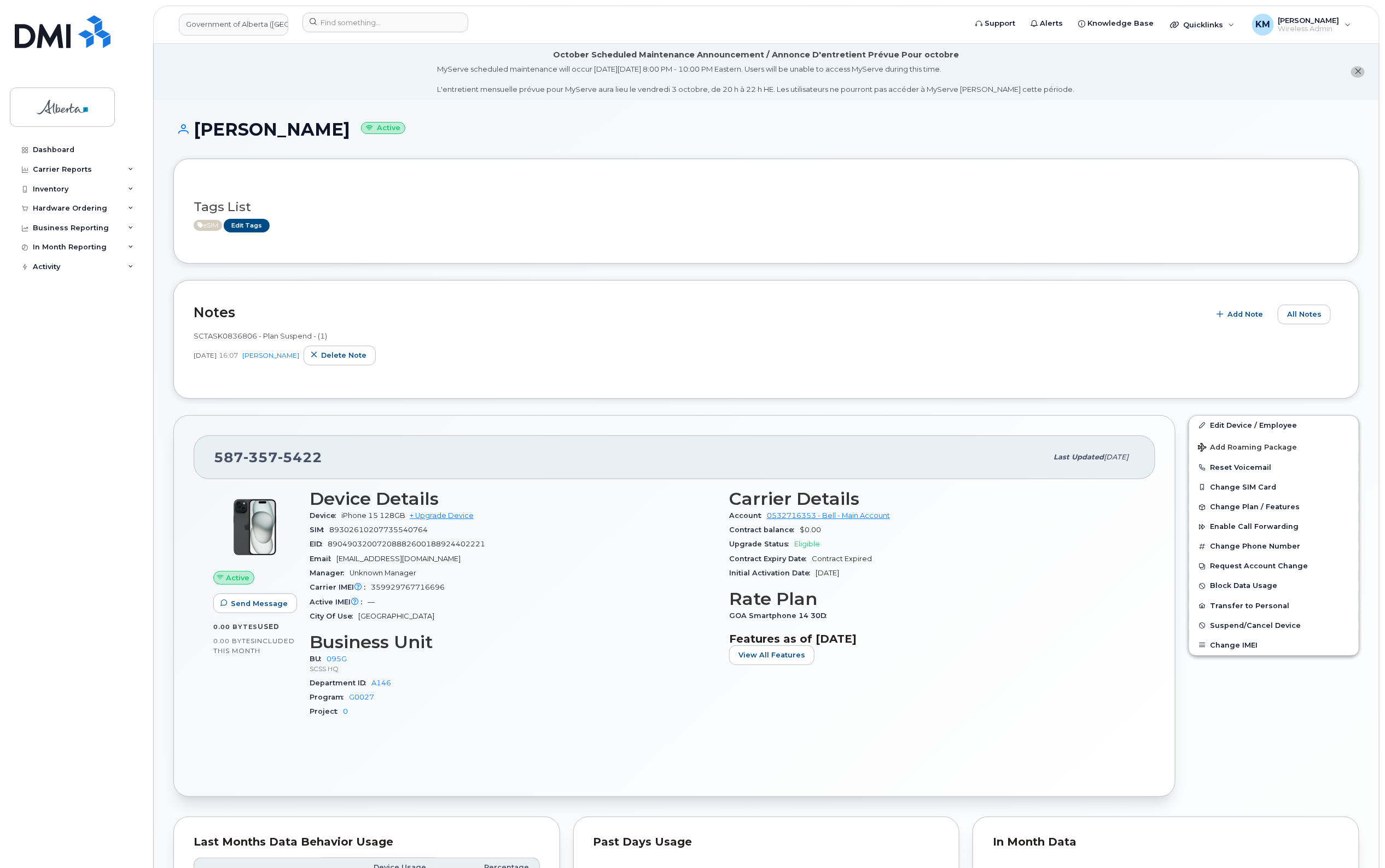
click at [972, 640] on h3 "Features as of [DATE]" at bounding box center [933, 639] width 407 height 13
click at [1116, 468] on div "Last updated [DATE]" at bounding box center [1091, 456] width 88 height 23
click at [100, 209] on div "Hardware Ordering" at bounding box center [70, 208] width 75 height 8
click at [66, 250] on link "Orders" at bounding box center [85, 249] width 113 height 21
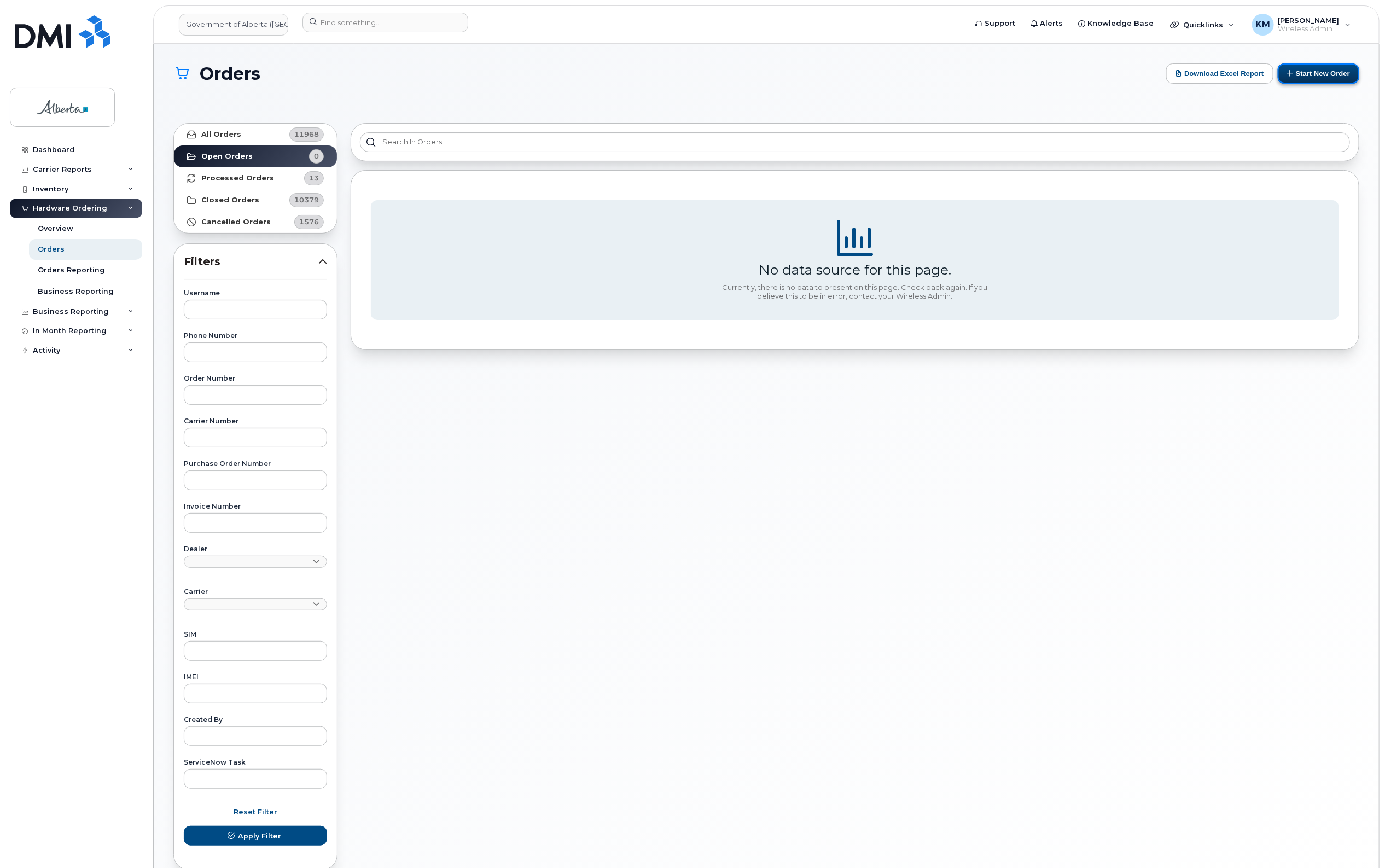
click at [1309, 83] on button "Start New Order" at bounding box center [1319, 74] width 82 height 20
click at [1313, 68] on button "Start New Order" at bounding box center [1319, 74] width 82 height 20
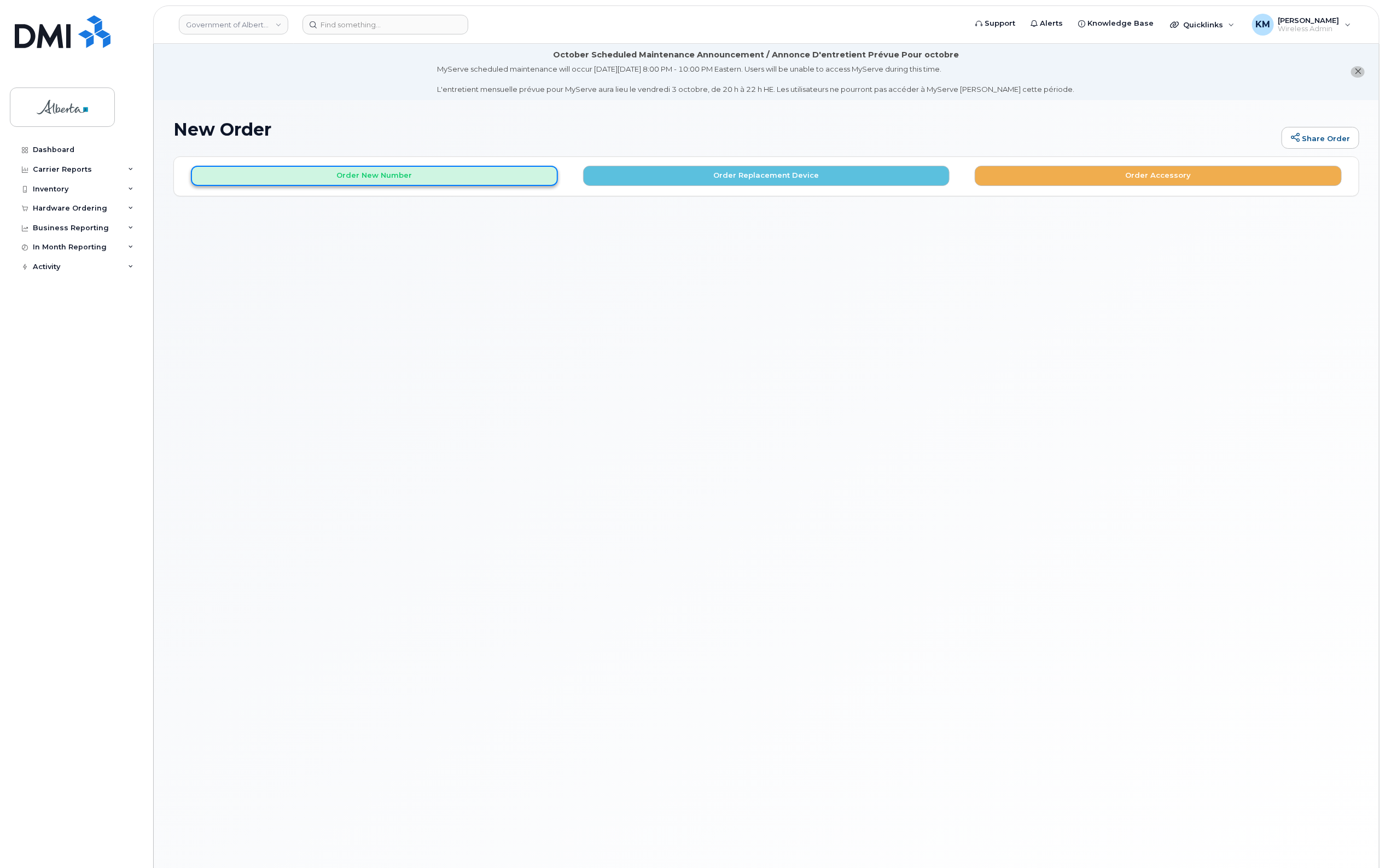
click at [505, 176] on button "Order New Number" at bounding box center [374, 176] width 367 height 20
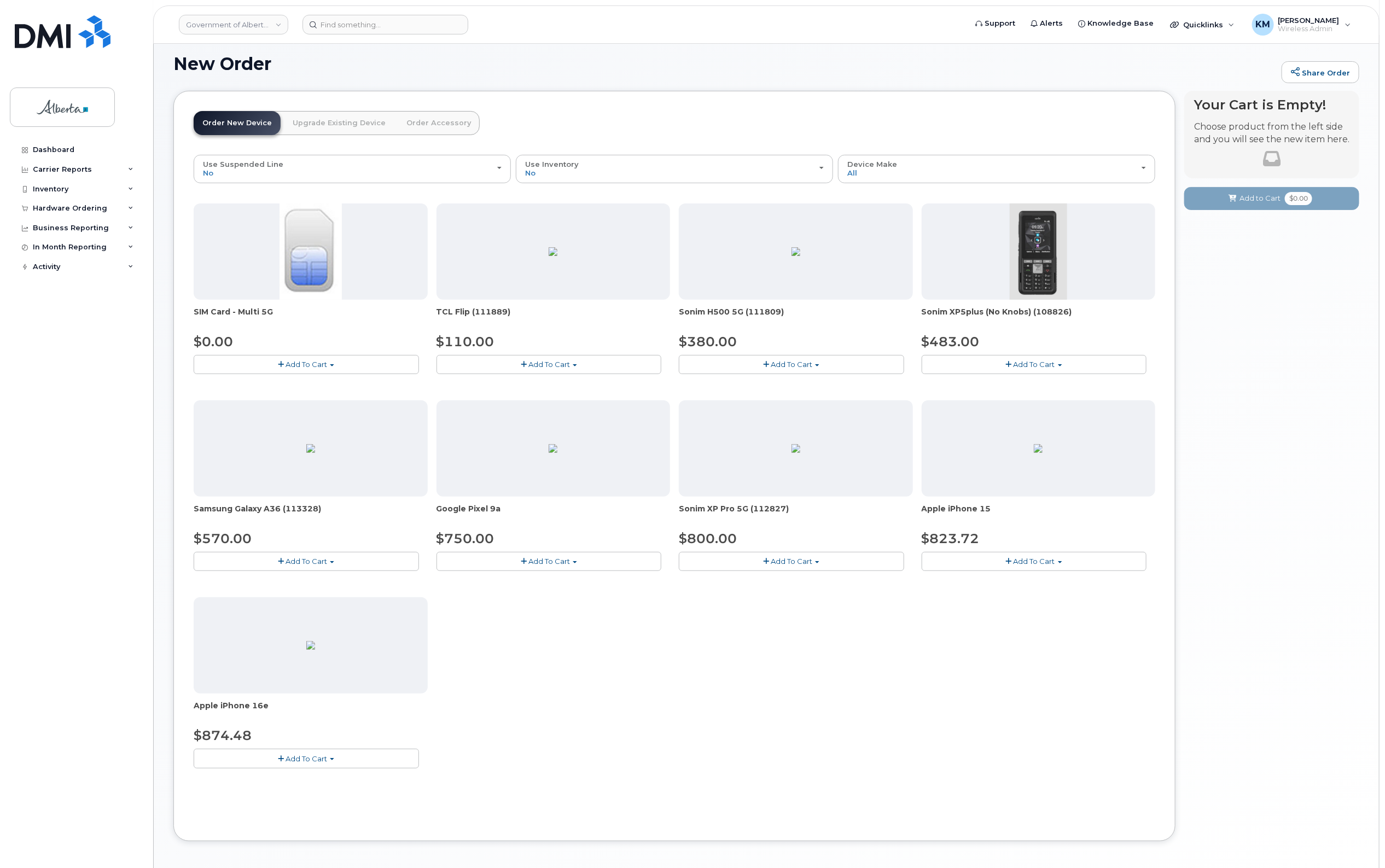
scroll to position [111, 0]
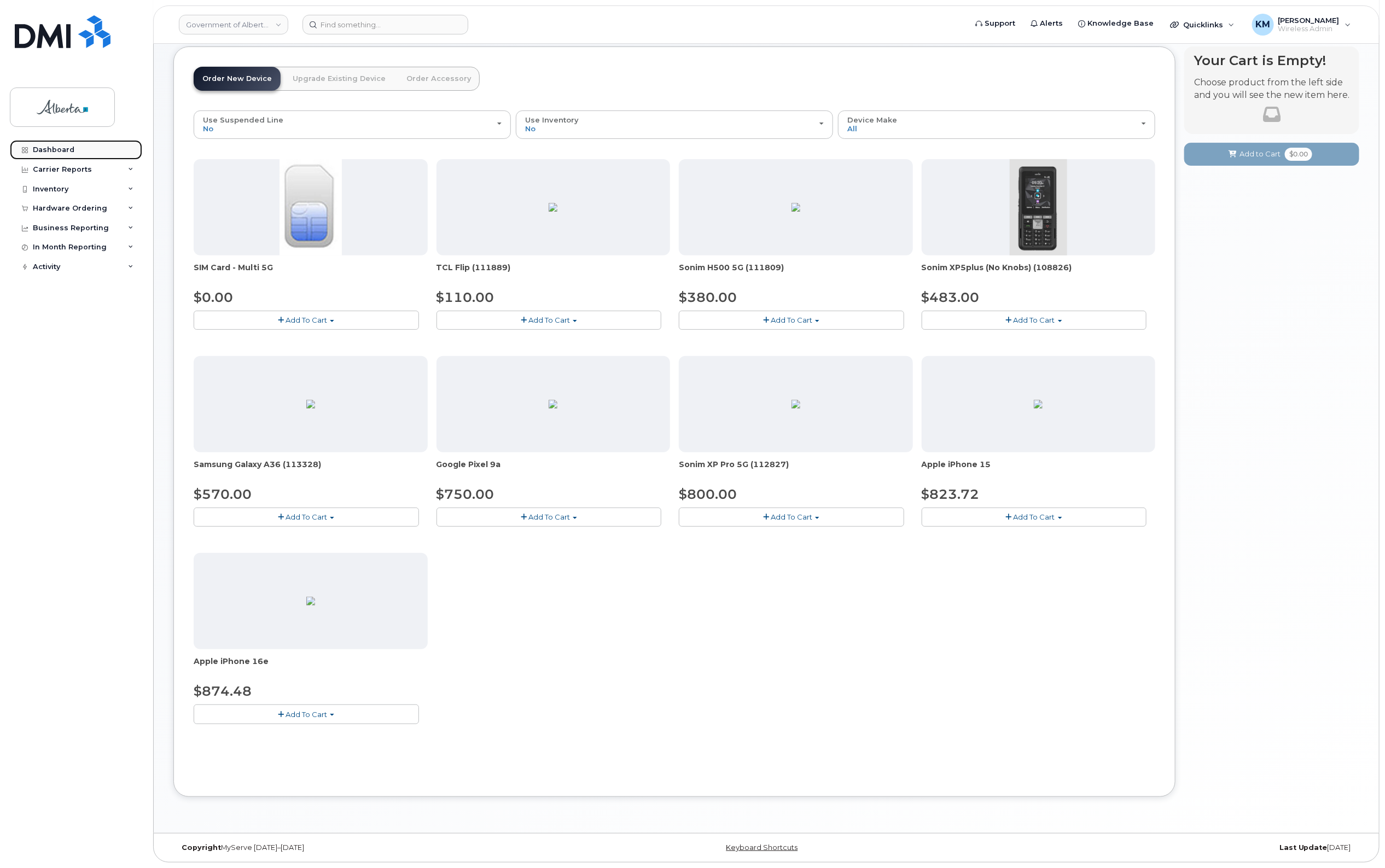
click at [44, 146] on div "Dashboard" at bounding box center [53, 150] width 41 height 8
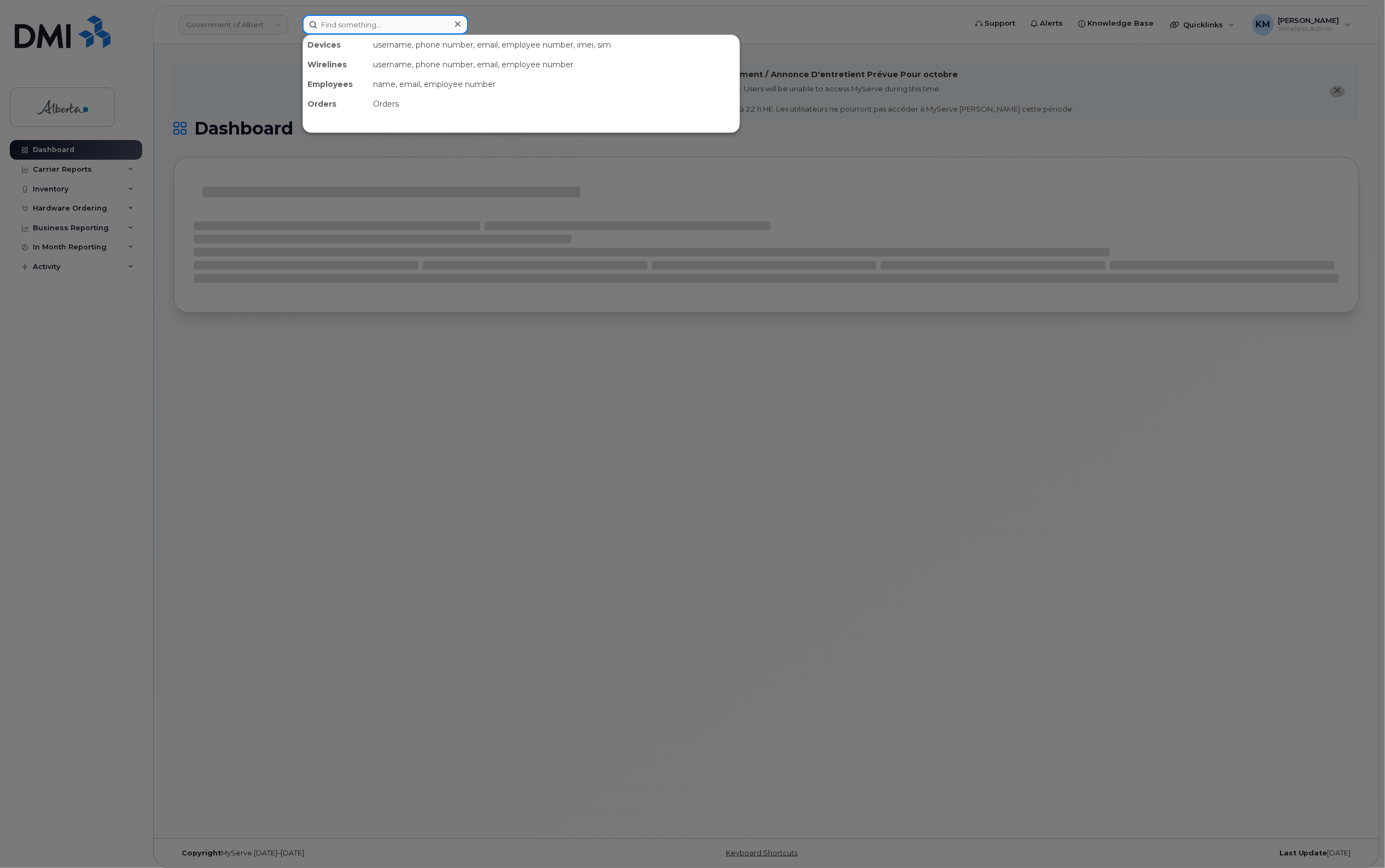
click at [360, 19] on input at bounding box center [385, 24] width 166 height 19
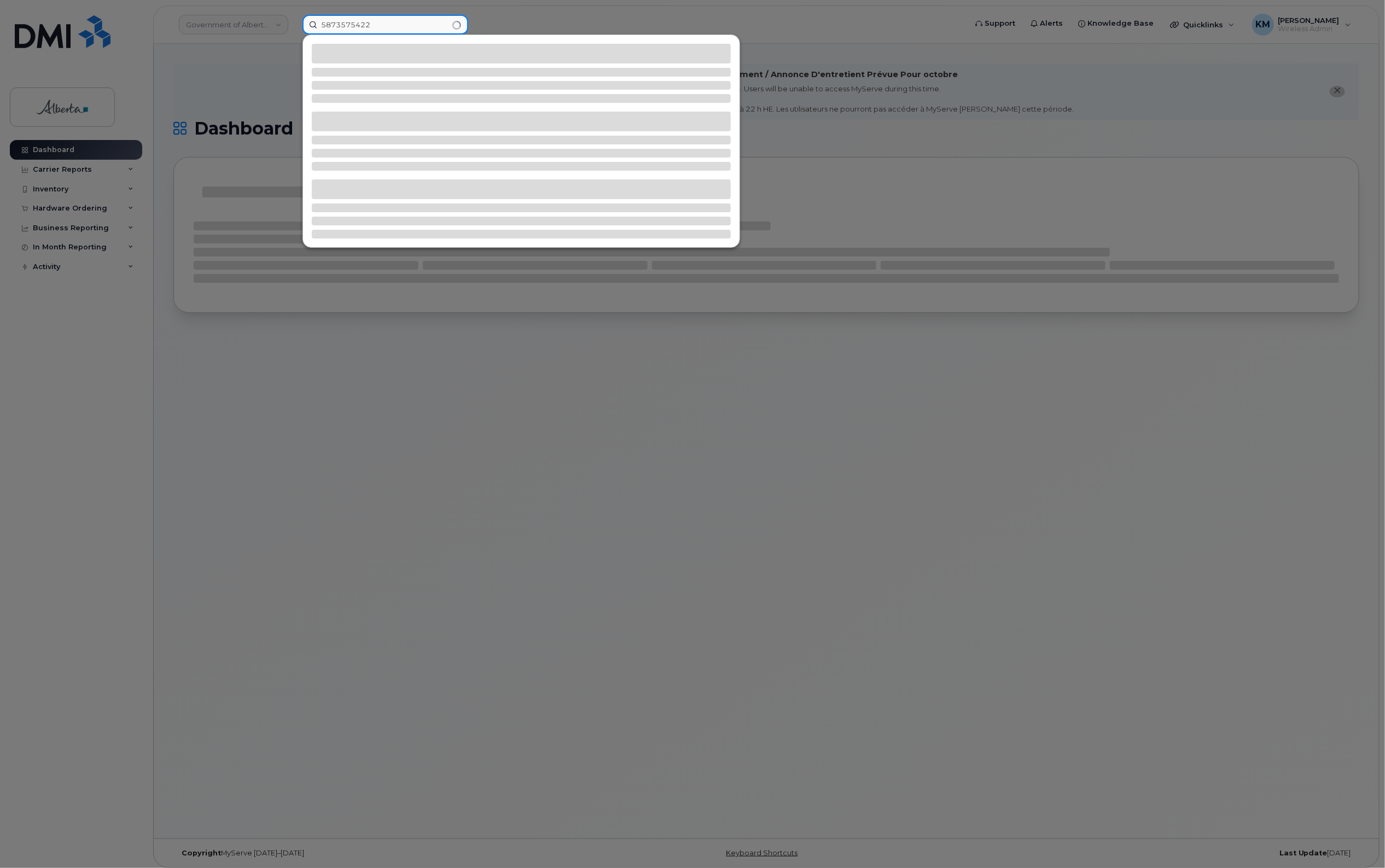
type input "5873575422"
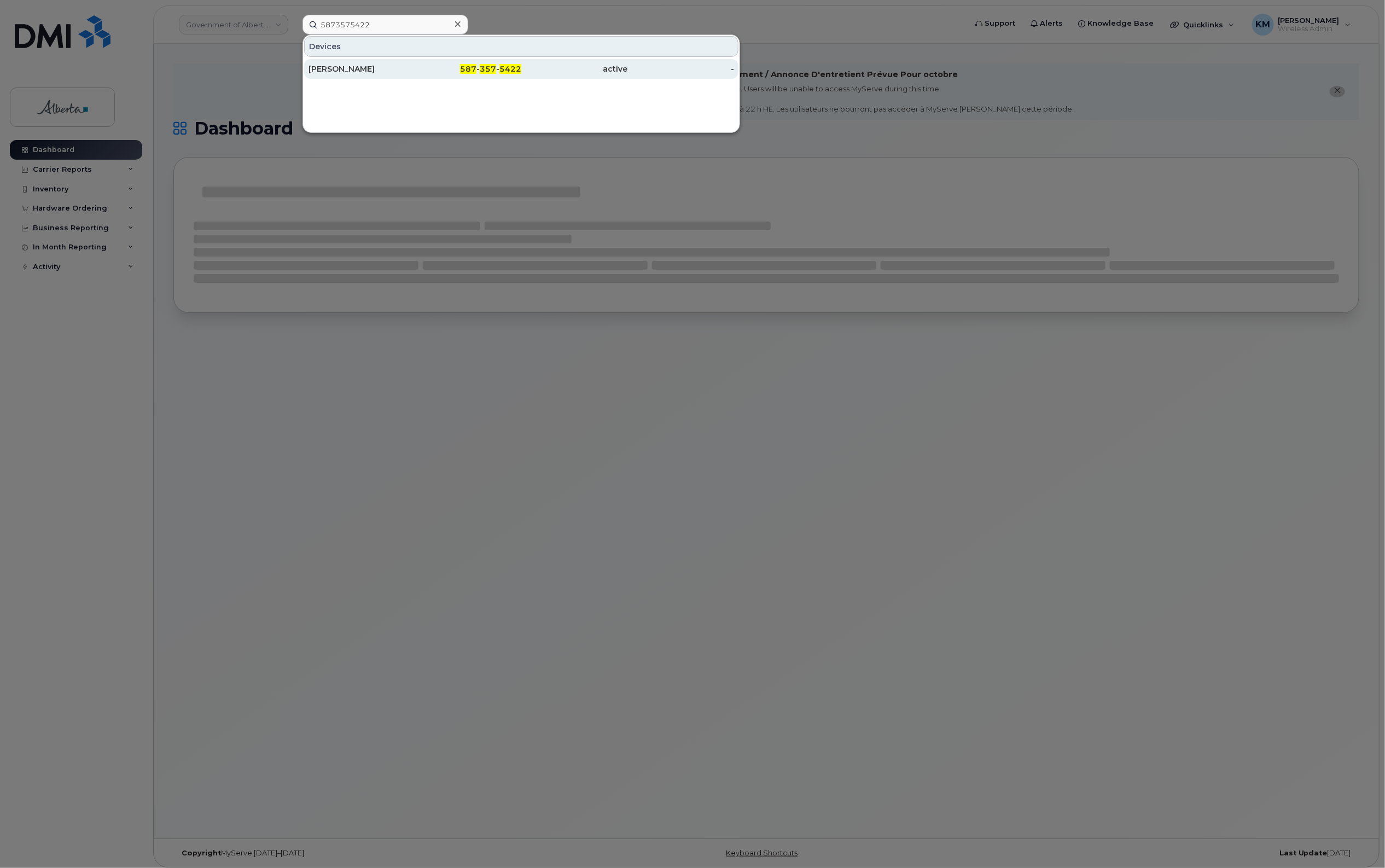
click at [410, 70] on div "[PERSON_NAME]" at bounding box center [361, 69] width 107 height 11
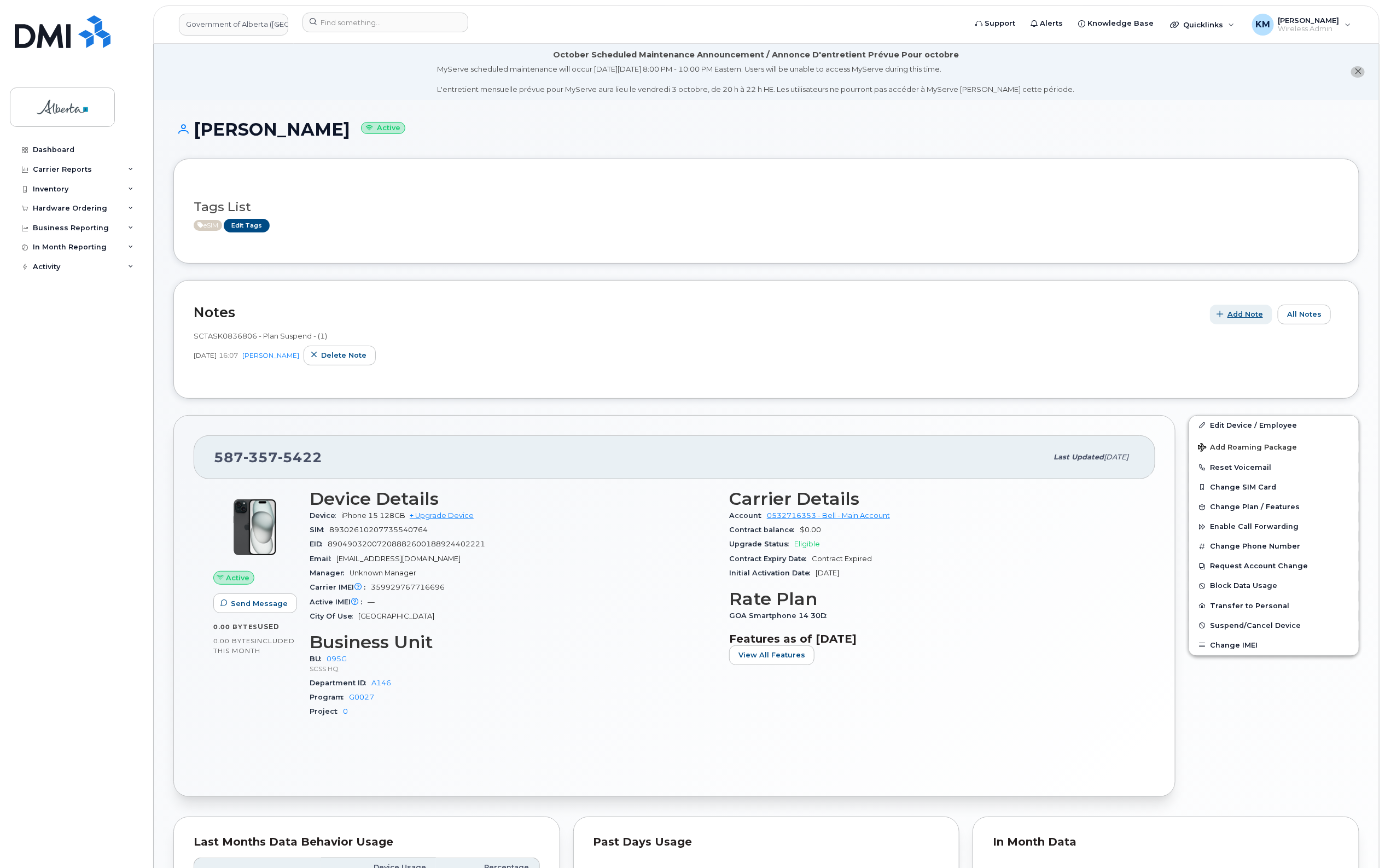
click at [1251, 315] on span "Add Note" at bounding box center [1245, 314] width 35 height 10
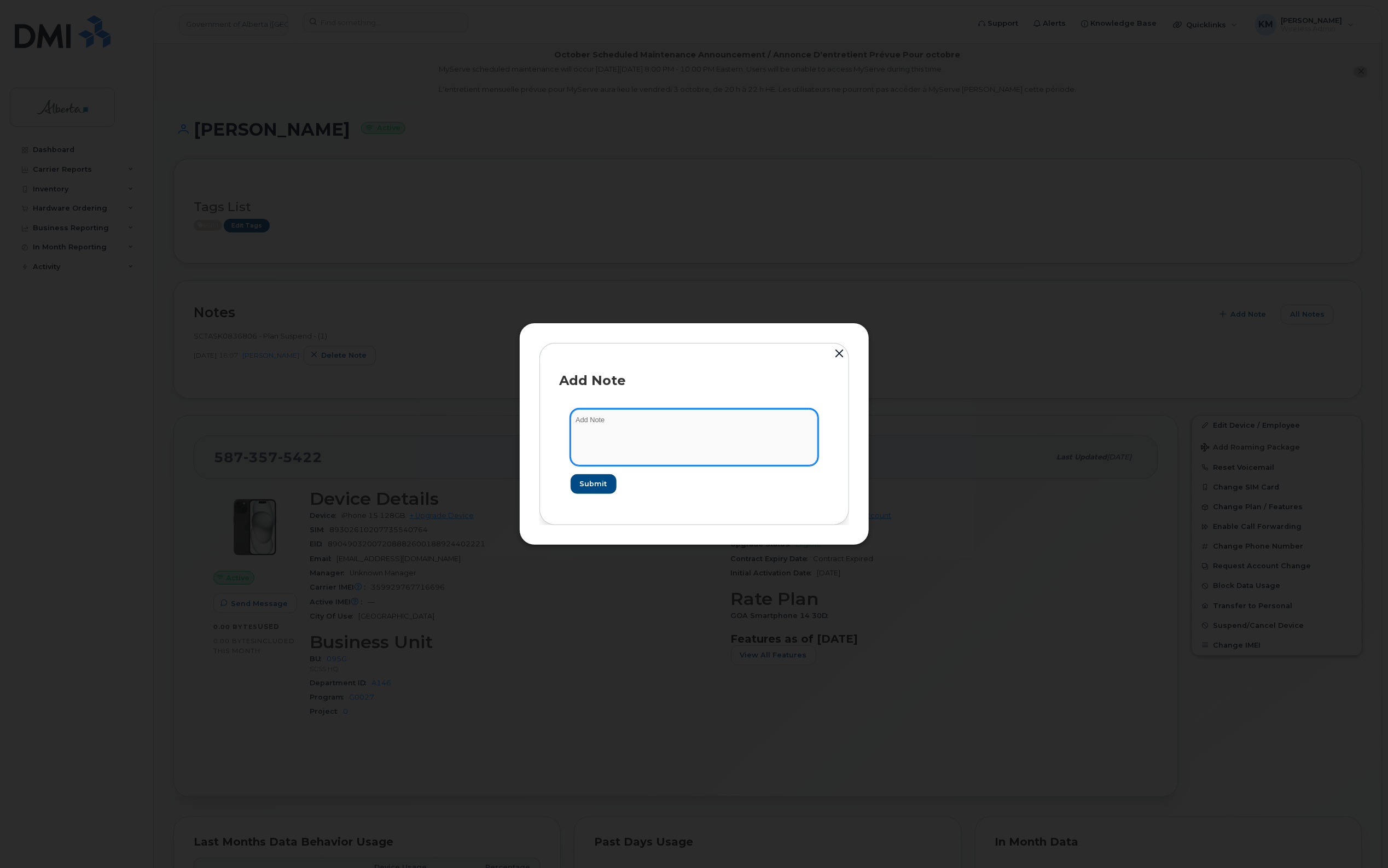
click at [664, 429] on textarea at bounding box center [694, 437] width 247 height 55
click at [686, 424] on textarea "SCTASK0856872 -" at bounding box center [694, 437] width 247 height 55
paste textarea "Device Plan Reassign - (1)"
type textarea "SCTASK0856872 - Device Plan Reassign - (1)"
click at [584, 479] on span "Submit" at bounding box center [593, 484] width 28 height 10
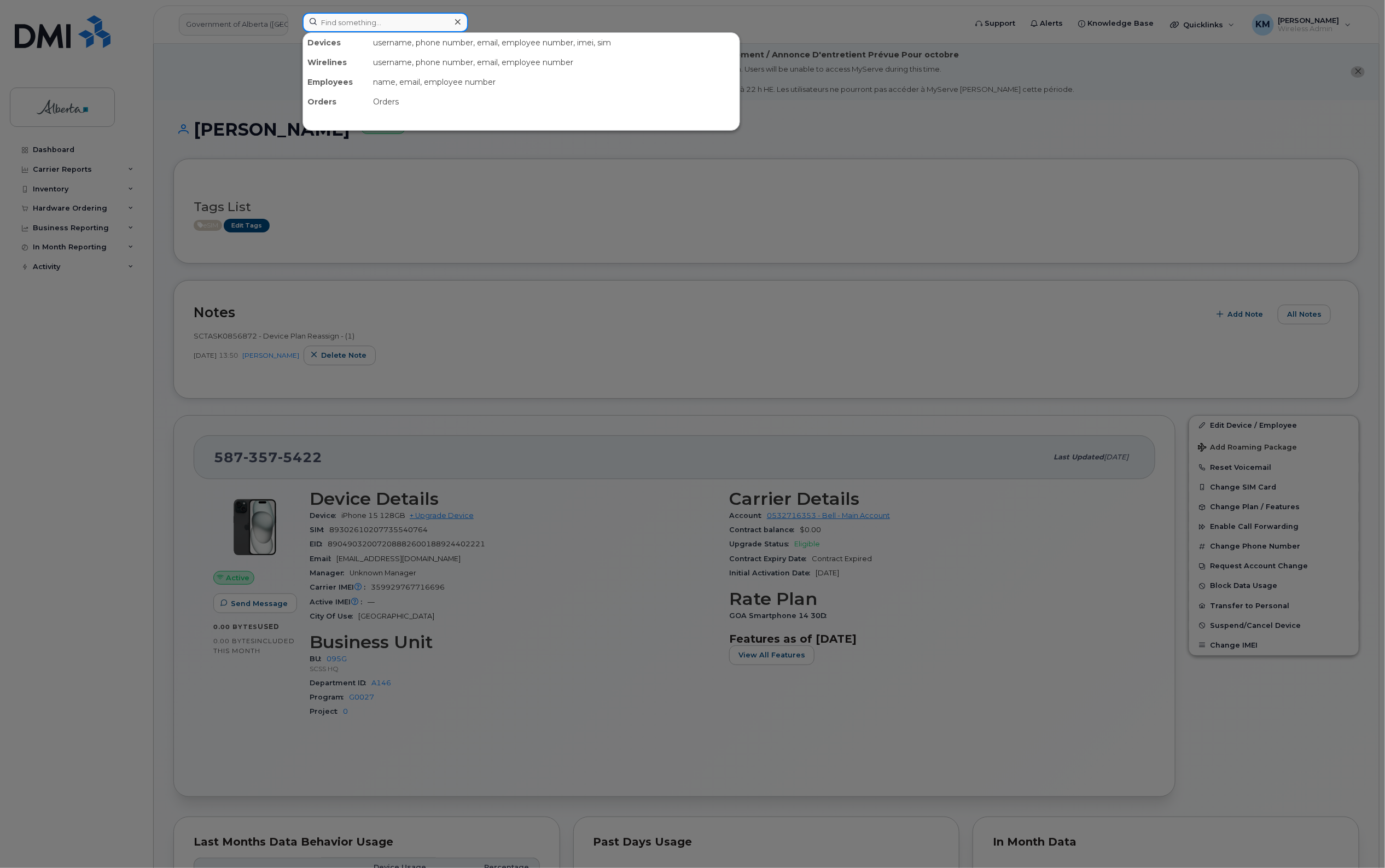
click at [376, 24] on input at bounding box center [385, 22] width 166 height 19
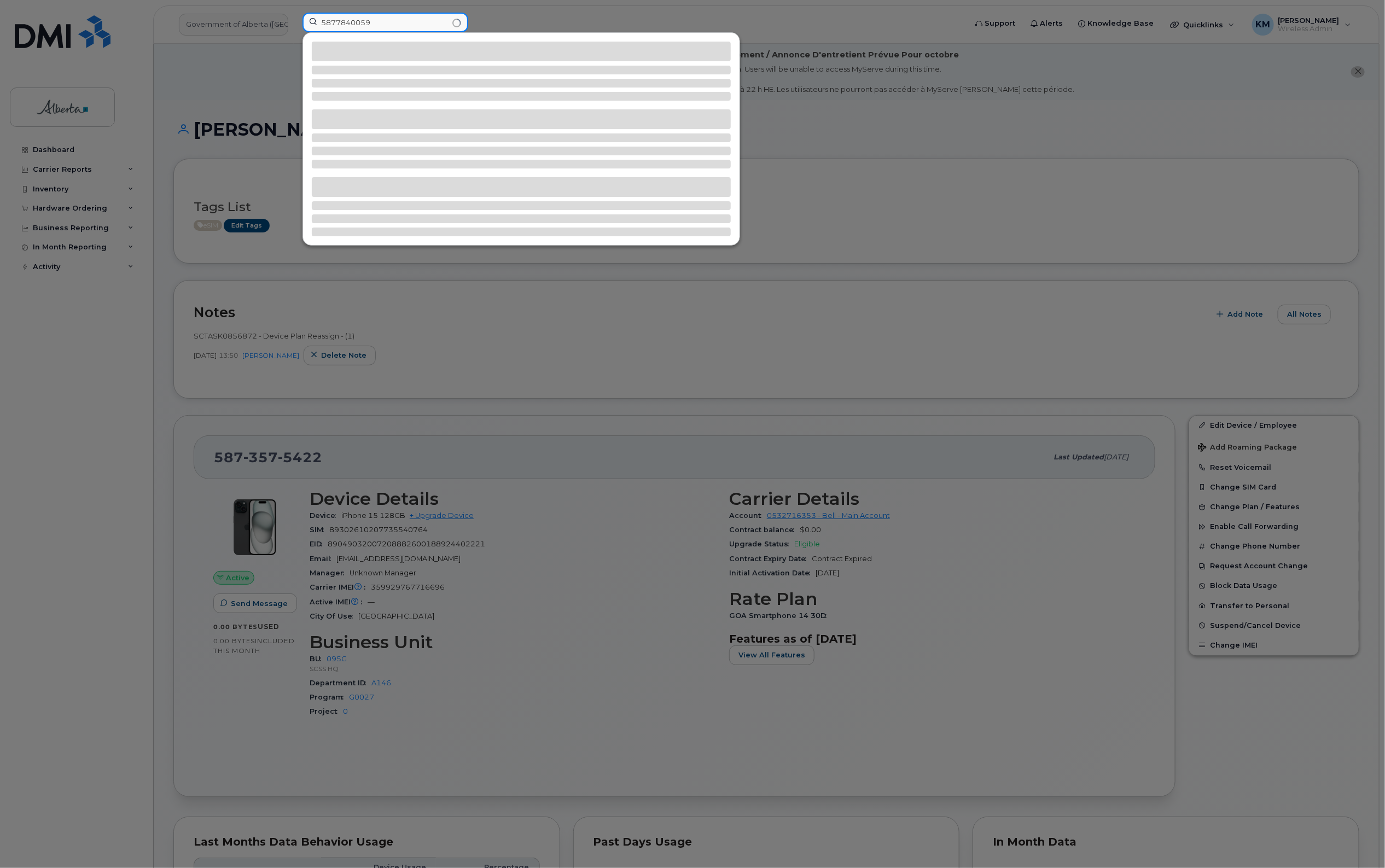
type input "5877840059"
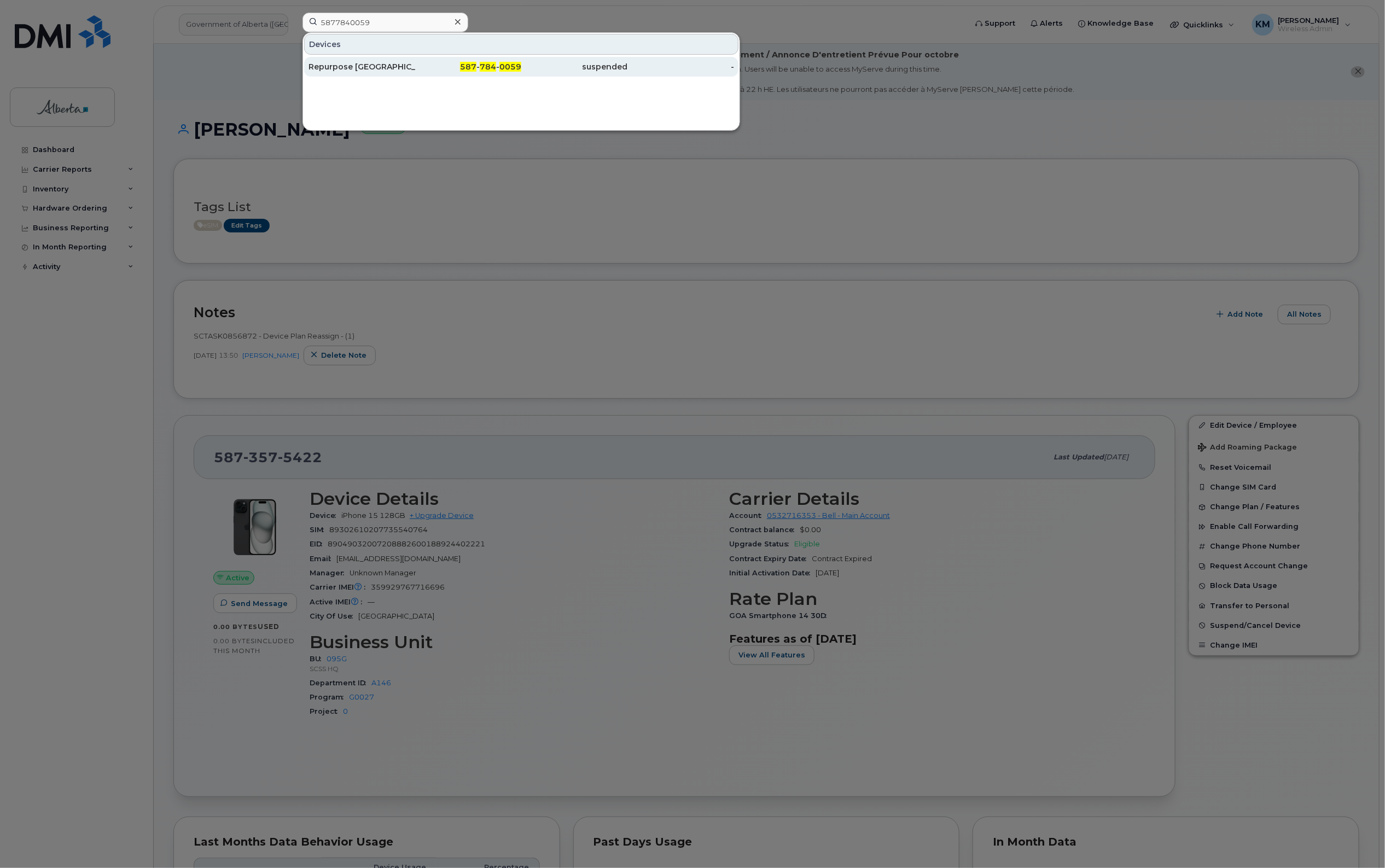
click at [373, 66] on div "Repurpose Edmonton" at bounding box center [361, 66] width 107 height 11
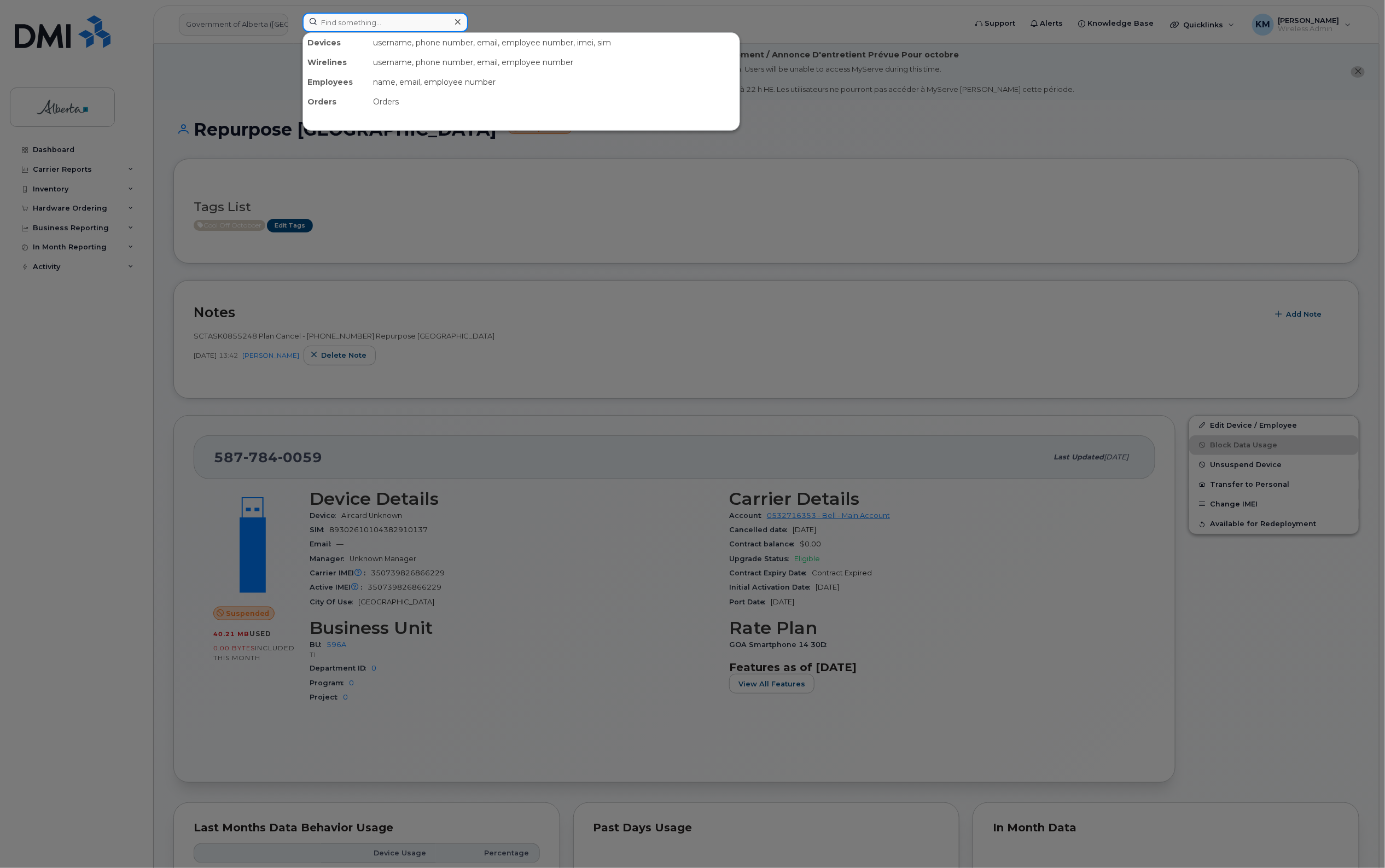
click at [376, 28] on input at bounding box center [385, 22] width 166 height 19
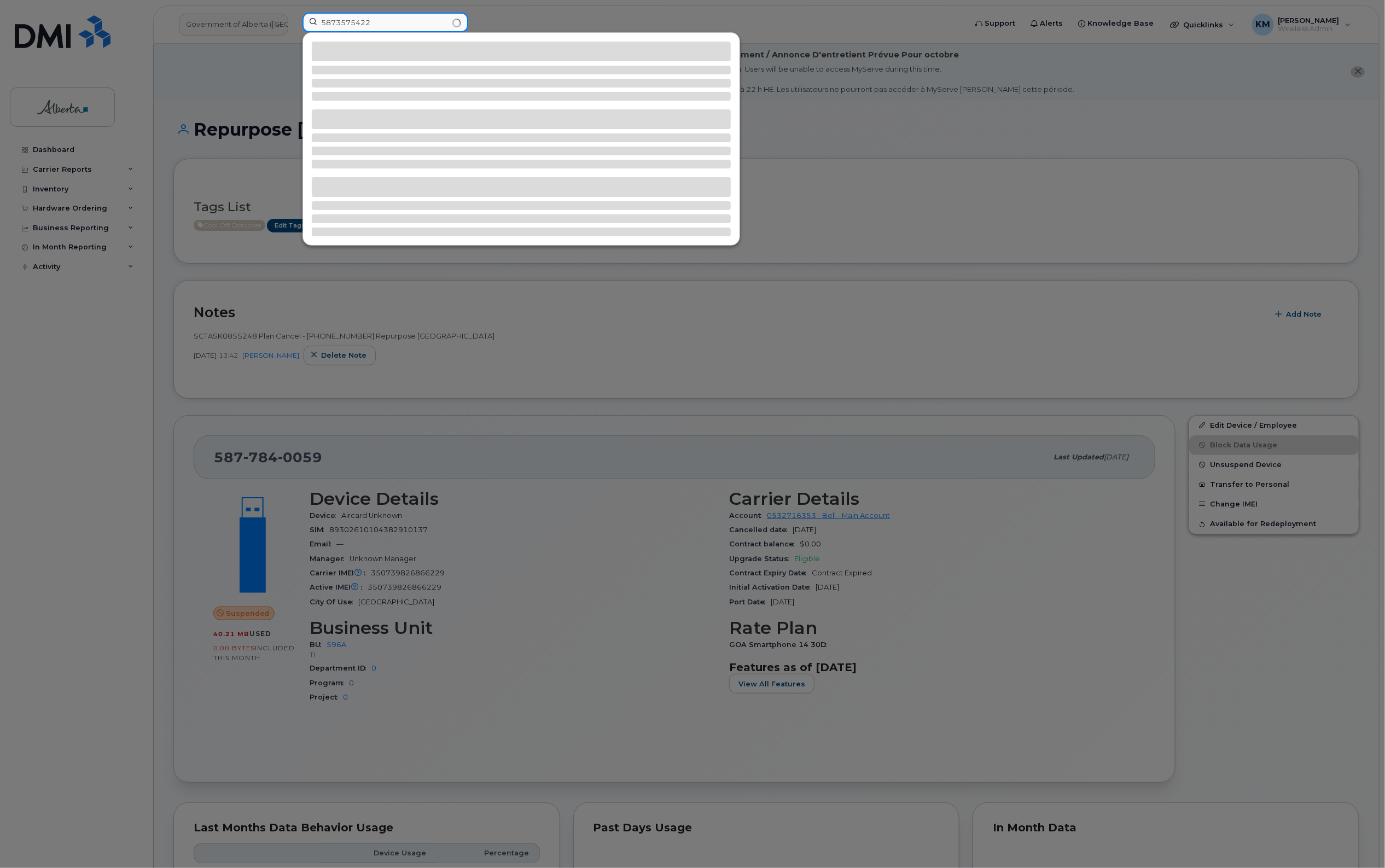
type input "5873575422"
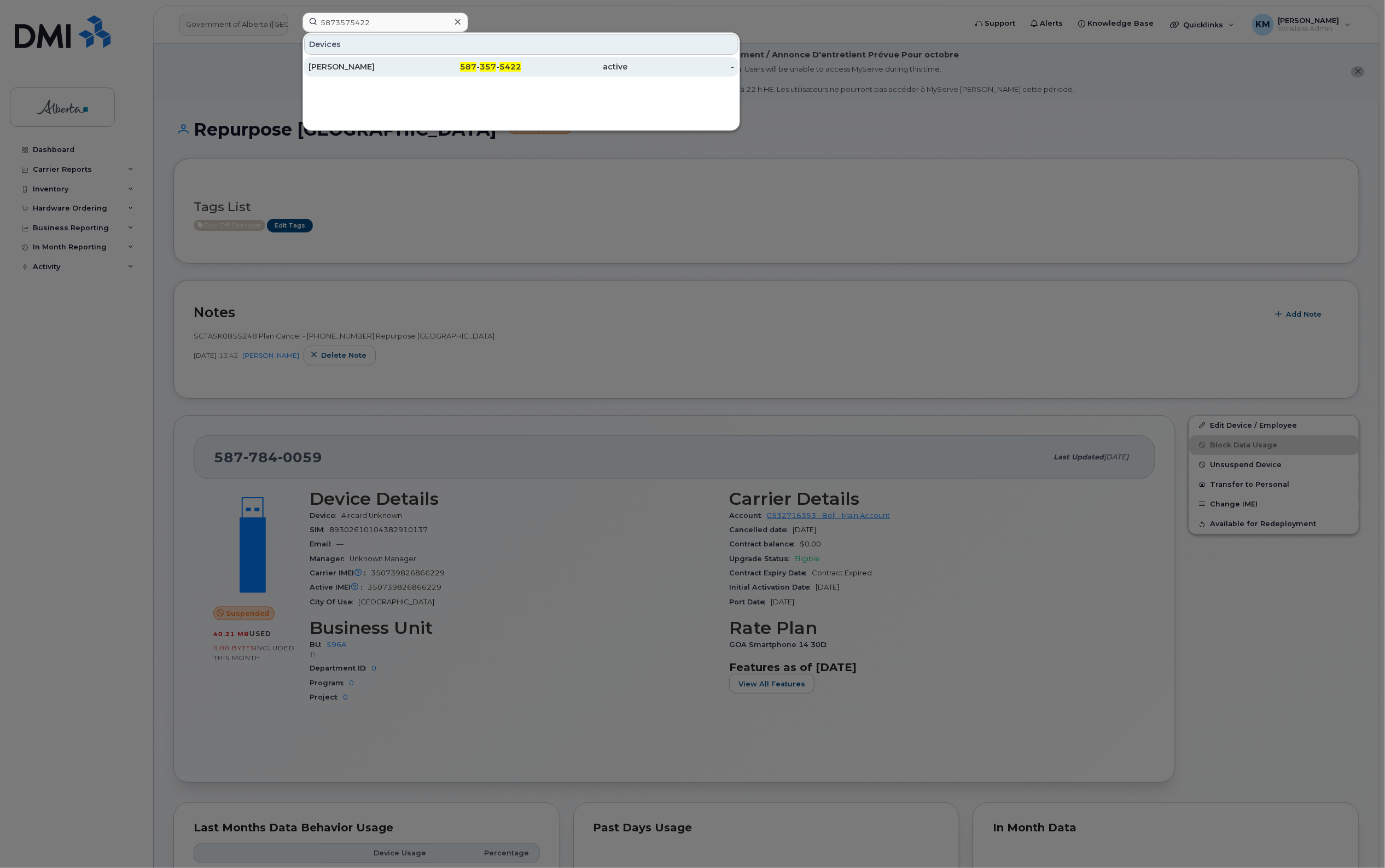
click at [390, 67] on div "[PERSON_NAME]" at bounding box center [361, 66] width 107 height 11
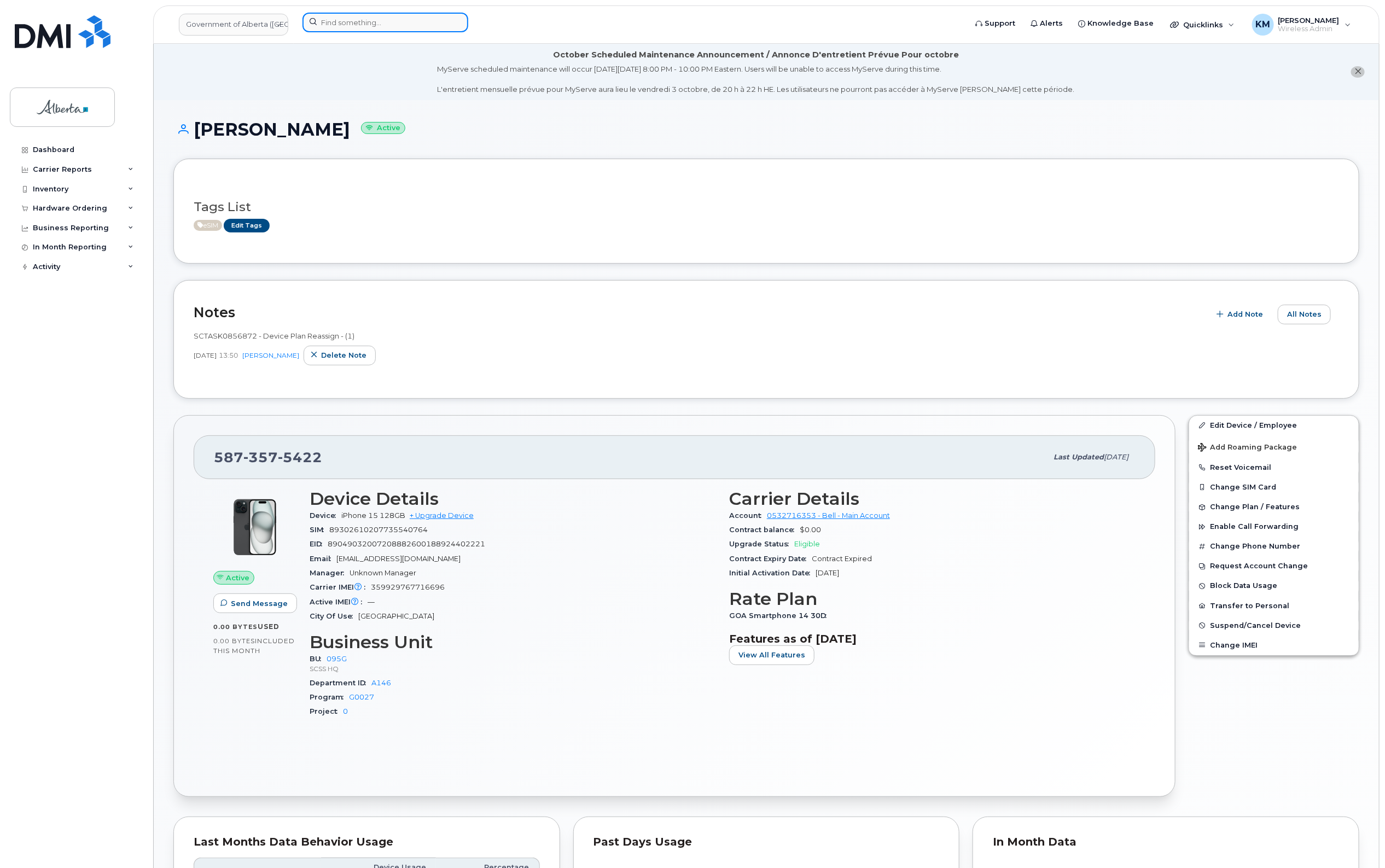
click at [353, 18] on input at bounding box center [385, 22] width 166 height 19
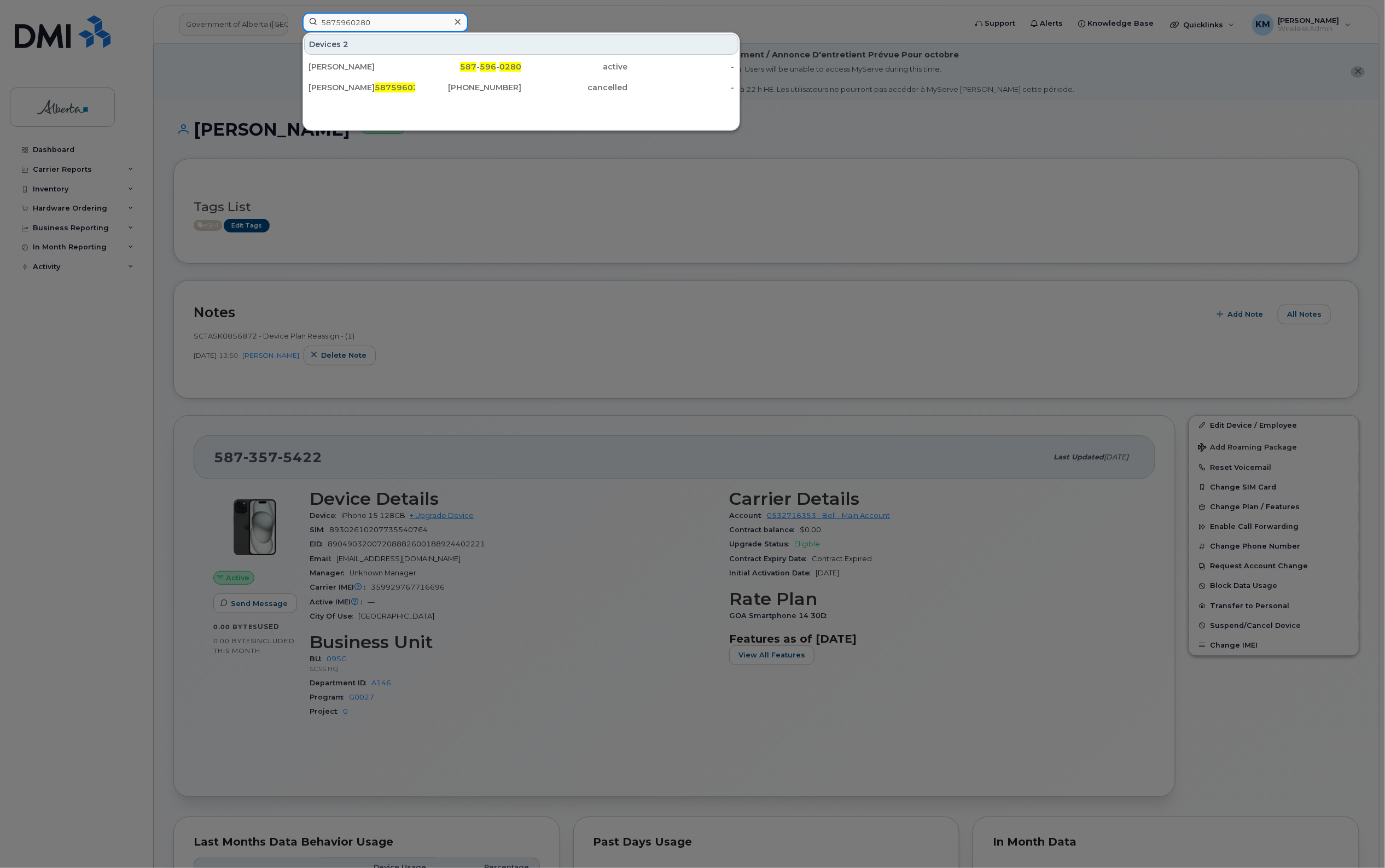
type input "5875960280"
click at [374, 66] on div "[PERSON_NAME]" at bounding box center [361, 66] width 107 height 11
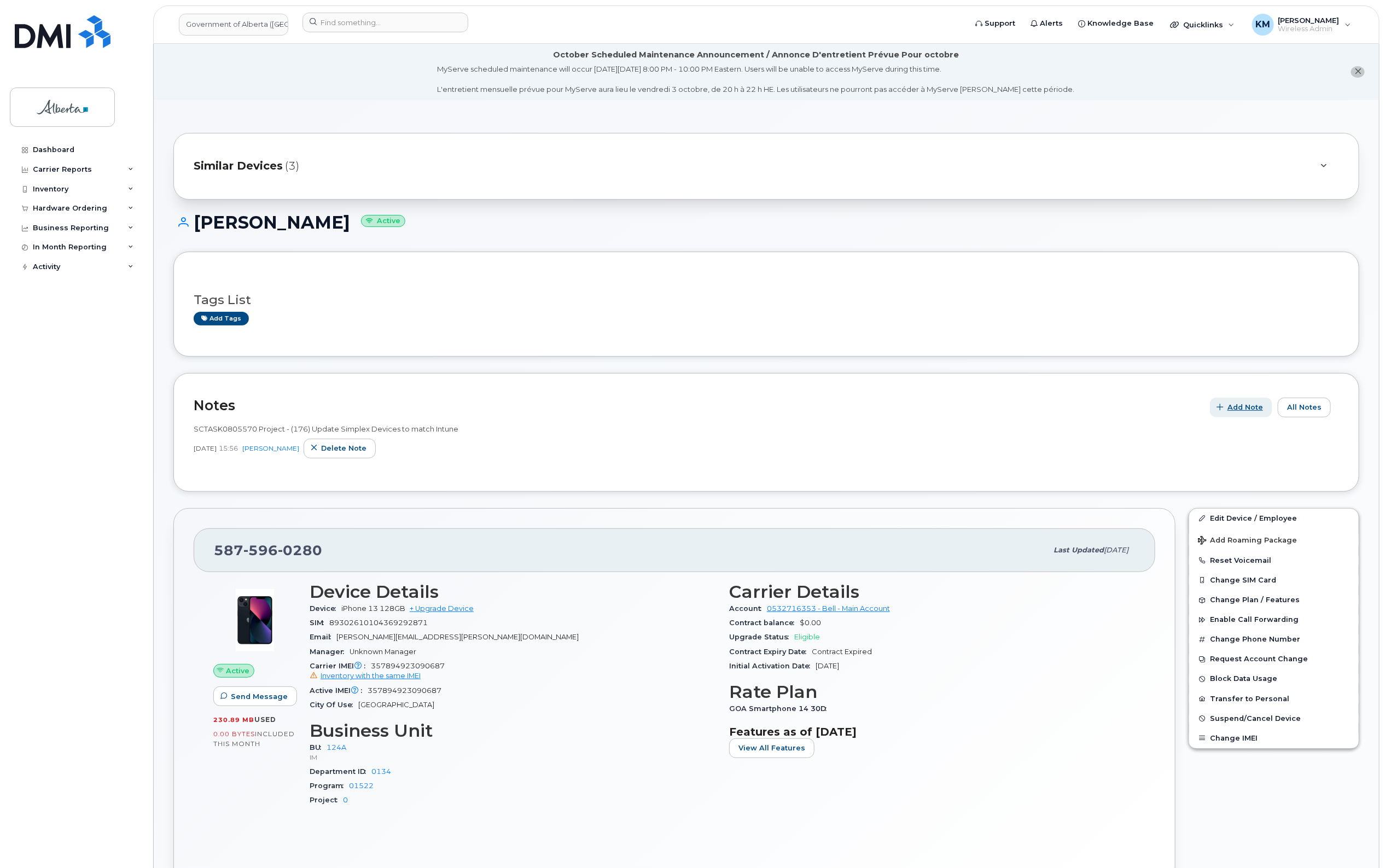
click at [1260, 409] on span "Add Note" at bounding box center [1245, 407] width 35 height 10
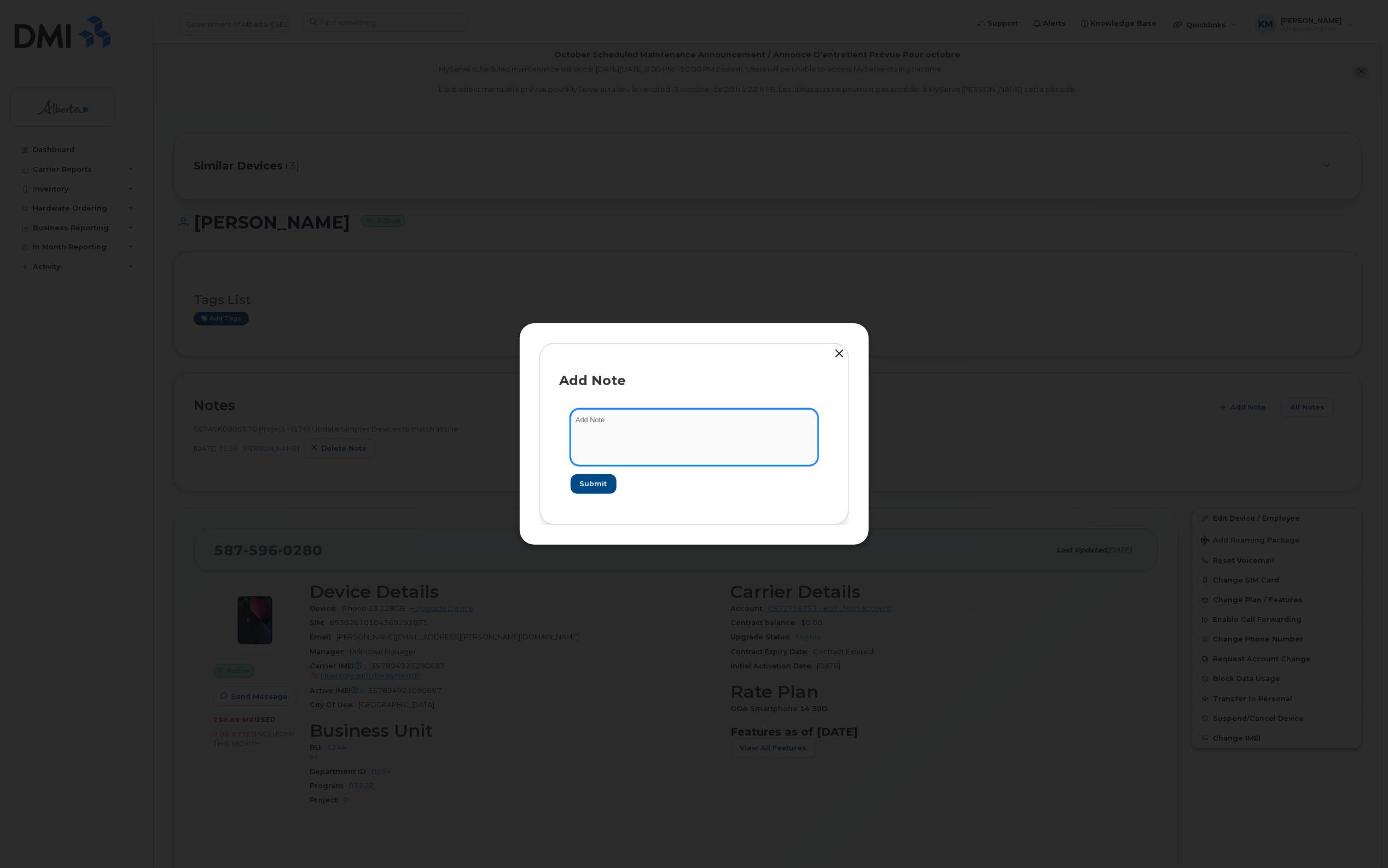
click at [623, 427] on textarea at bounding box center [694, 437] width 247 height 55
click at [733, 421] on textarea "SCTASK0858270 -" at bounding box center [694, 437] width 247 height 55
paste textarea "Device Plan Reassign - (1)"
type textarea "SCTASK0858270 - Device Plan Reassign - (1)"
click at [598, 481] on span "Submit" at bounding box center [593, 484] width 28 height 10
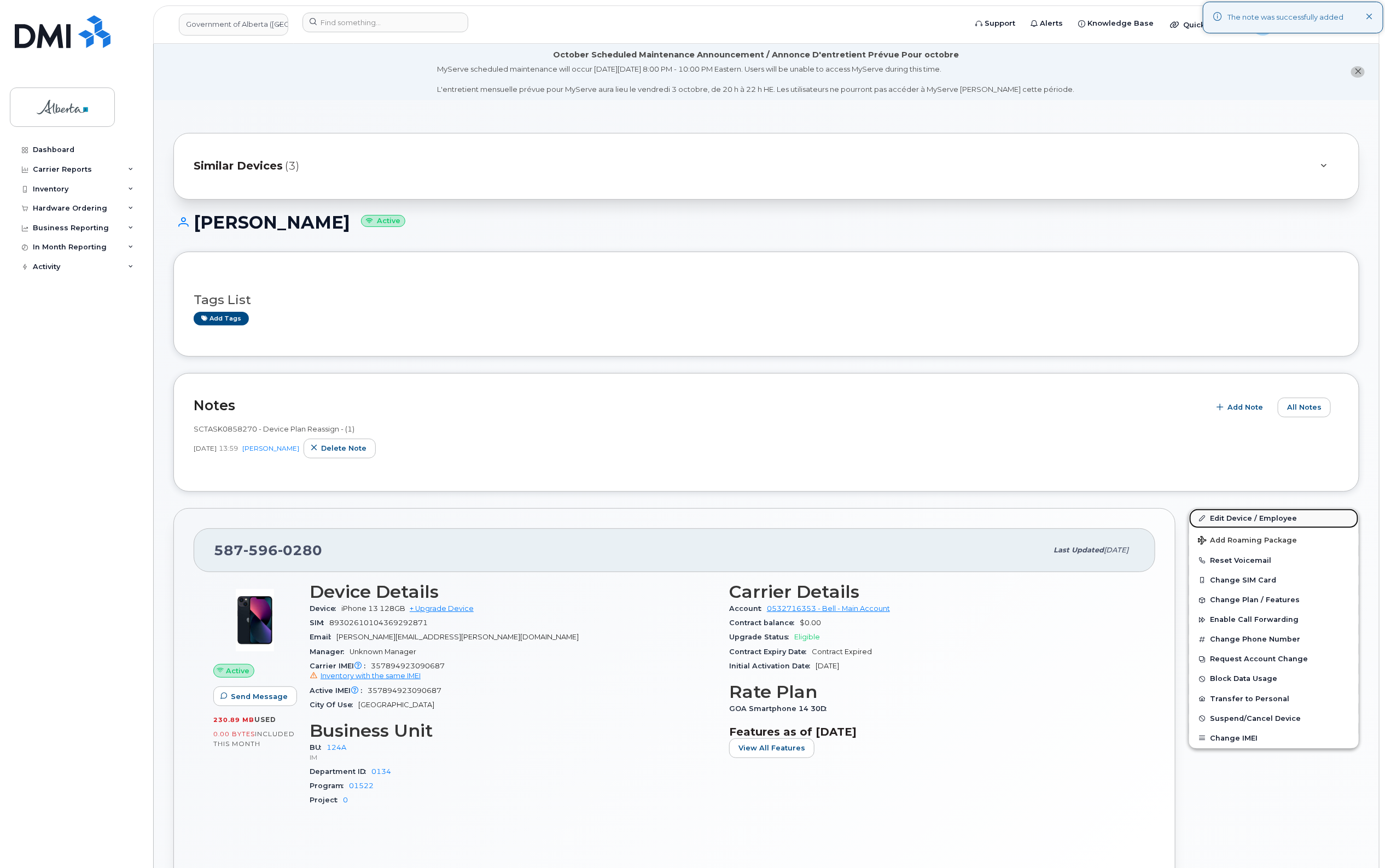
click at [1240, 514] on link "Edit Device / Employee" at bounding box center [1274, 518] width 170 height 19
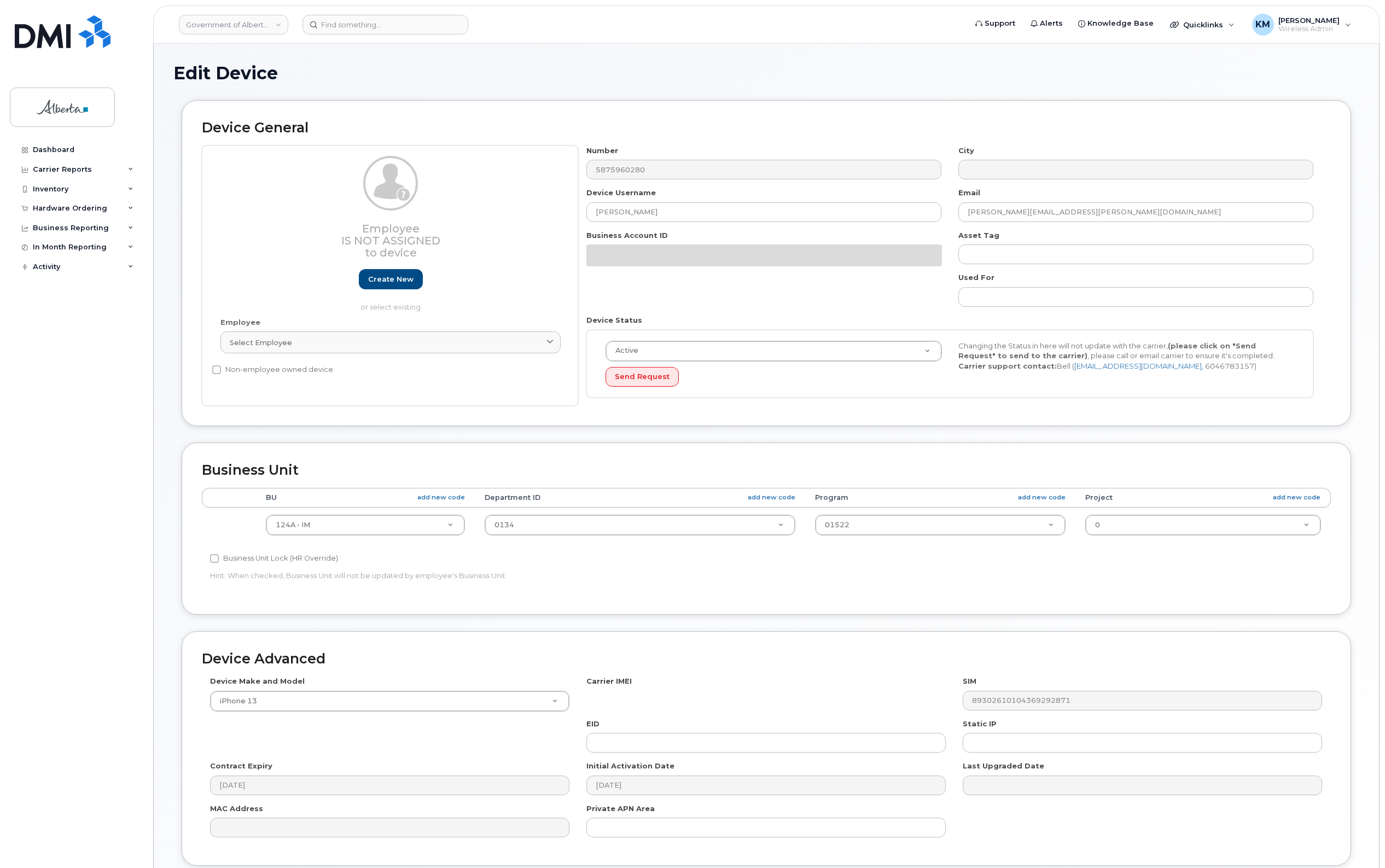
select select "4680693"
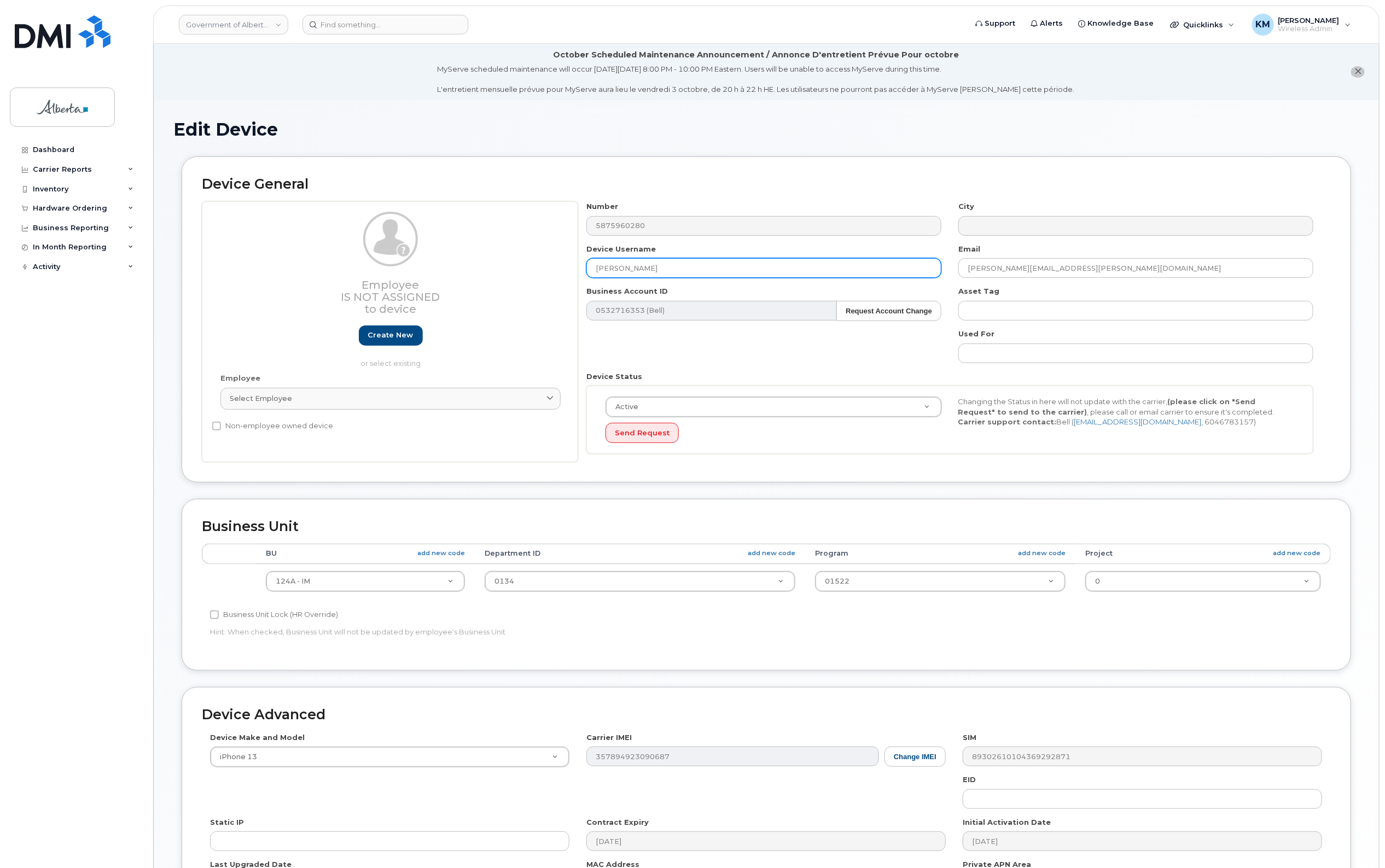
drag, startPoint x: 667, startPoint y: 266, endPoint x: 570, endPoint y: 258, distance: 97.3
click at [570, 258] on div "Employee Is not assigned to device Create new or select existing Employee Selec…" at bounding box center [766, 332] width 1129 height 260
paste input "[PERSON_NAME]"
type input "[PERSON_NAME]"
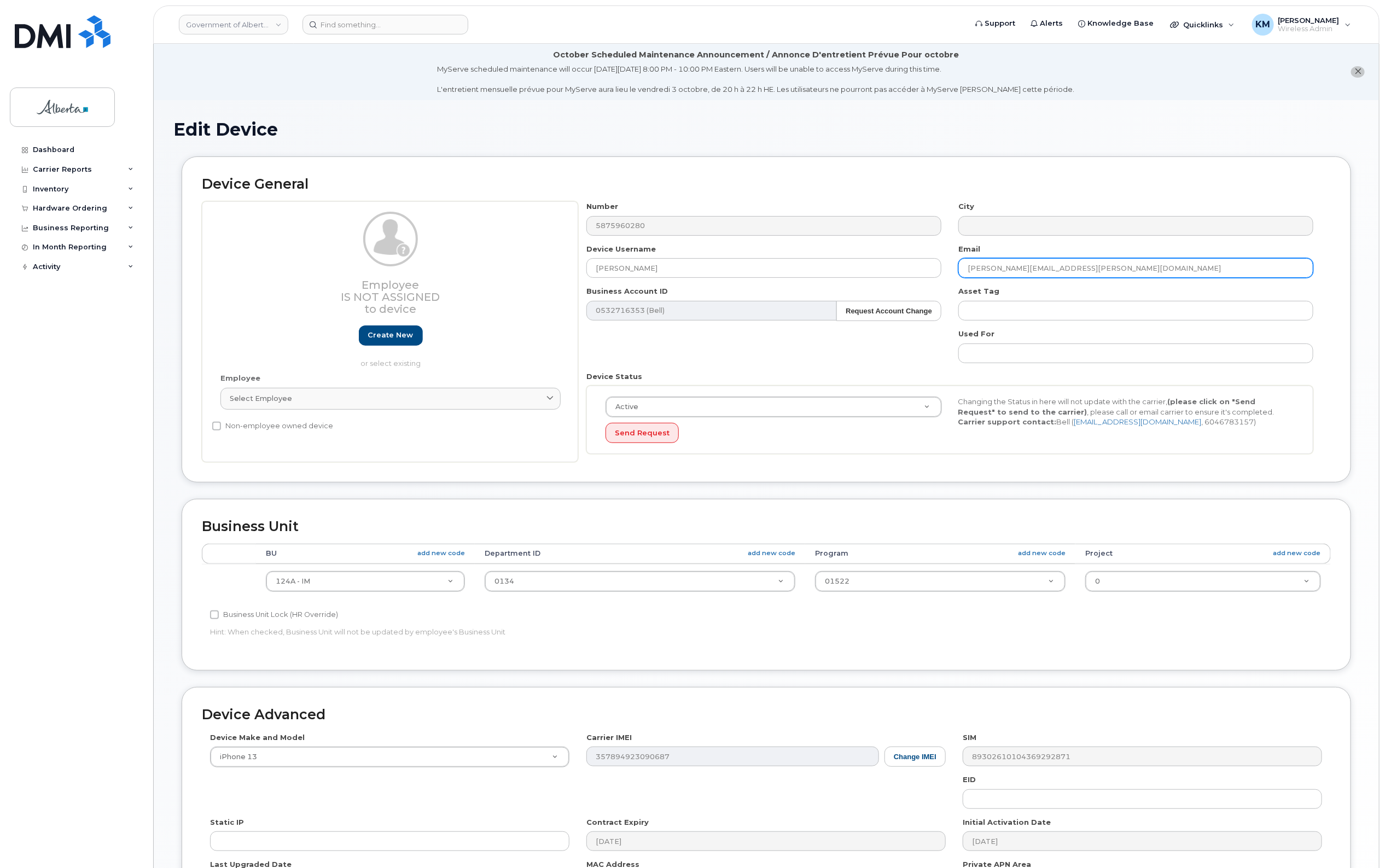
drag, startPoint x: 1083, startPoint y: 269, endPoint x: 963, endPoint y: 262, distance: 120.2
click at [963, 262] on input "Andrea.Paquette@gov.ab.ca" at bounding box center [1135, 267] width 355 height 19
paste input "[PERSON_NAME]"
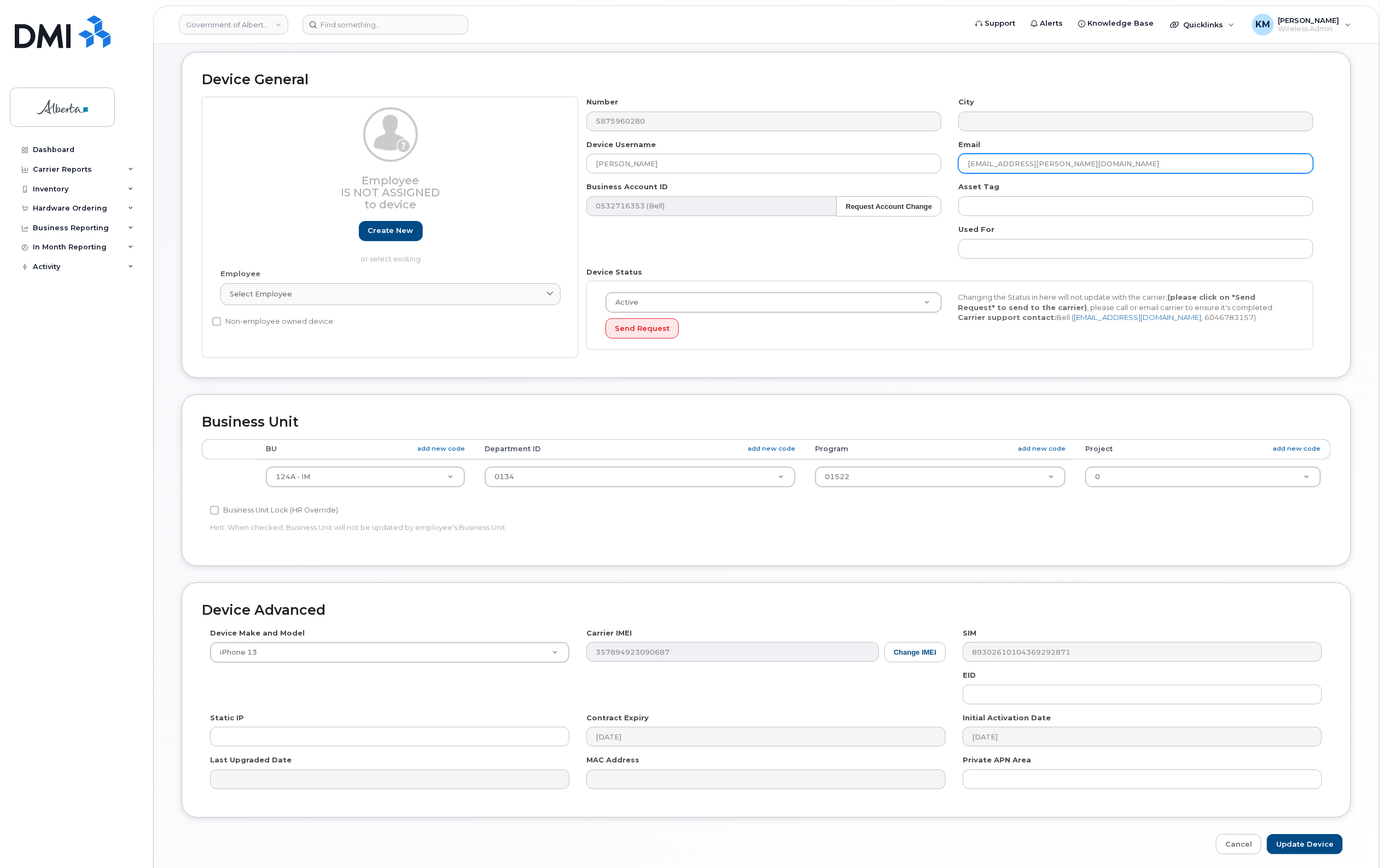
scroll to position [148, 0]
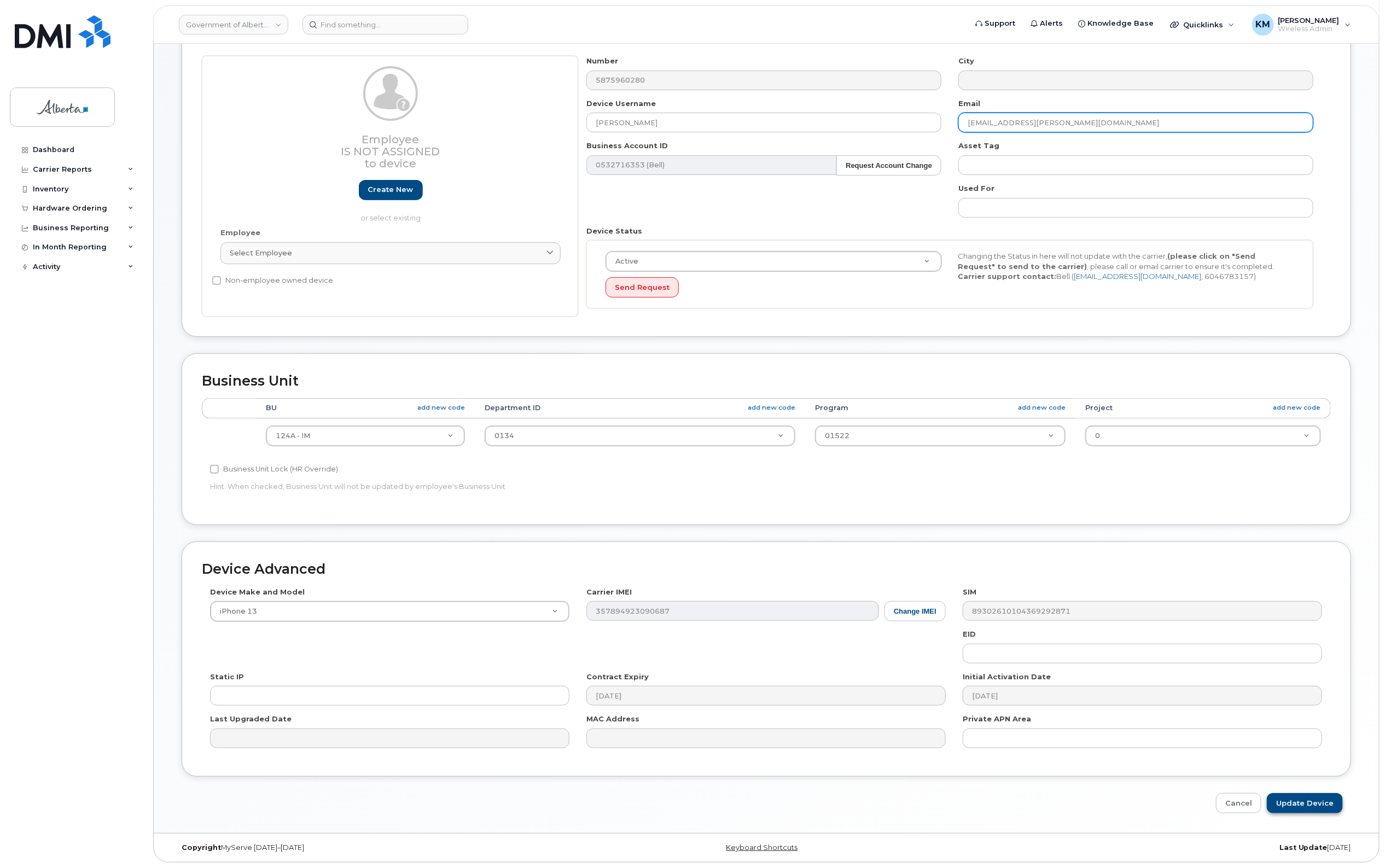
type input "Taryn.Gunn@gov.ab.ca"
click at [1333, 806] on input "Update Device" at bounding box center [1304, 803] width 76 height 20
type input "Saving..."
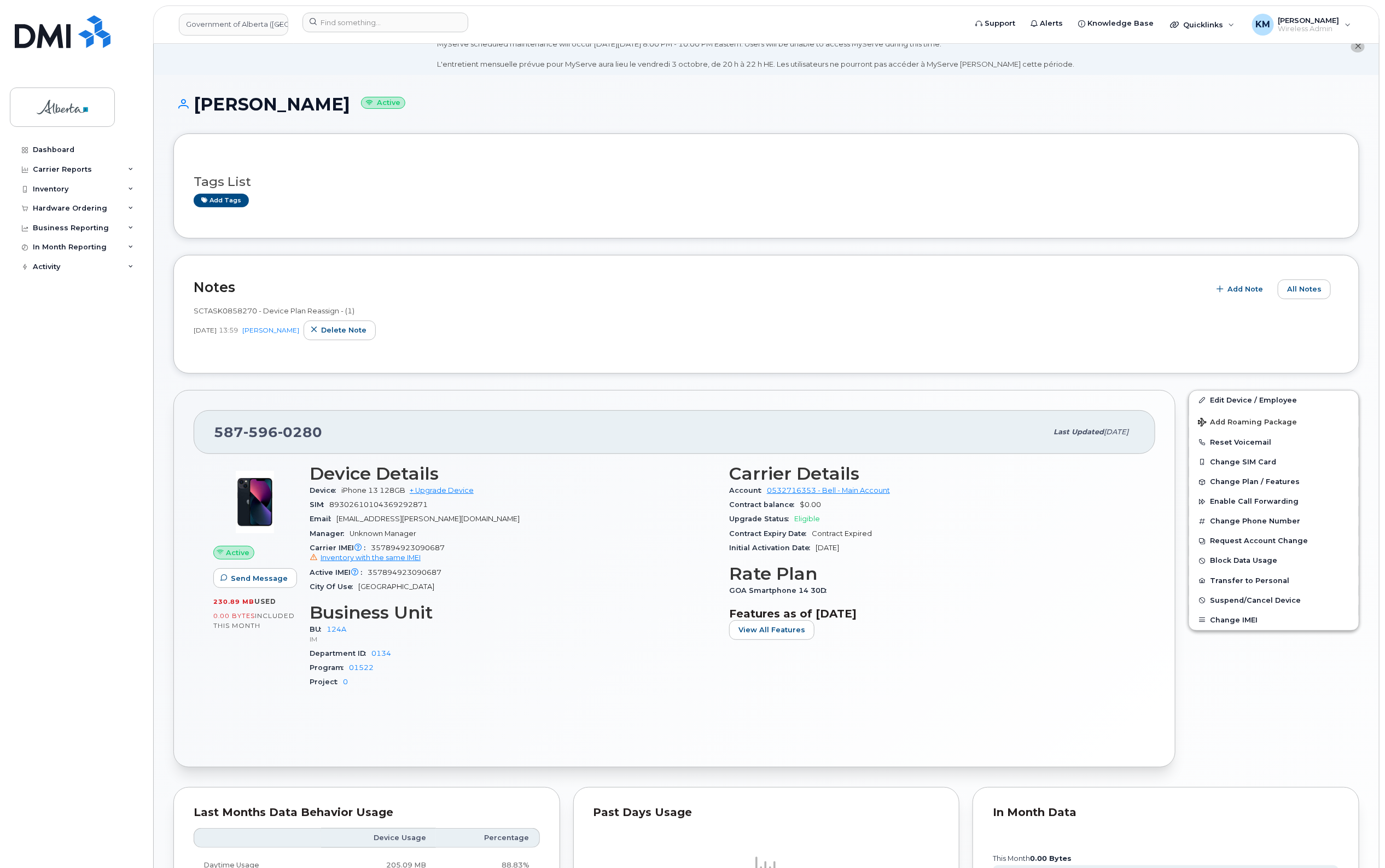
scroll to position [68, 0]
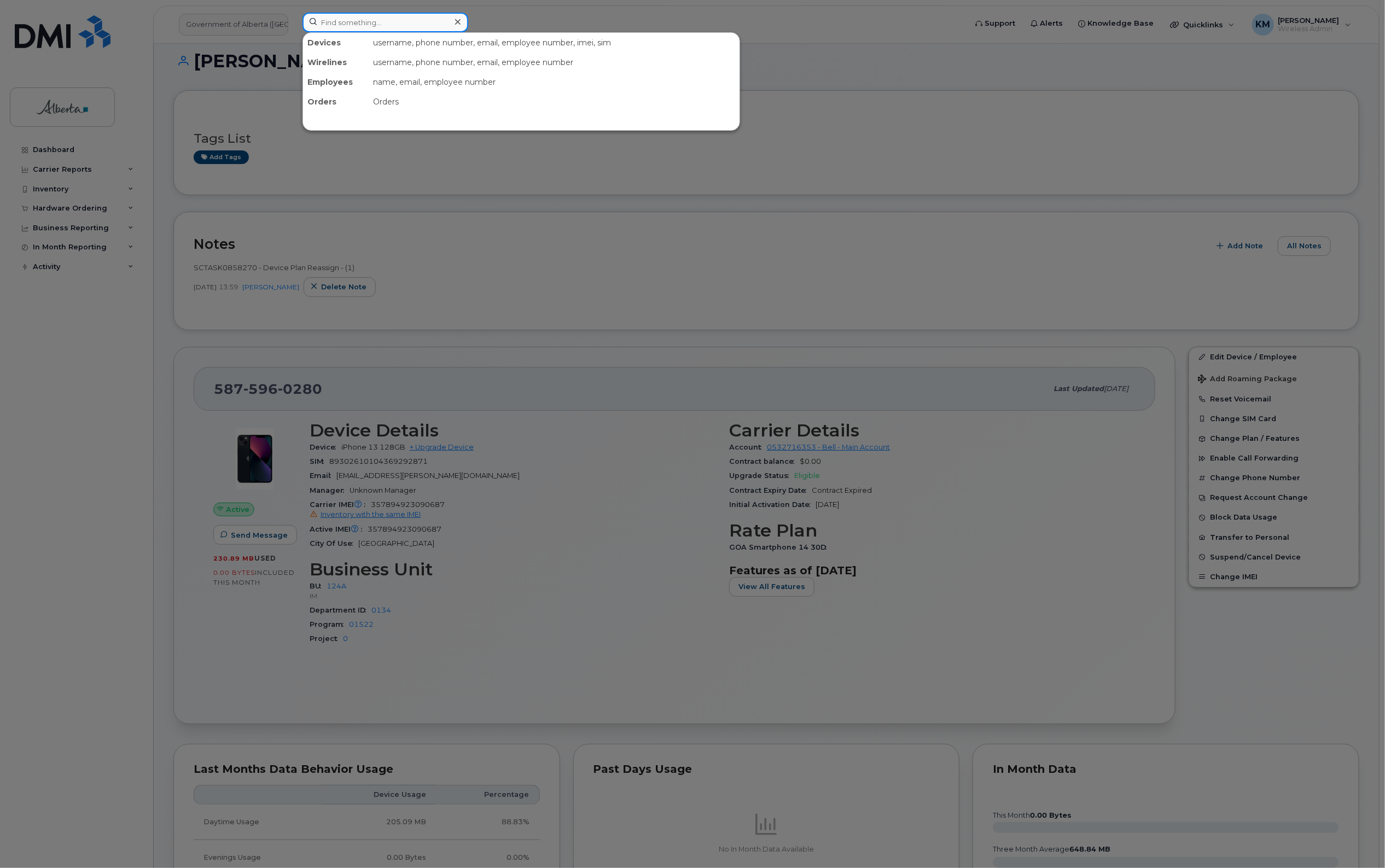
click at [406, 24] on input at bounding box center [385, 22] width 166 height 19
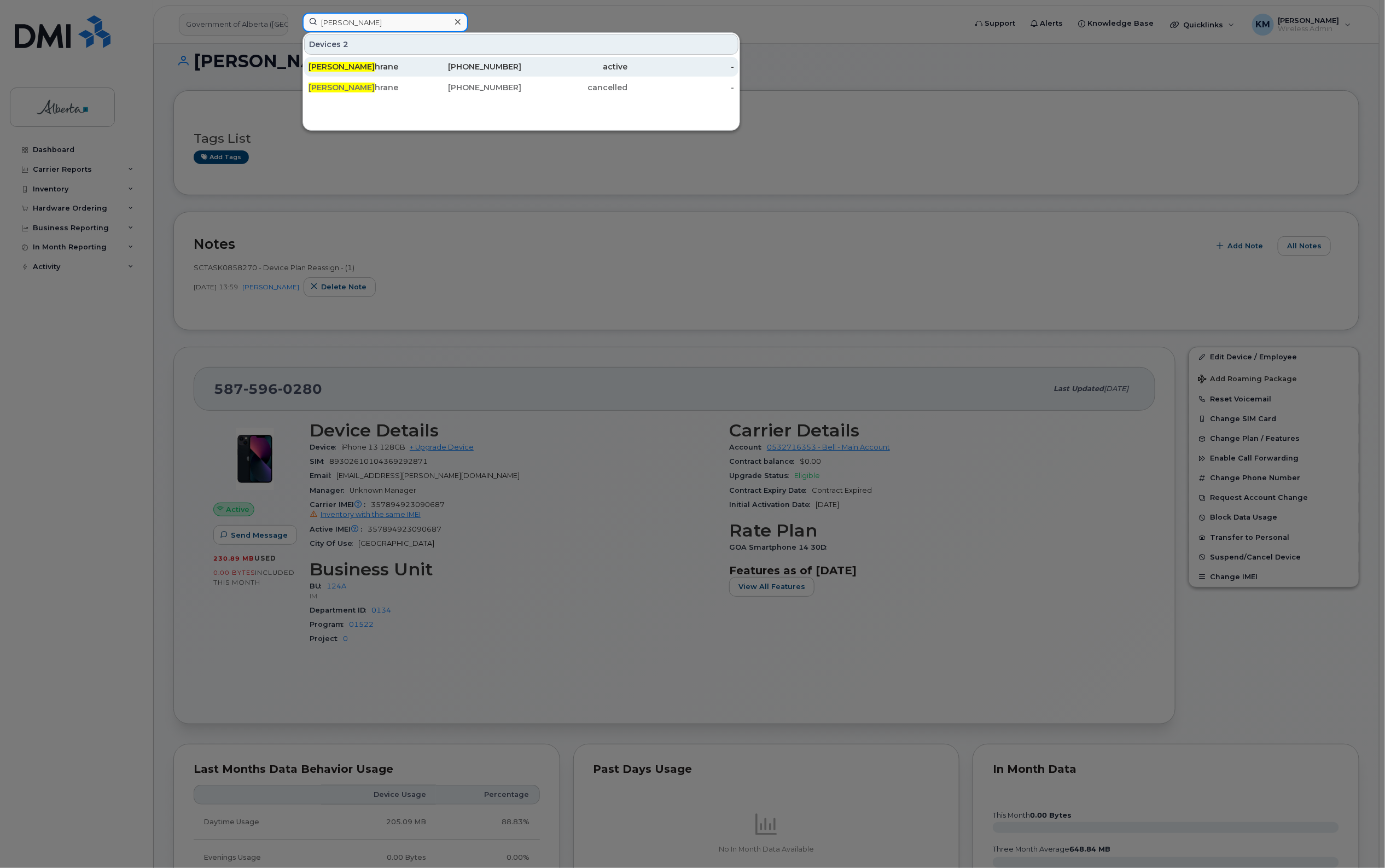
type input "[PERSON_NAME]"
click at [371, 64] on div "Robyn Coc hrane" at bounding box center [361, 66] width 107 height 11
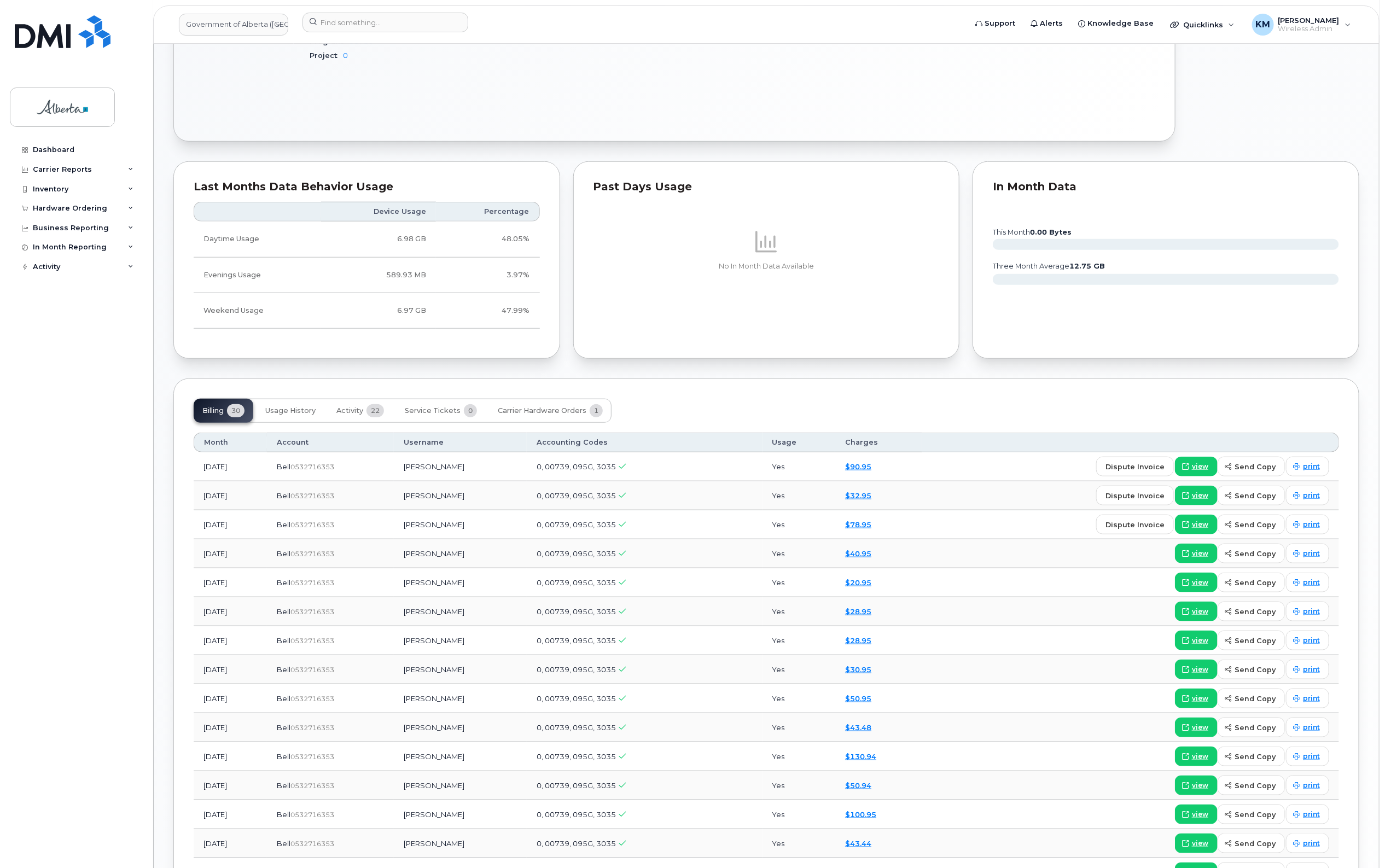
scroll to position [547, 0]
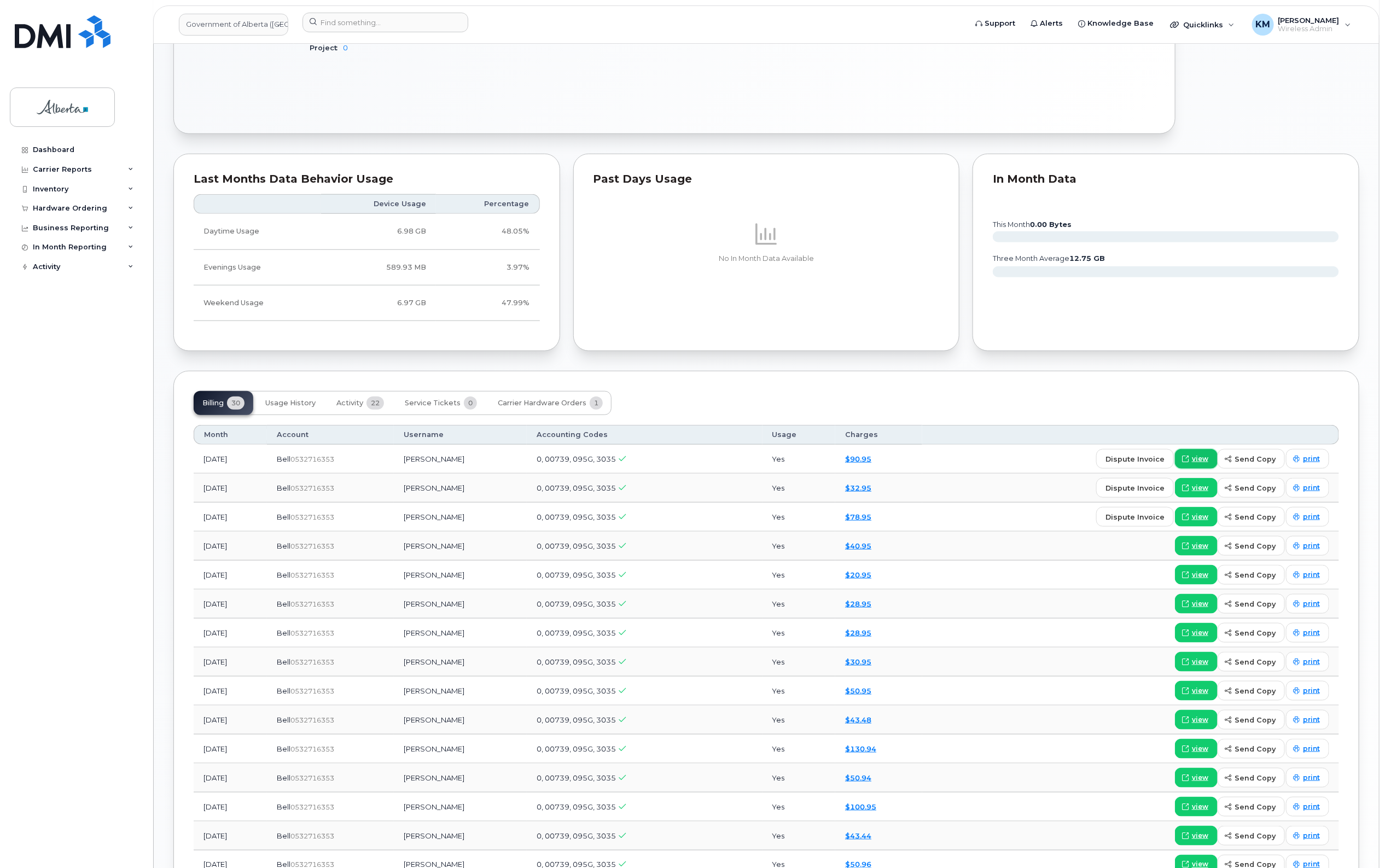
click at [1204, 457] on span "view" at bounding box center [1200, 459] width 17 height 10
